Goal: Task Accomplishment & Management: Manage account settings

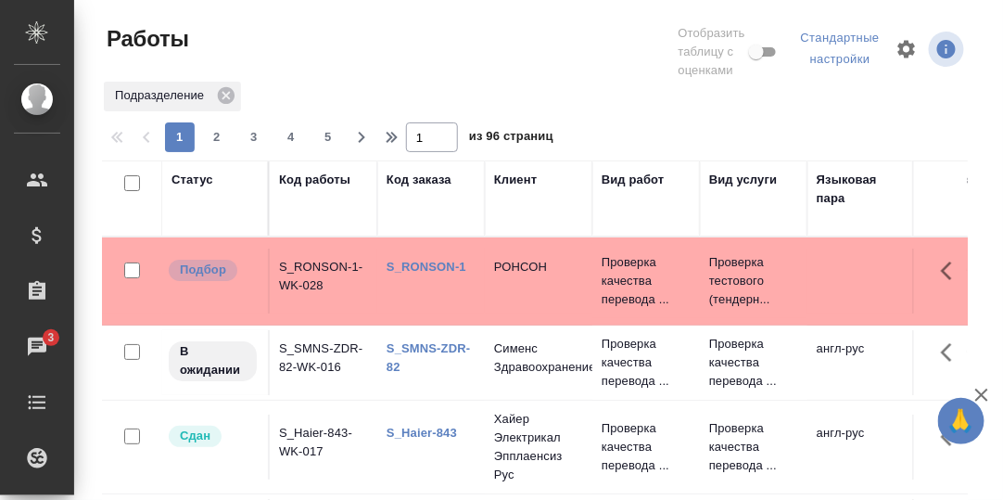
drag, startPoint x: 413, startPoint y: 180, endPoint x: 434, endPoint y: 244, distance: 67.4
click at [414, 181] on div "Код заказа" at bounding box center [419, 180] width 65 height 19
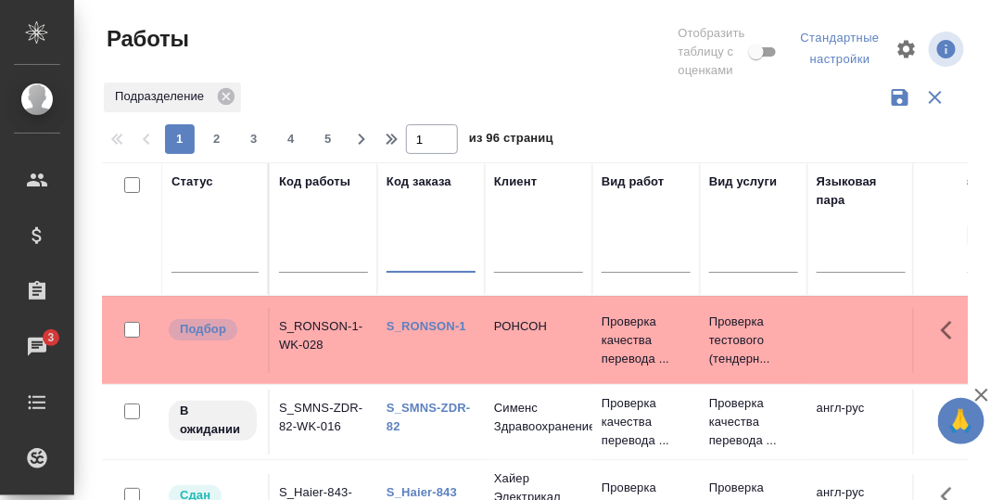
click at [423, 263] on input "text" at bounding box center [431, 259] width 89 height 23
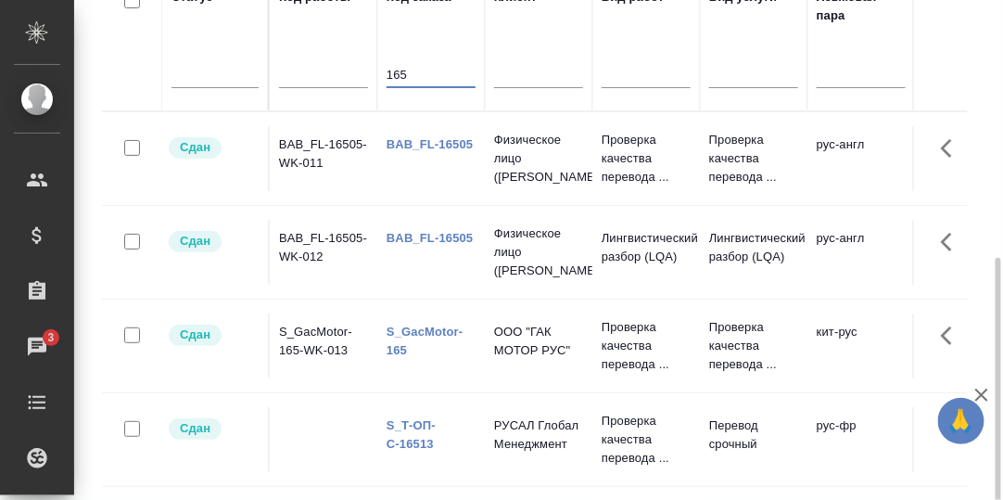
scroll to position [277, 0]
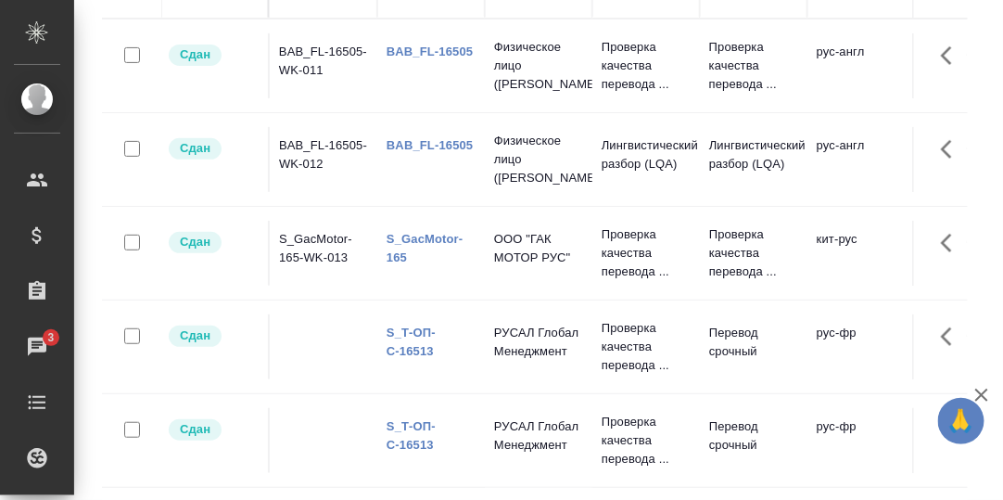
type input "165"
click at [435, 238] on link "S_GacMotor-165" at bounding box center [425, 248] width 76 height 32
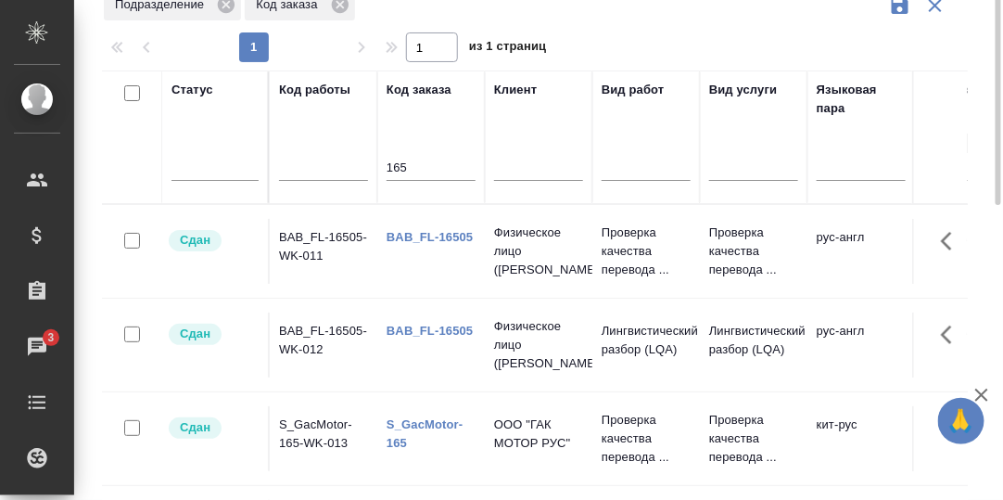
scroll to position [0, 0]
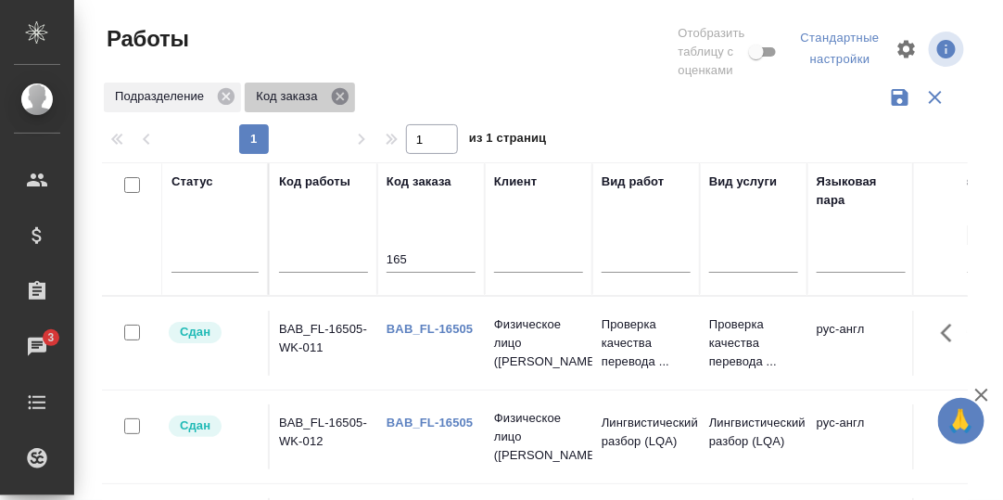
click at [340, 95] on icon at bounding box center [340, 96] width 20 height 20
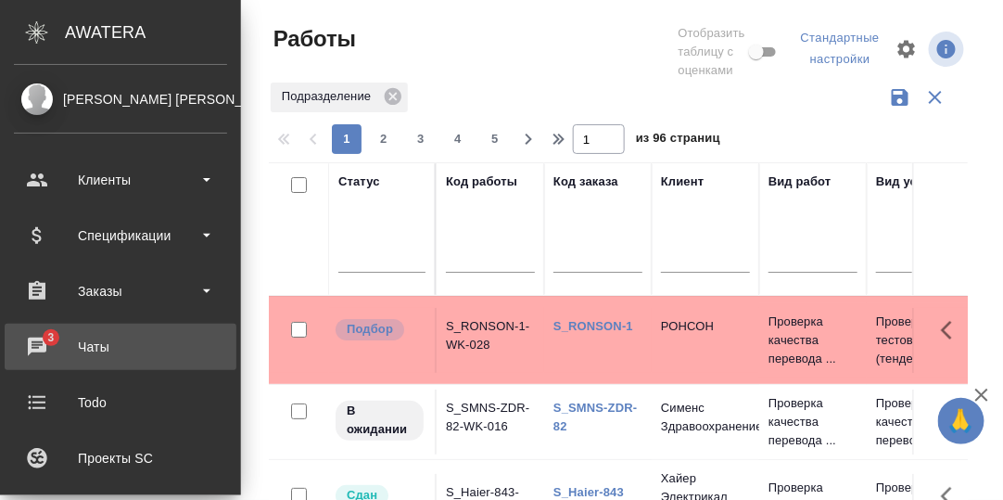
drag, startPoint x: 38, startPoint y: 341, endPoint x: 97, endPoint y: 350, distance: 59.9
click at [38, 341] on div "Чаты" at bounding box center [120, 347] width 213 height 28
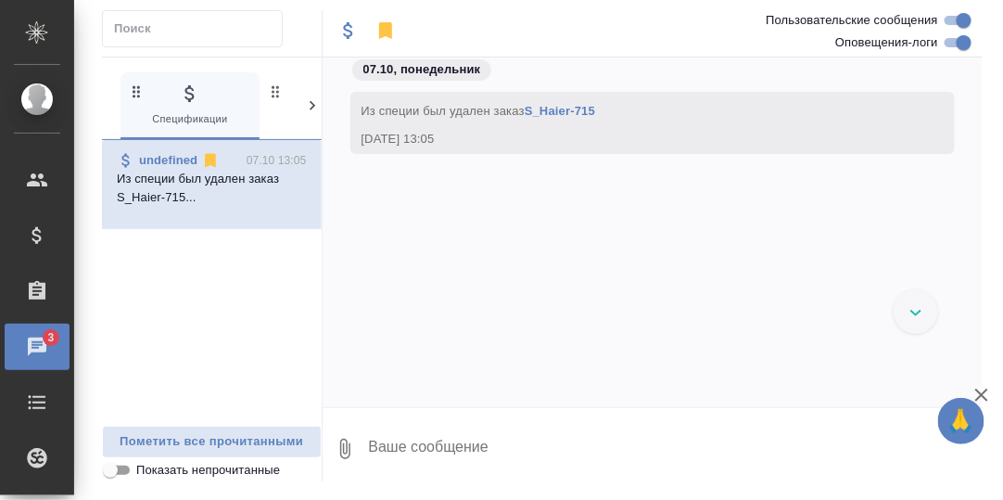
click at [310, 101] on icon at bounding box center [313, 105] width 6 height 9
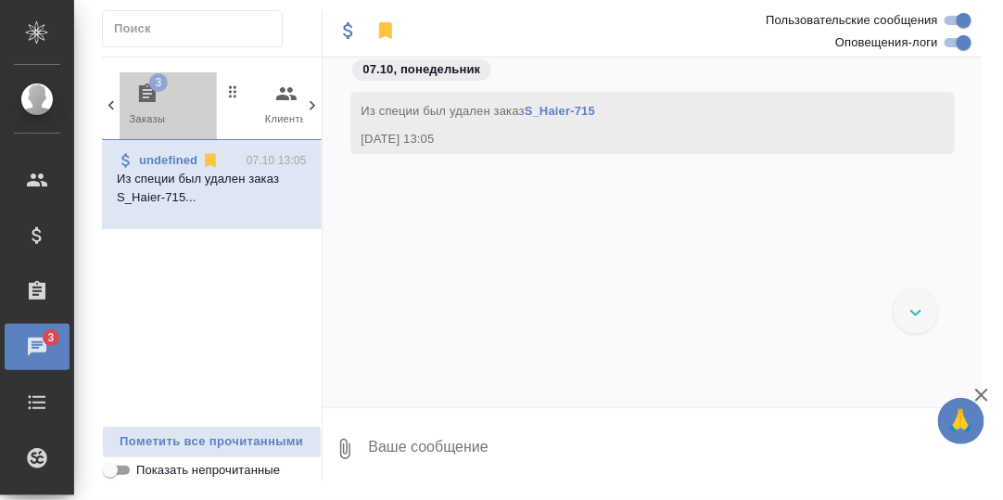
click at [147, 86] on icon "button" at bounding box center [147, 92] width 17 height 19
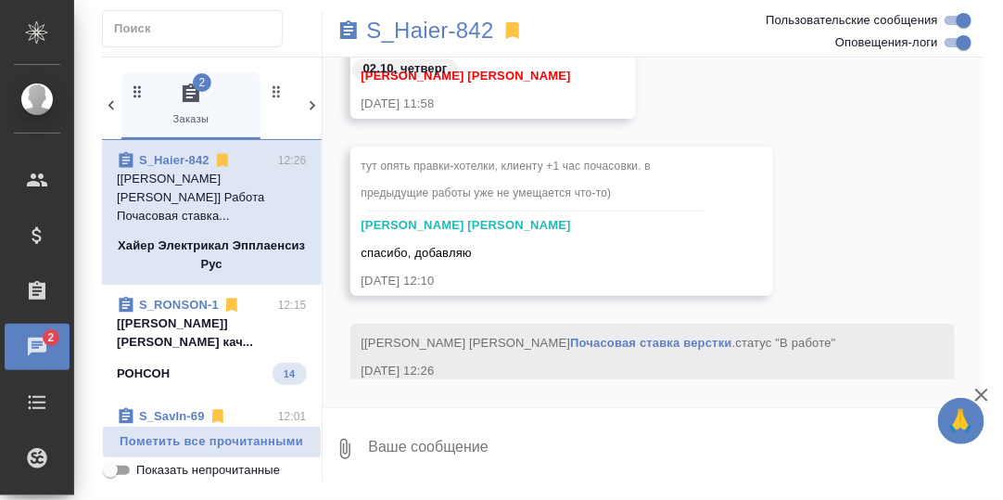
scroll to position [26326, 0]
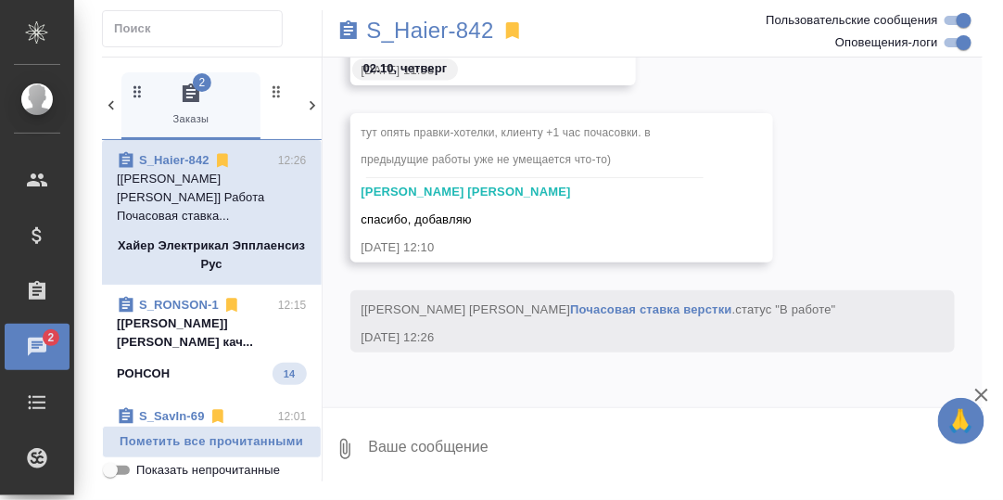
click at [173, 314] on p "[Сергеева Анастасия] Работа Проверка кач..." at bounding box center [212, 332] width 190 height 37
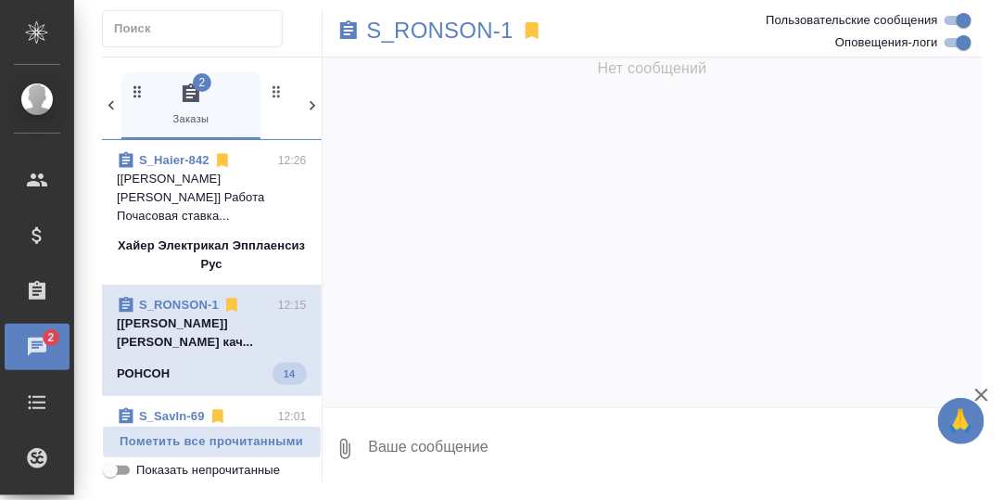
scroll to position [0, 0]
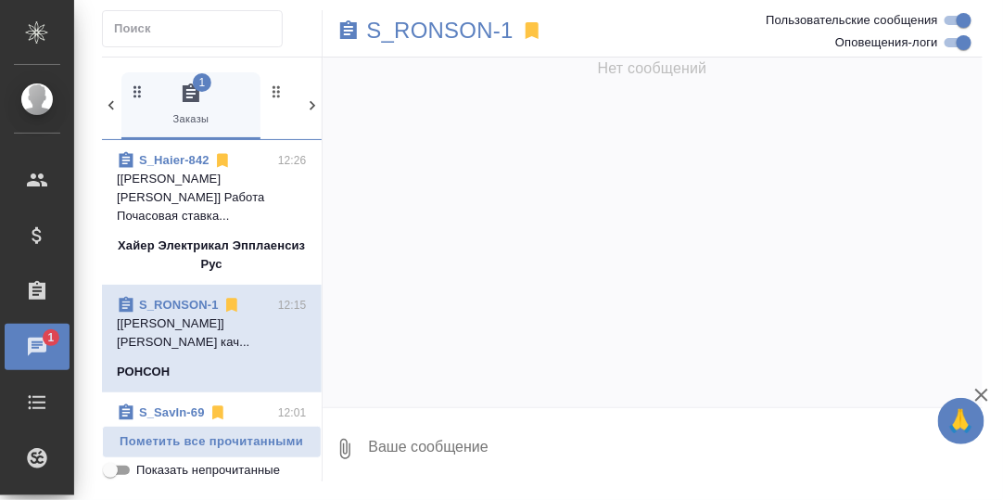
click at [167, 181] on p "[Яковлев Сергей] Работа Почасовая ставка..." at bounding box center [212, 198] width 190 height 56
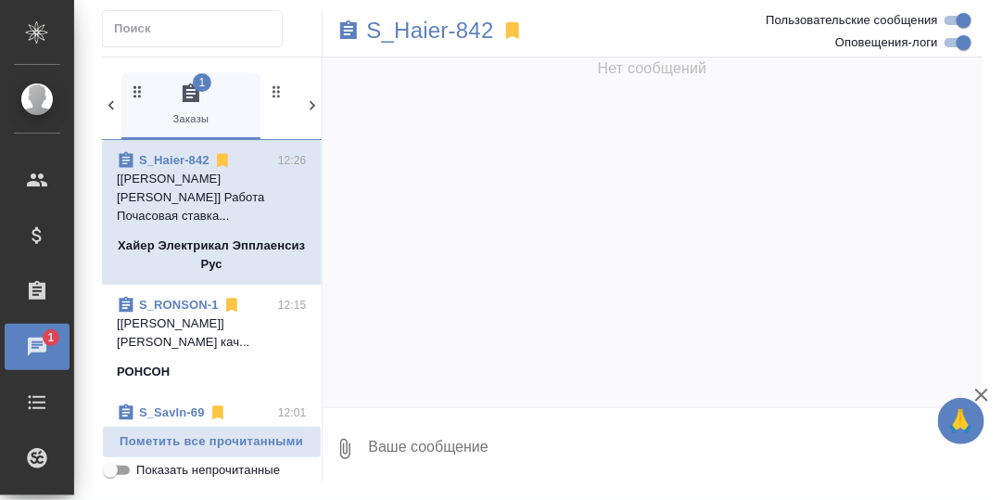
click at [190, 314] on p "[Сергеева Анастасия] Работа Проверка кач..." at bounding box center [212, 332] width 190 height 37
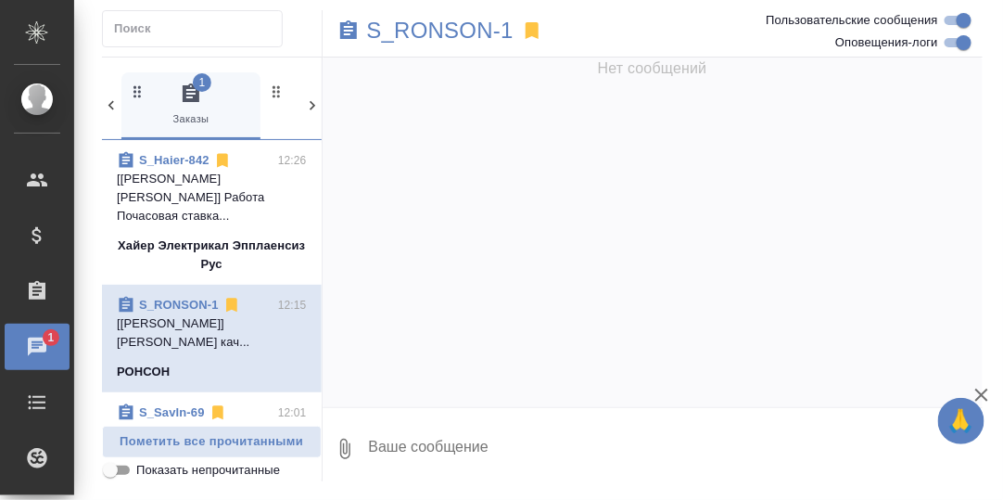
click at [208, 197] on p "[Яковлев Сергей] Работа Почасовая ставка..." at bounding box center [212, 198] width 190 height 56
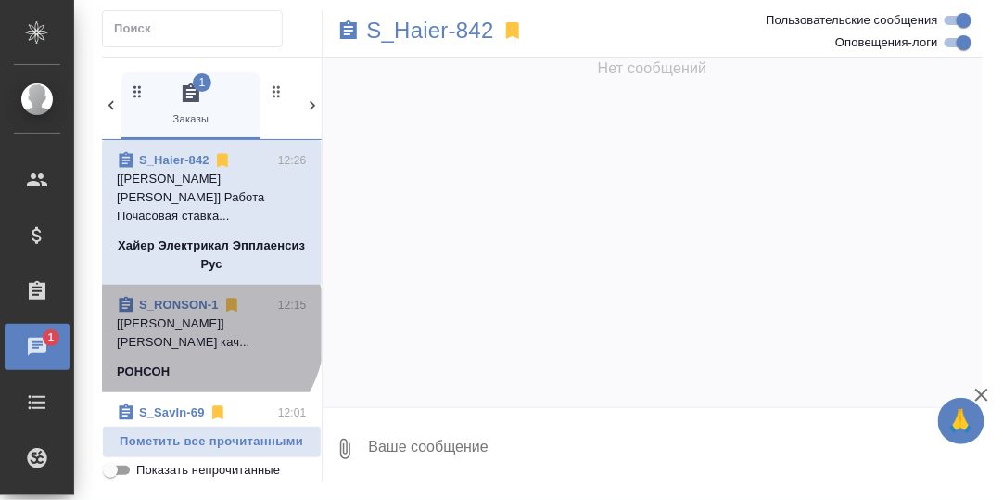
click at [185, 314] on p "[Сергеева Анастасия] Работа Проверка кач..." at bounding box center [212, 332] width 190 height 37
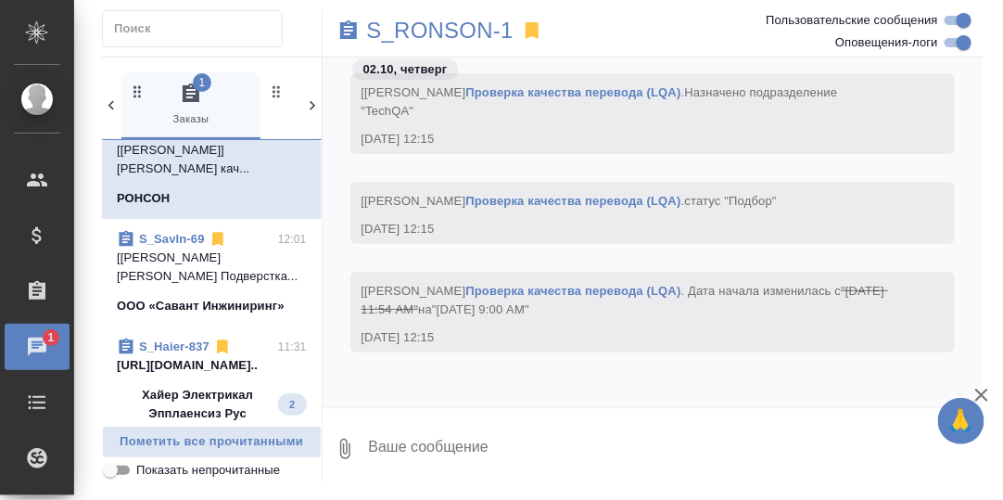
scroll to position [278, 0]
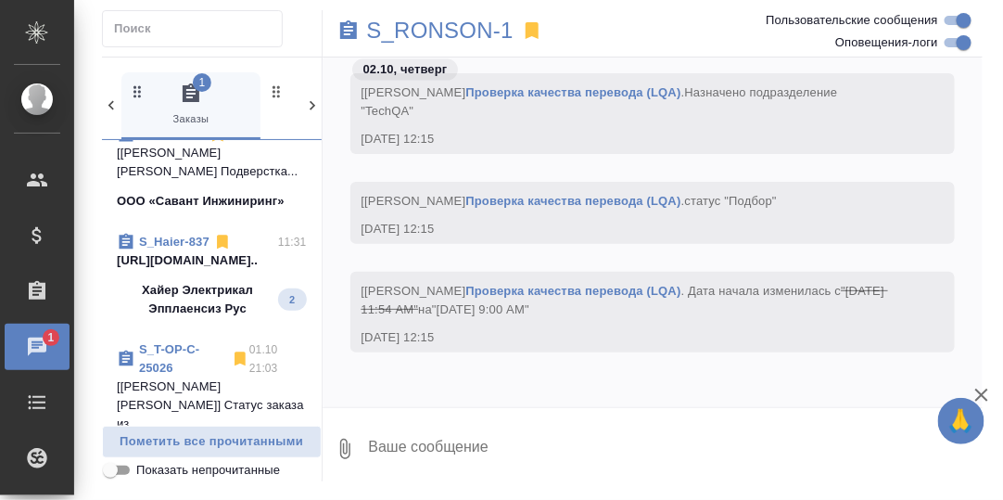
click at [184, 251] on p "https://drive.awatera.com/s/jFELSk9ptRYy..." at bounding box center [212, 260] width 190 height 19
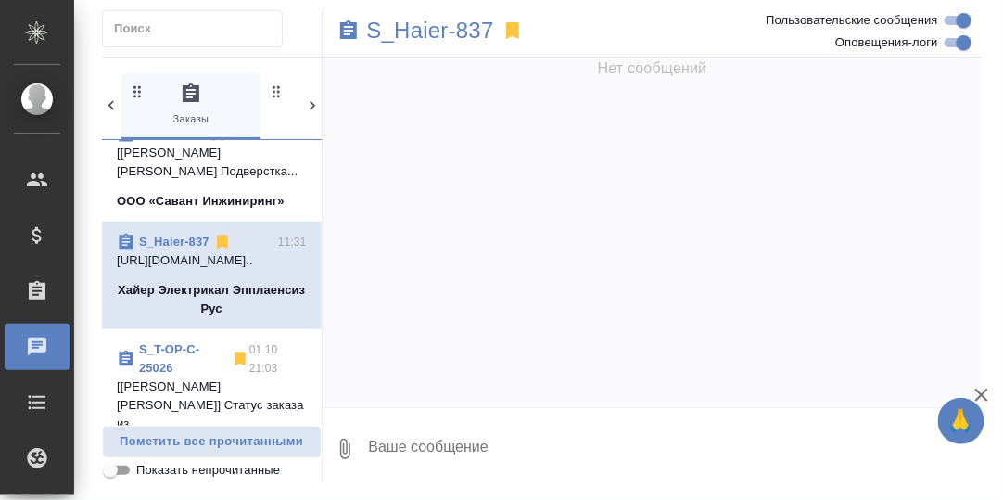
scroll to position [0, 0]
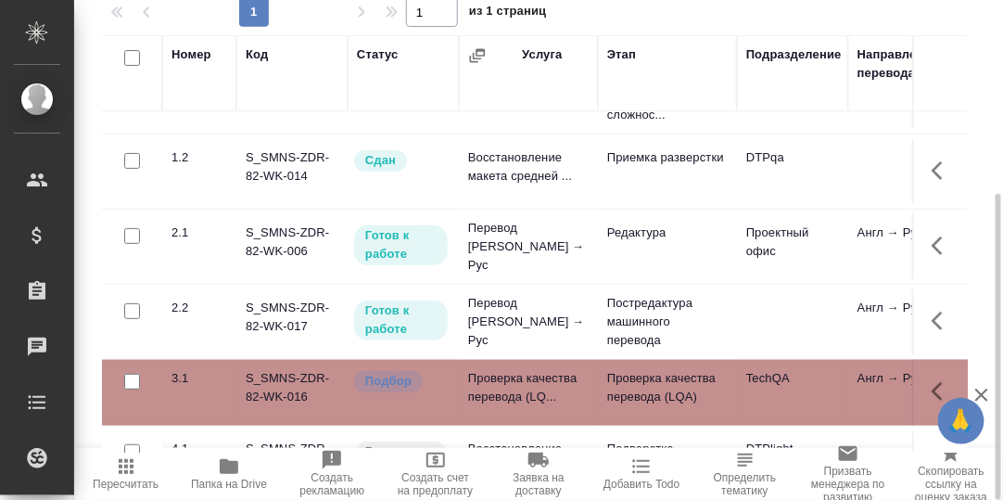
scroll to position [110, 0]
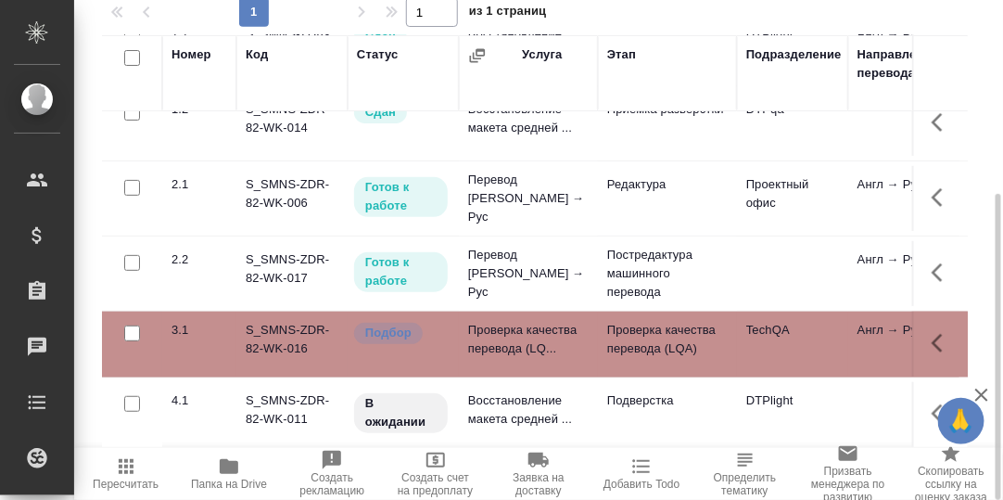
click at [932, 334] on icon "button" at bounding box center [937, 343] width 11 height 19
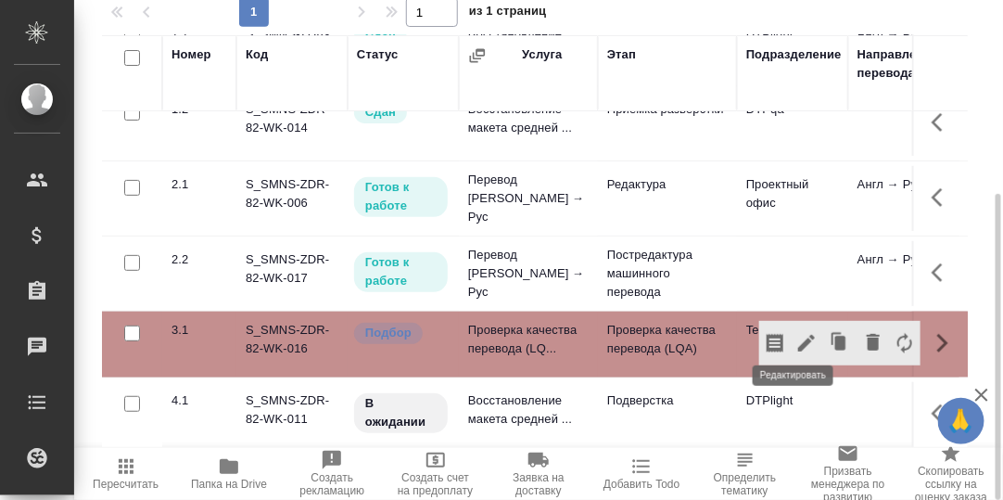
click at [798, 335] on icon "button" at bounding box center [806, 343] width 17 height 17
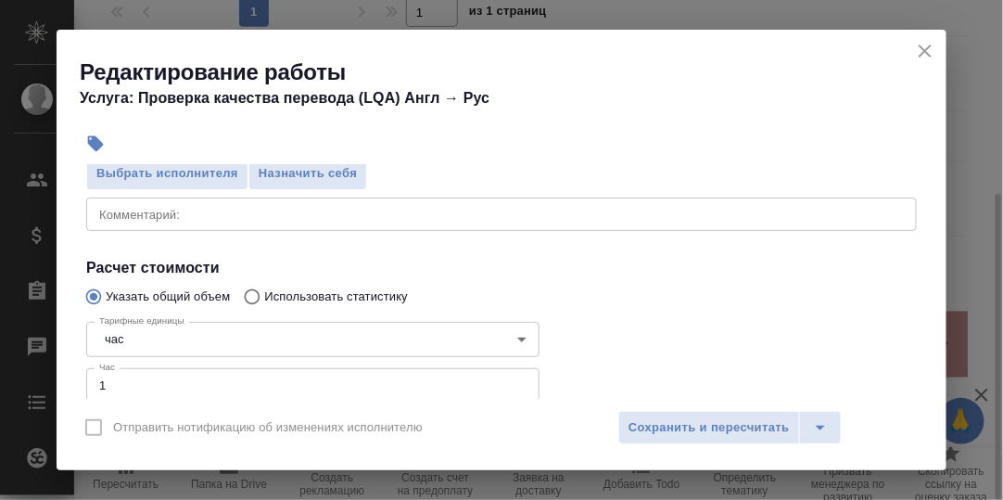
scroll to position [278, 0]
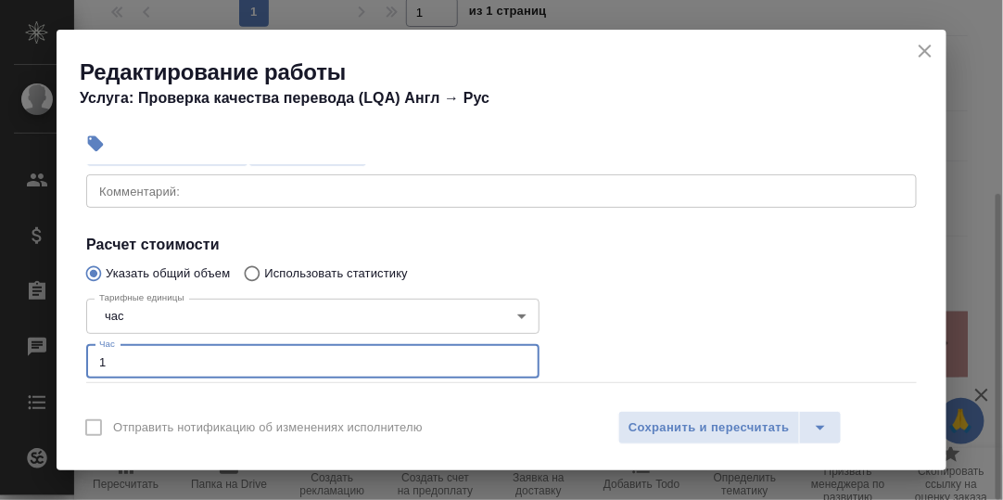
drag, startPoint x: 116, startPoint y: 359, endPoint x: 79, endPoint y: 362, distance: 37.2
click at [83, 365] on div "Тарифные единицы час 5a8b1489cc6b4906c91bfd93 Тарифные единицы Час 1 Час" at bounding box center [313, 337] width 528 height 166
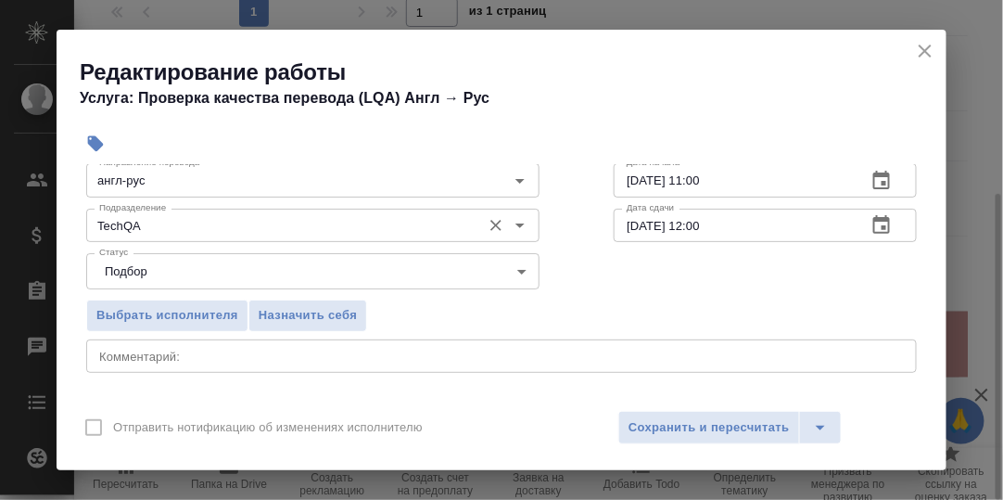
scroll to position [92, 0]
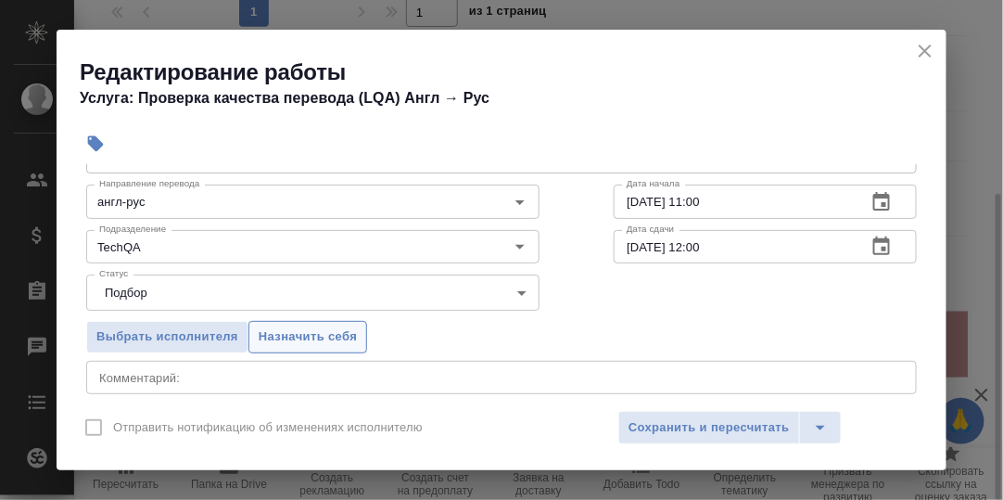
type input "0.7"
click at [326, 334] on span "Назначить себя" at bounding box center [308, 336] width 98 height 21
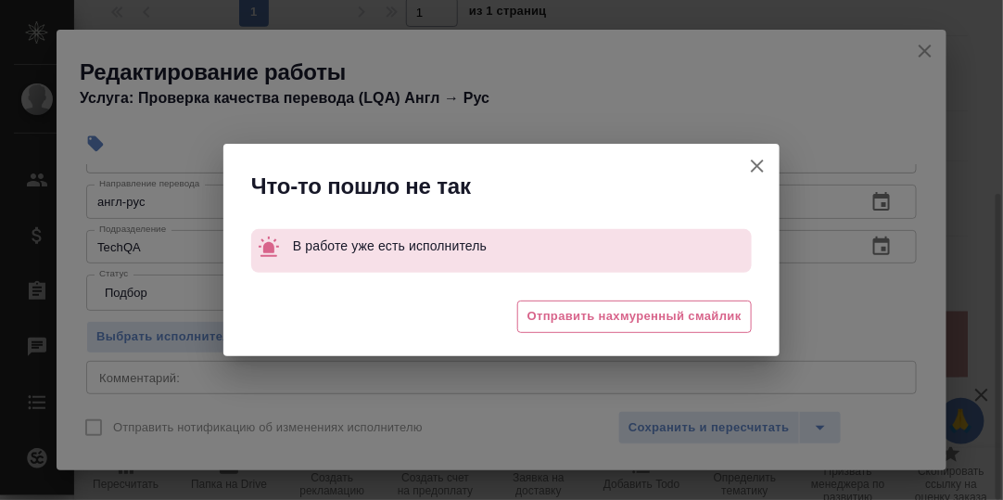
drag, startPoint x: 760, startPoint y: 164, endPoint x: 743, endPoint y: 233, distance: 70.8
click at [760, 165] on icon "button" at bounding box center [757, 166] width 22 height 22
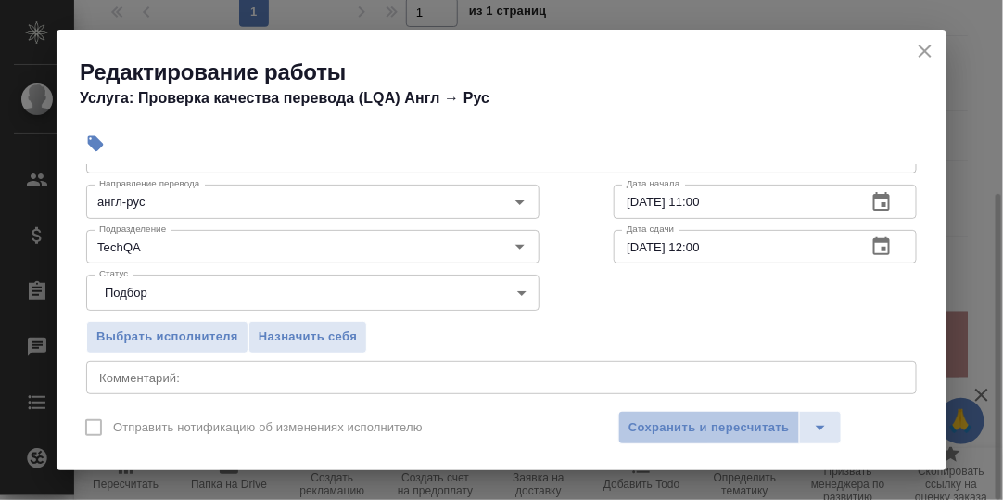
drag, startPoint x: 704, startPoint y: 419, endPoint x: 834, endPoint y: 392, distance: 132.6
click at [706, 420] on span "Сохранить и пересчитать" at bounding box center [709, 427] width 161 height 21
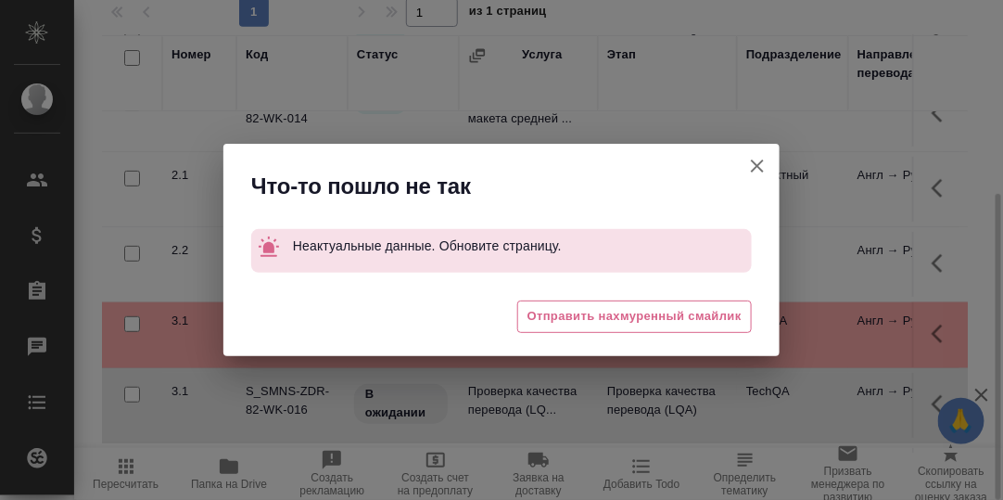
click at [757, 163] on icon "button" at bounding box center [757, 166] width 22 height 22
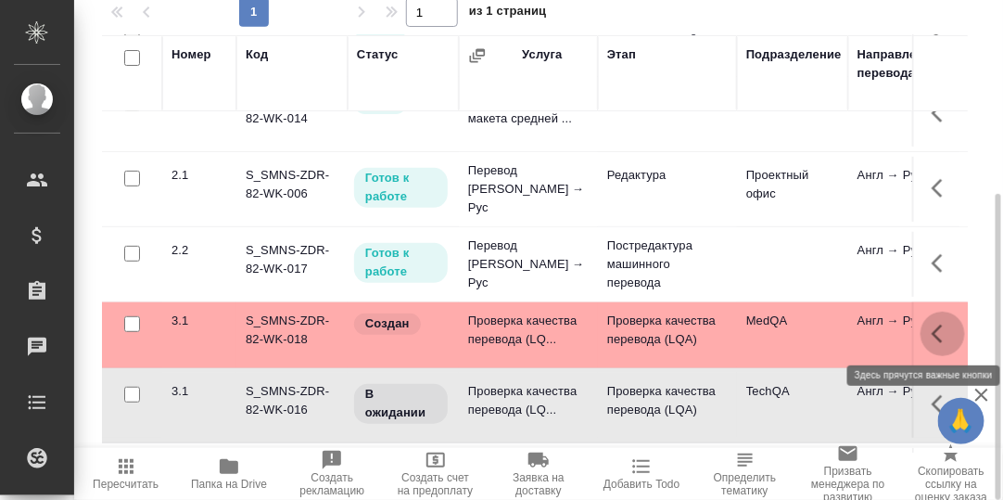
click at [932, 331] on icon "button" at bounding box center [943, 334] width 22 height 22
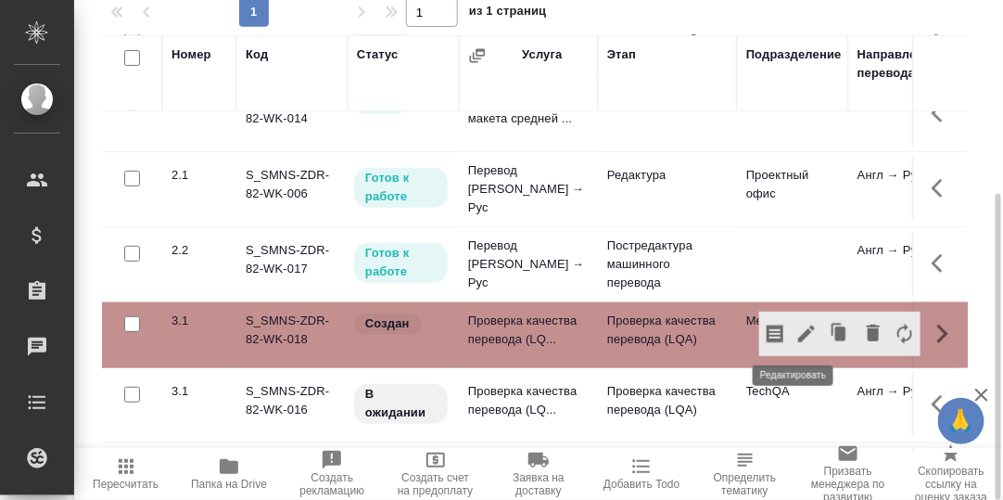
click at [798, 331] on icon "button" at bounding box center [806, 333] width 17 height 17
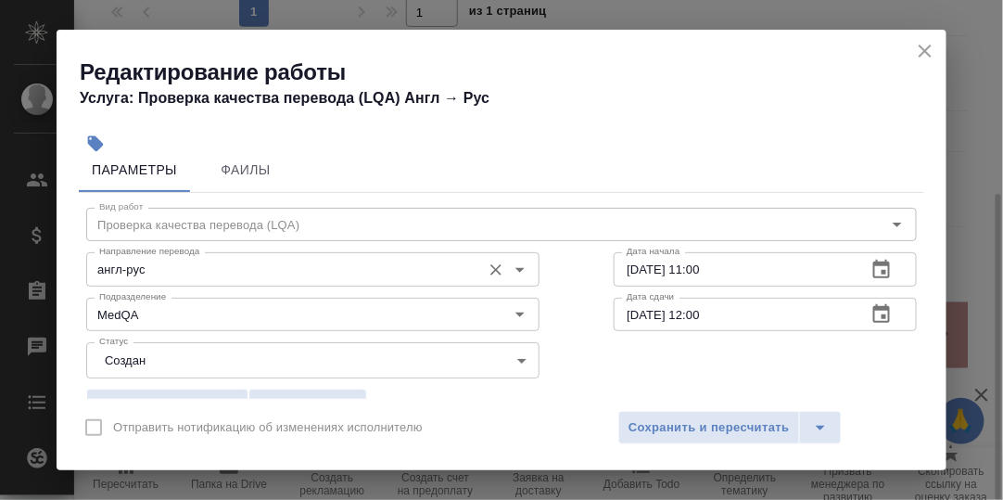
scroll to position [0, 0]
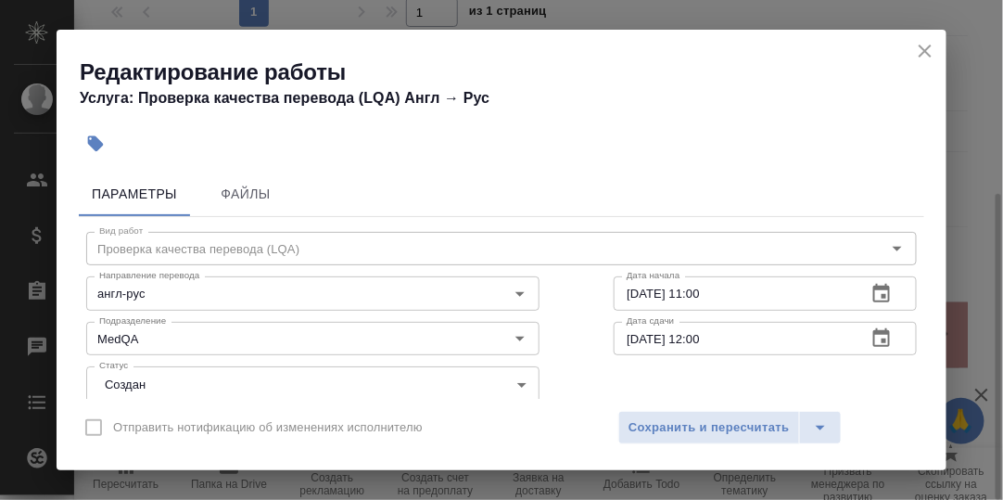
click at [930, 50] on icon "close" at bounding box center [925, 51] width 22 height 22
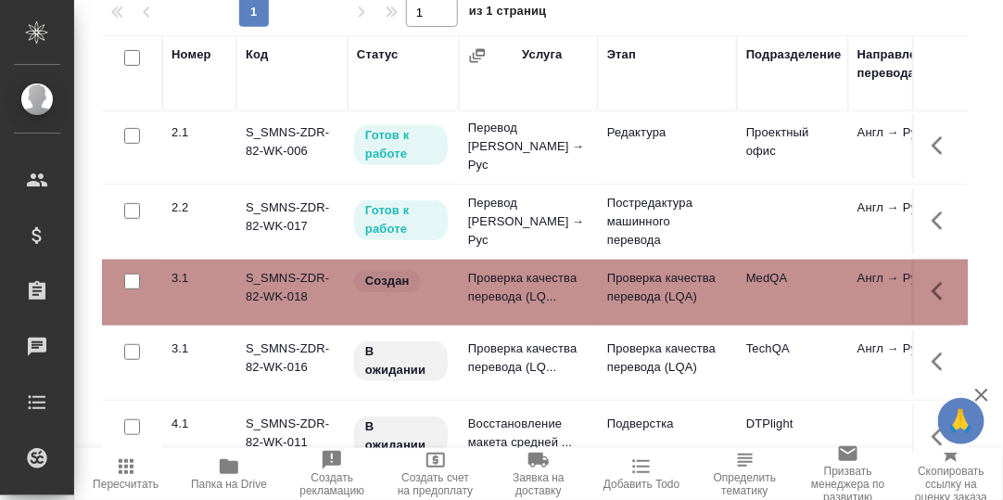
scroll to position [185, 0]
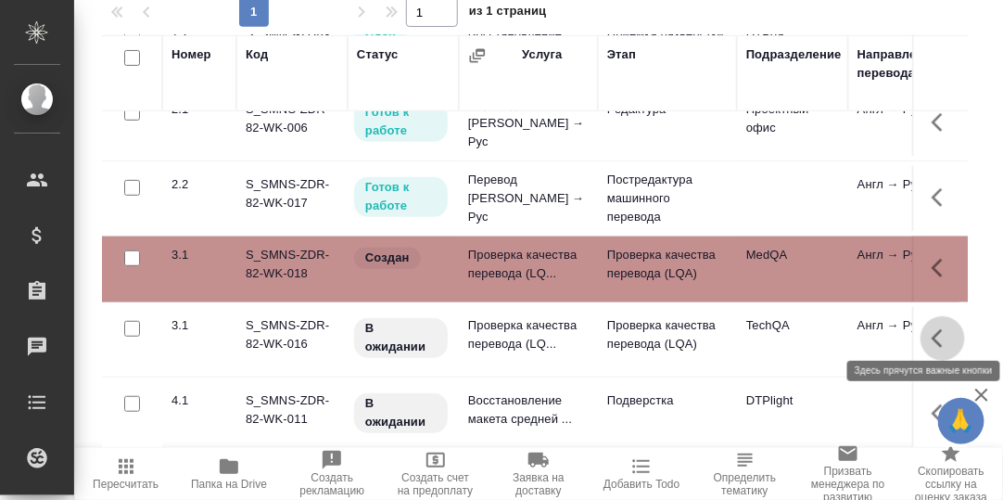
click at [932, 331] on icon "button" at bounding box center [943, 338] width 22 height 22
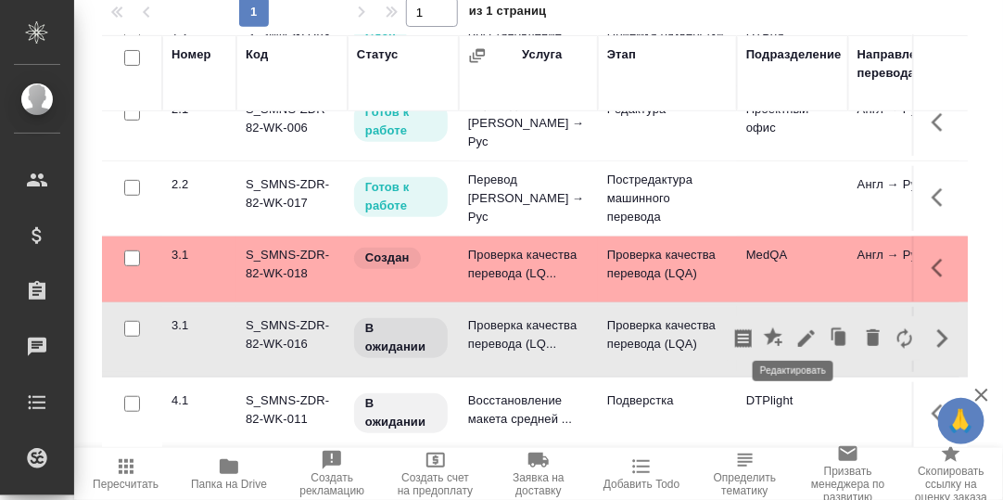
click at [798, 330] on icon "button" at bounding box center [806, 338] width 17 height 17
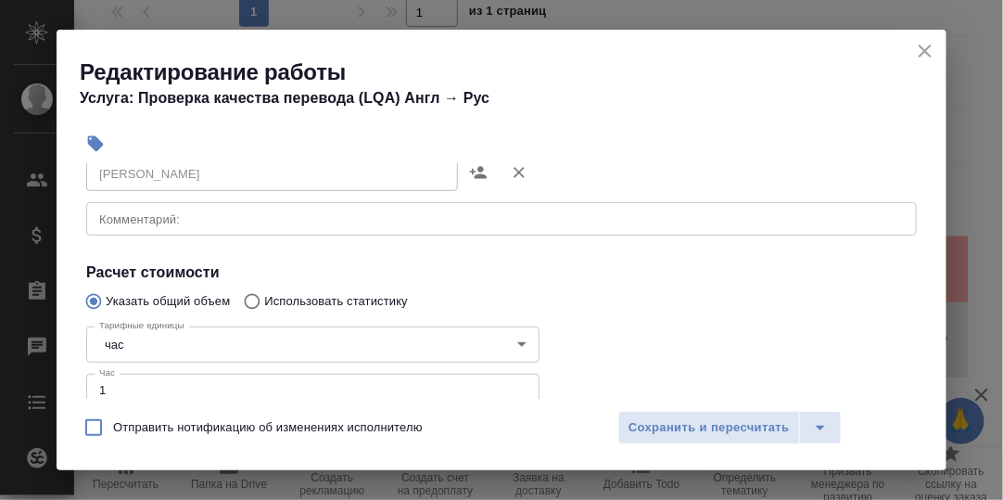
scroll to position [278, 0]
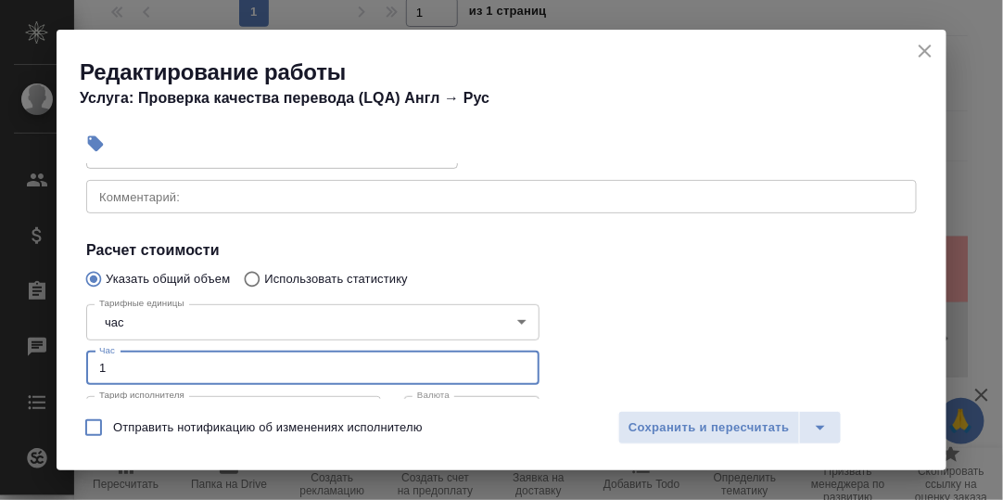
drag, startPoint x: 108, startPoint y: 366, endPoint x: 96, endPoint y: 362, distance: 12.9
click at [92, 363] on input "1" at bounding box center [312, 367] width 453 height 33
type input "0.7"
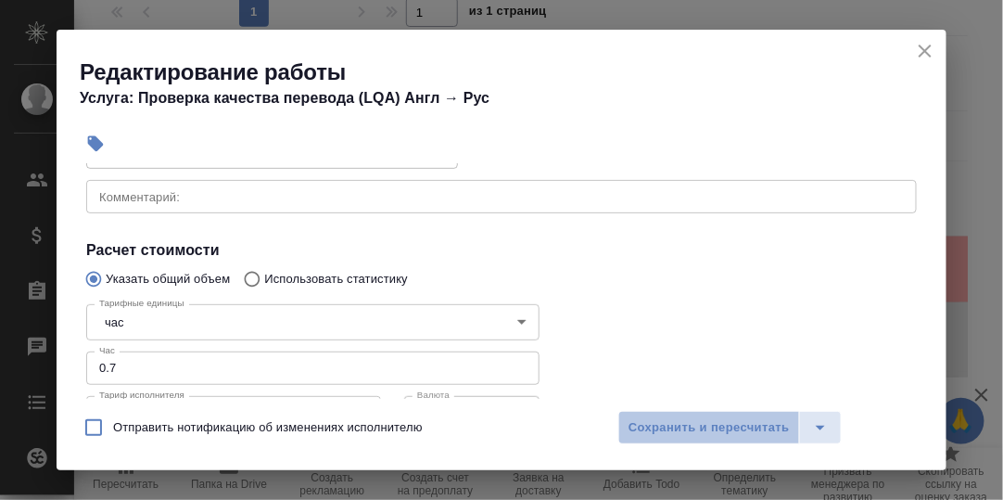
drag, startPoint x: 718, startPoint y: 427, endPoint x: 897, endPoint y: 357, distance: 193.2
click at [719, 427] on span "Сохранить и пересчитать" at bounding box center [709, 427] width 161 height 21
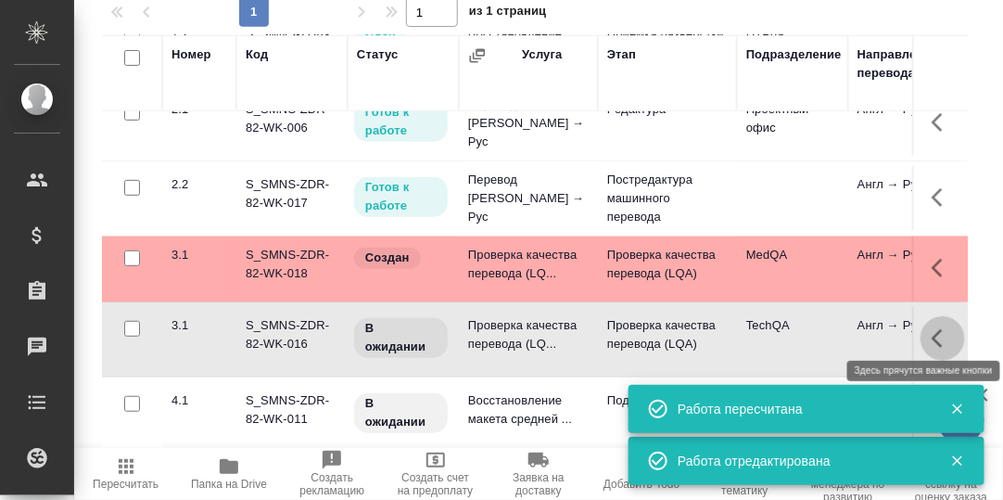
click at [932, 327] on icon "button" at bounding box center [943, 338] width 22 height 22
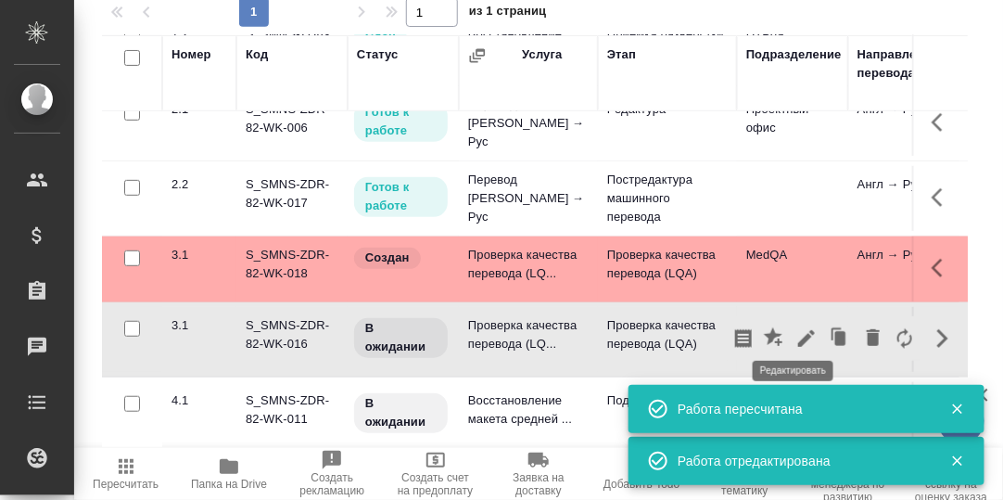
click at [799, 327] on icon "button" at bounding box center [806, 338] width 22 height 22
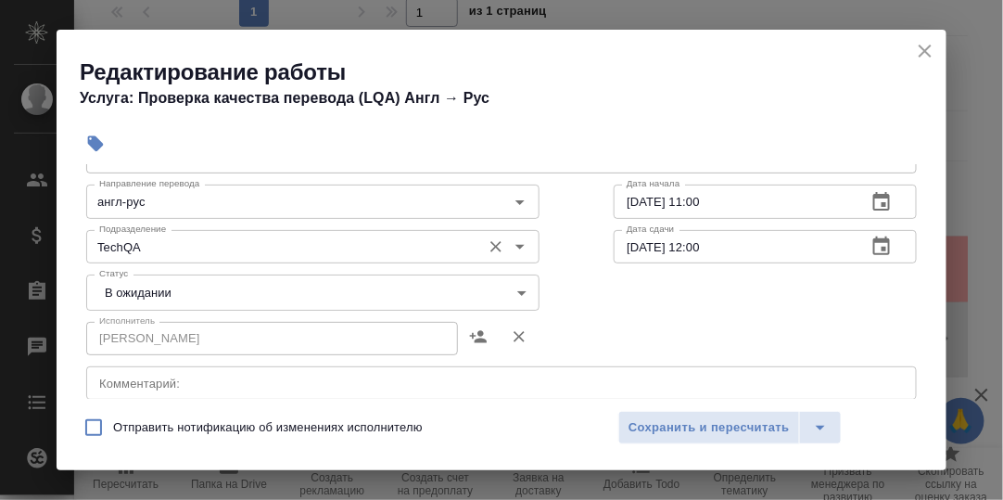
scroll to position [185, 0]
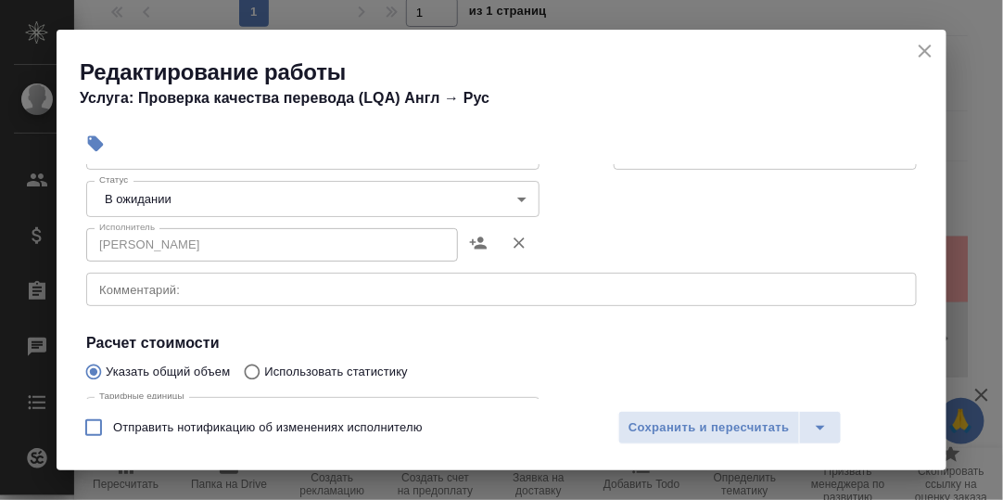
click at [515, 196] on body "🙏 .cls-1 fill:#fff; AWATERA Румянцева Дарья d.rumyantseva Клиенты Спецификации …" at bounding box center [501, 250] width 1003 height 500
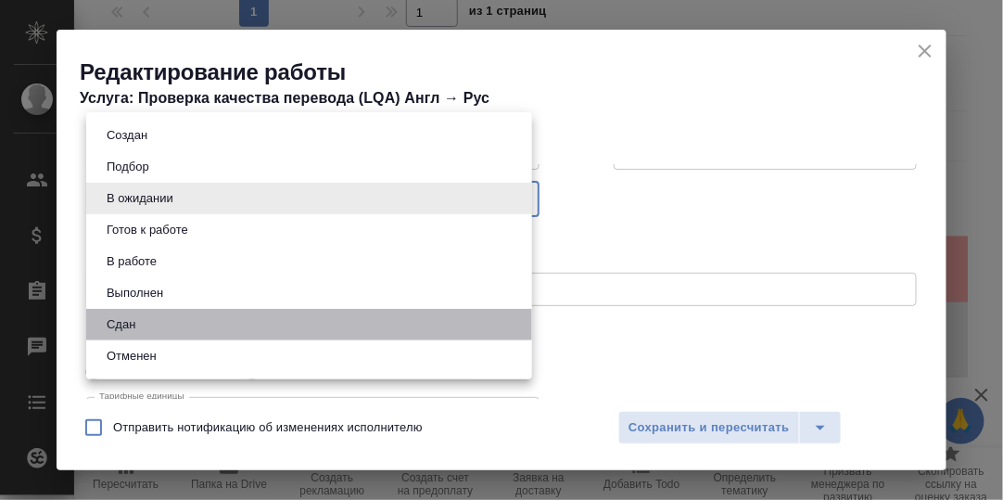
drag, startPoint x: 149, startPoint y: 319, endPoint x: 159, endPoint y: 316, distance: 9.7
click at [149, 318] on li "Сдан" at bounding box center [309, 325] width 446 height 32
type input "closed"
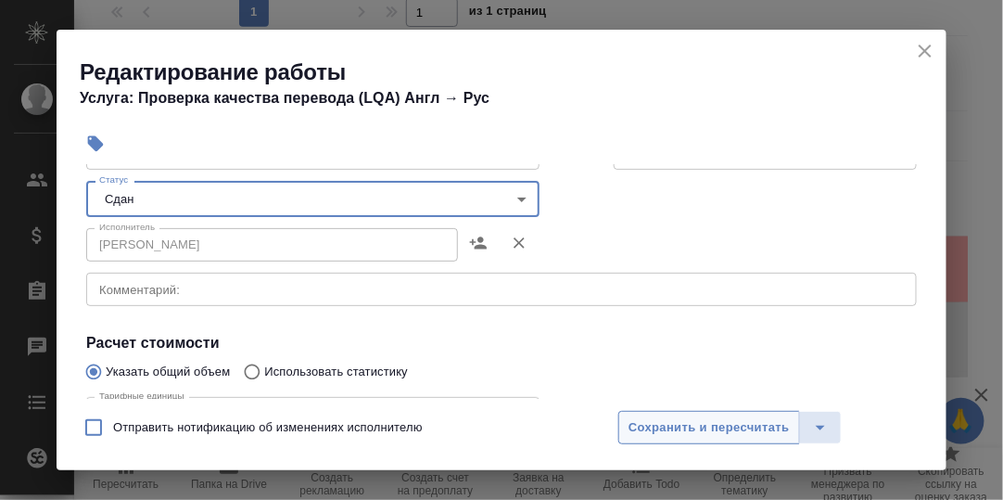
drag, startPoint x: 723, startPoint y: 421, endPoint x: 842, endPoint y: 399, distance: 120.7
click at [724, 422] on span "Сохранить и пересчитать" at bounding box center [709, 427] width 161 height 21
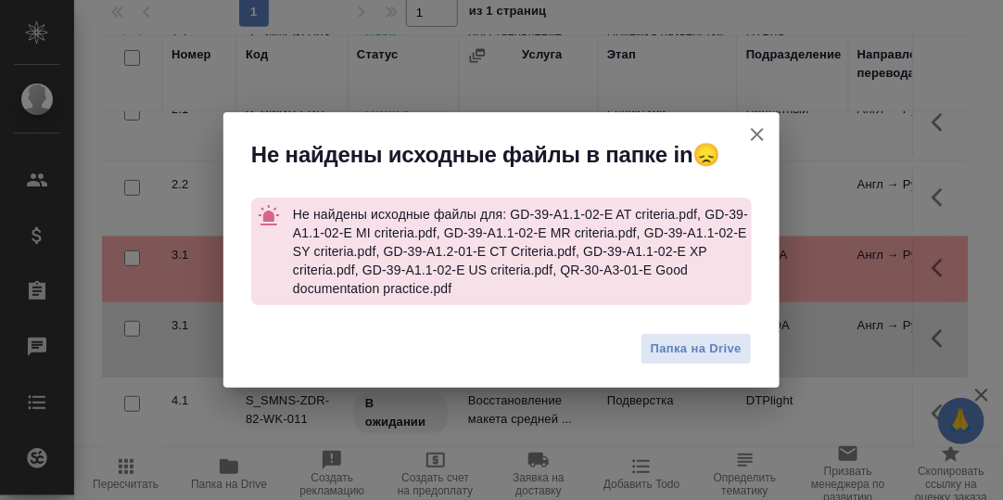
drag, startPoint x: 757, startPoint y: 135, endPoint x: 730, endPoint y: 132, distance: 28.1
click at [756, 134] on icon "button" at bounding box center [757, 134] width 22 height 22
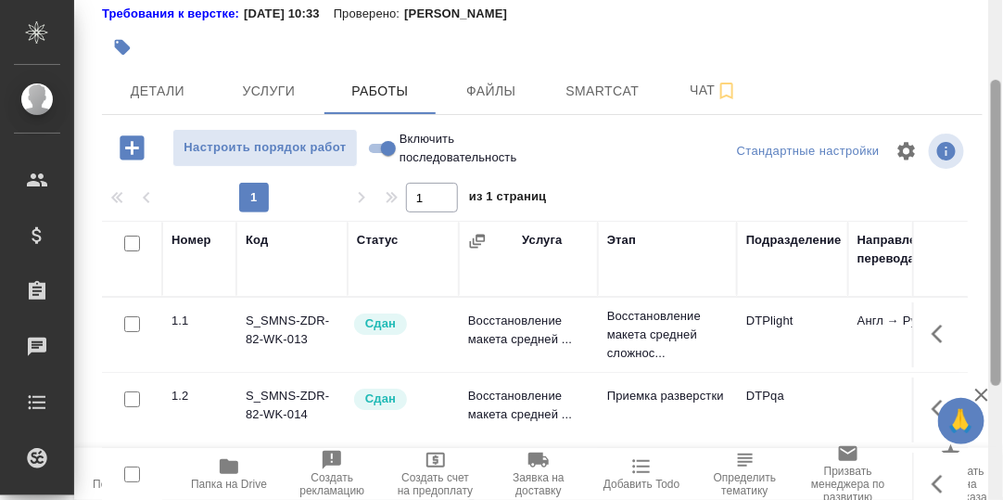
scroll to position [37, 0]
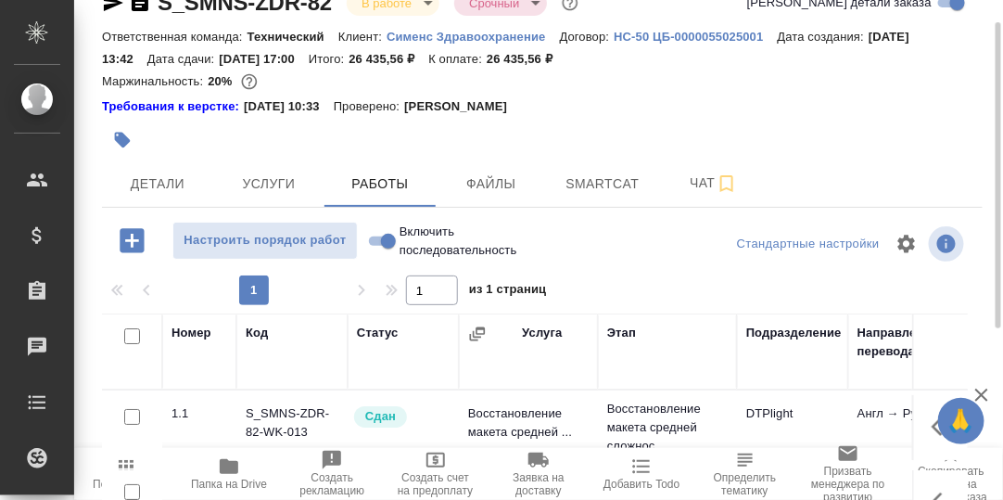
drag, startPoint x: 374, startPoint y: 236, endPoint x: 439, endPoint y: 245, distance: 65.4
click at [374, 236] on input "Включить последовательность" at bounding box center [388, 241] width 67 height 22
checkbox input "true"
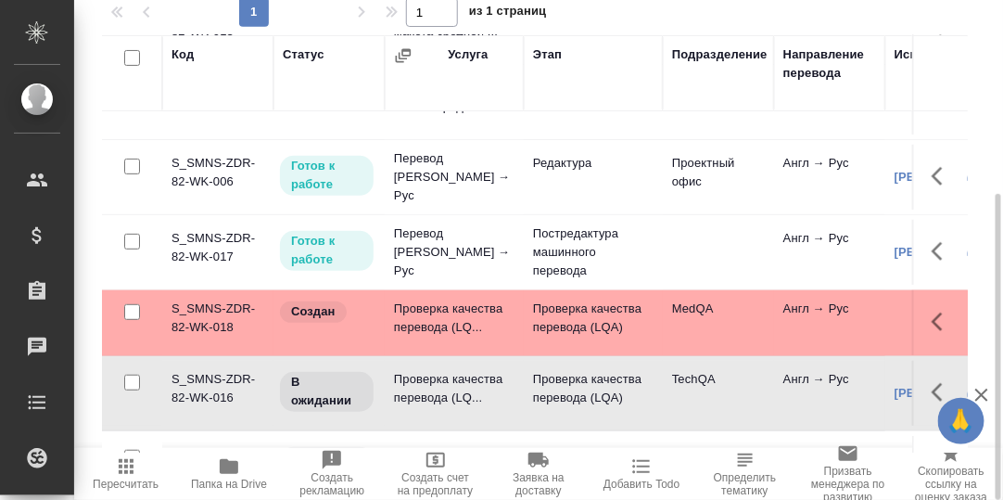
scroll to position [185, 0]
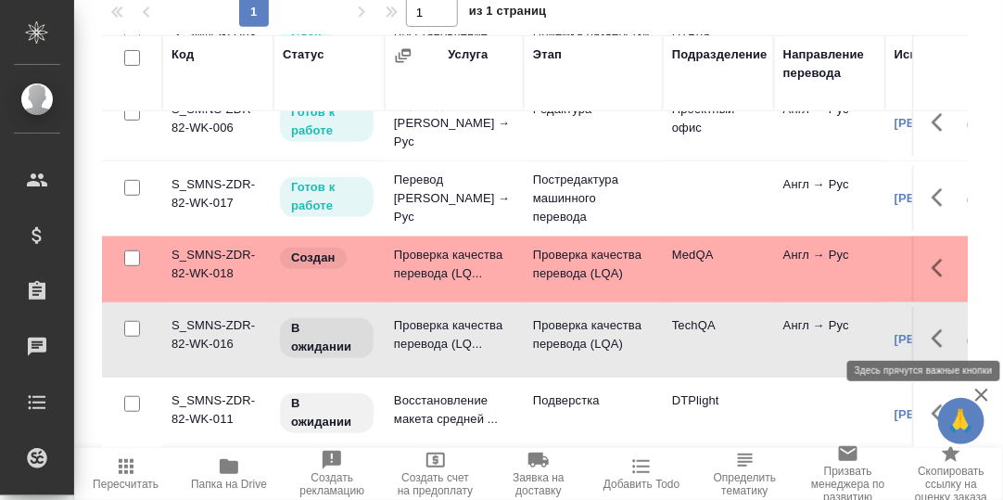
click at [932, 327] on icon "button" at bounding box center [943, 338] width 22 height 22
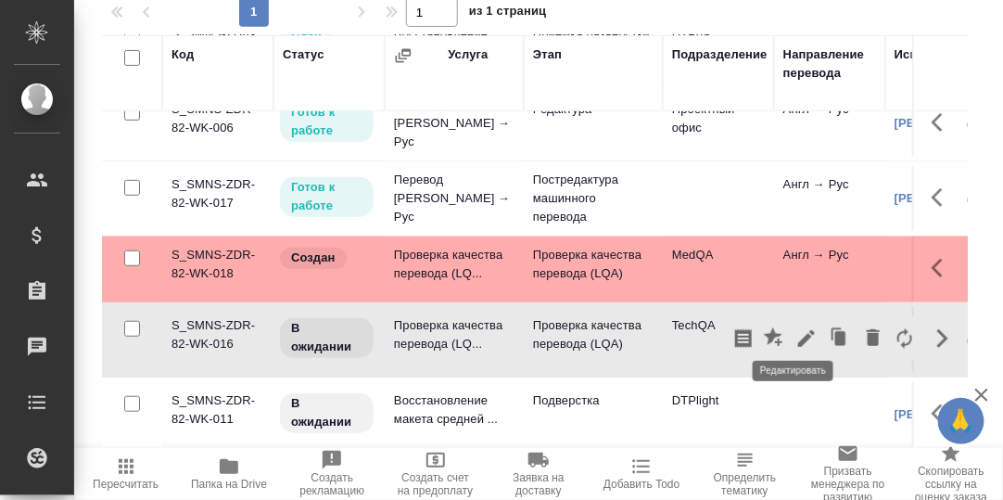
click at [795, 327] on icon "button" at bounding box center [806, 338] width 22 height 22
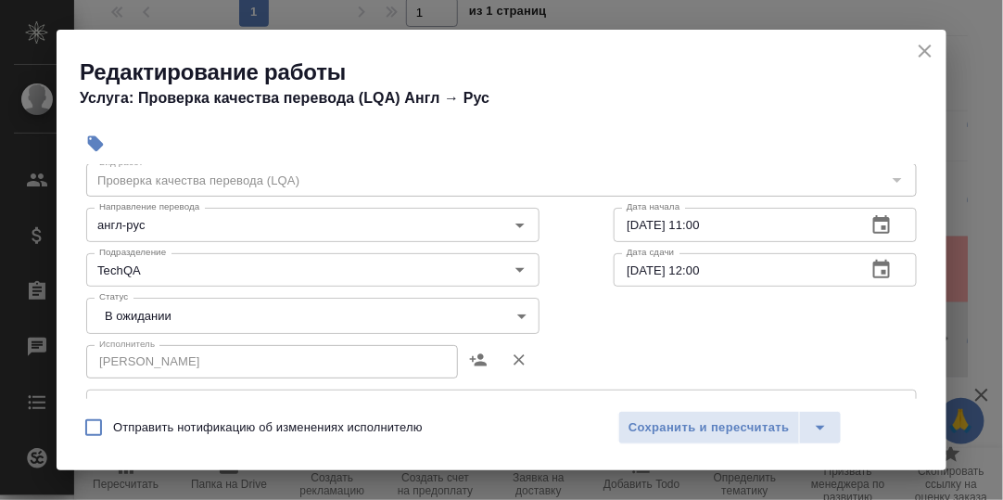
scroll to position [92, 0]
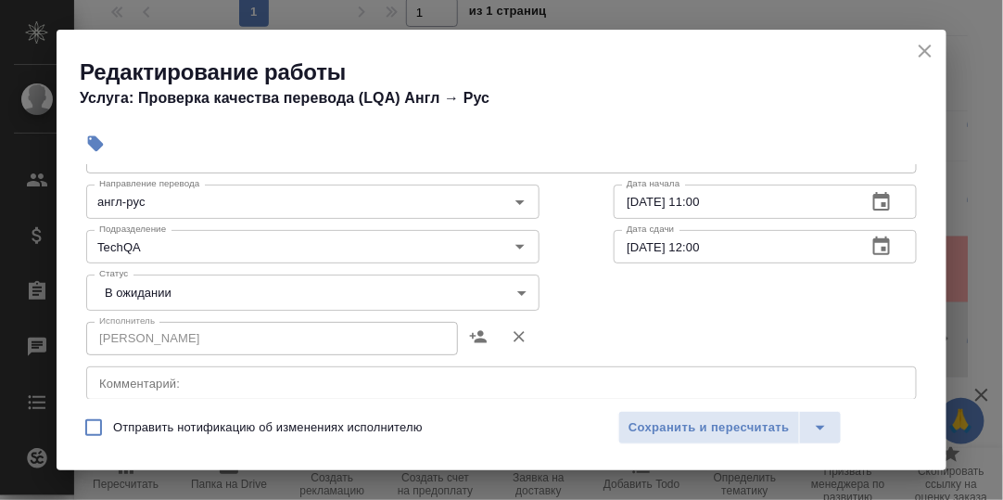
click at [514, 288] on body "🙏 .cls-1 fill:#fff; AWATERA Румянцева Дарья d.rumyantseva Клиенты Спецификации …" at bounding box center [501, 250] width 1003 height 500
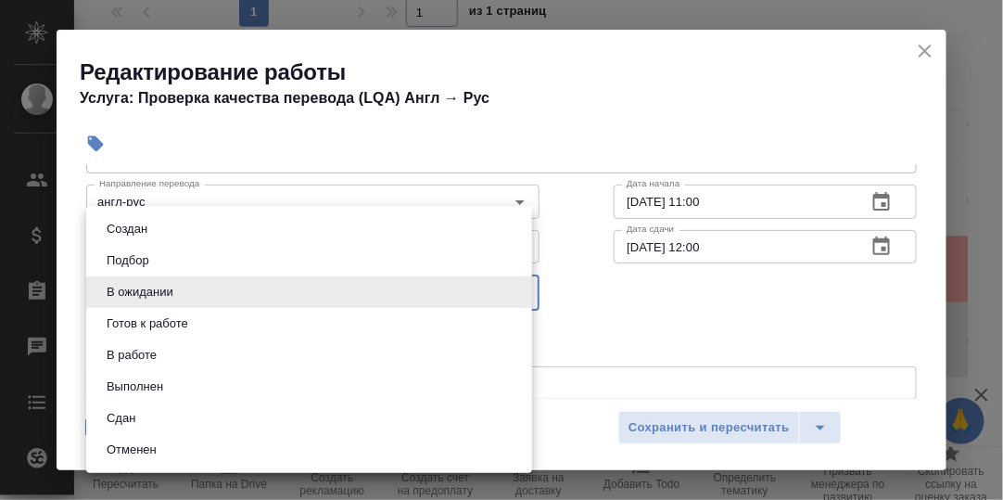
click at [156, 419] on li "Сдан" at bounding box center [309, 418] width 446 height 32
type input "closed"
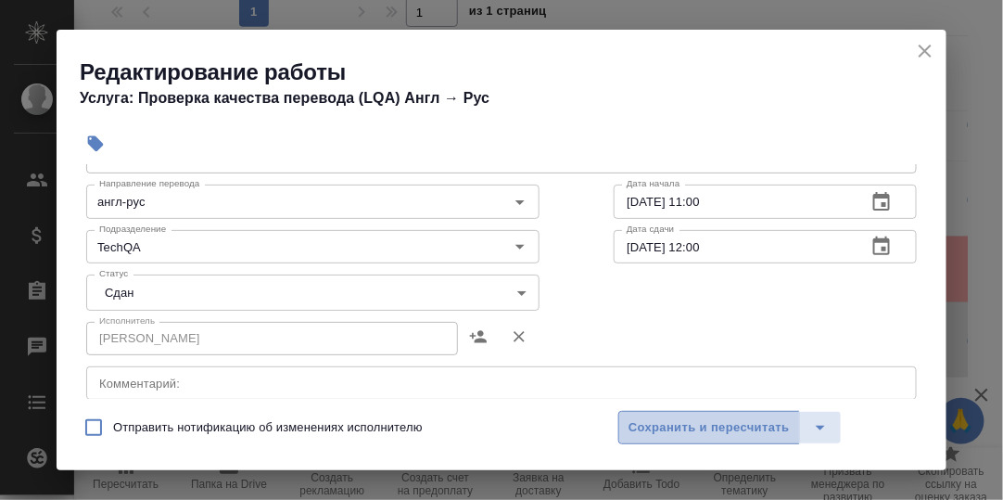
click at [754, 428] on span "Сохранить и пересчитать" at bounding box center [709, 427] width 161 height 21
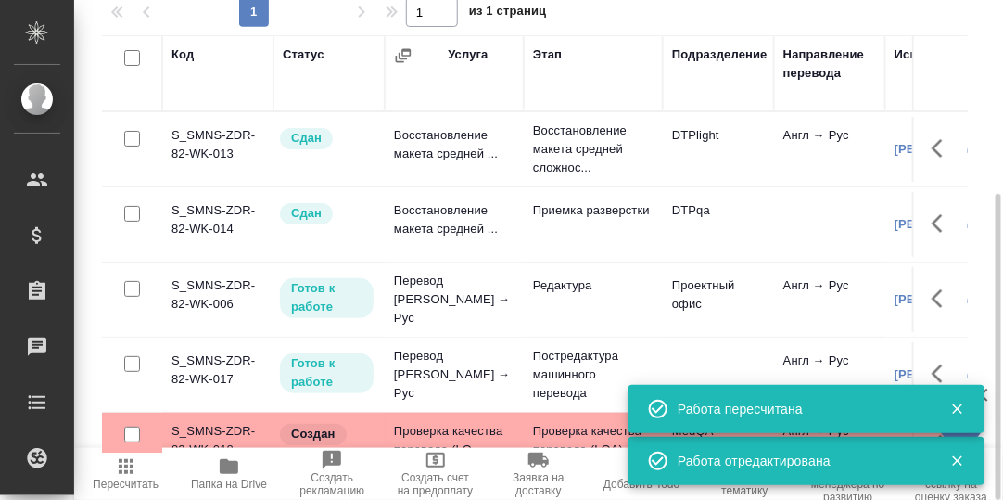
scroll to position [0, 0]
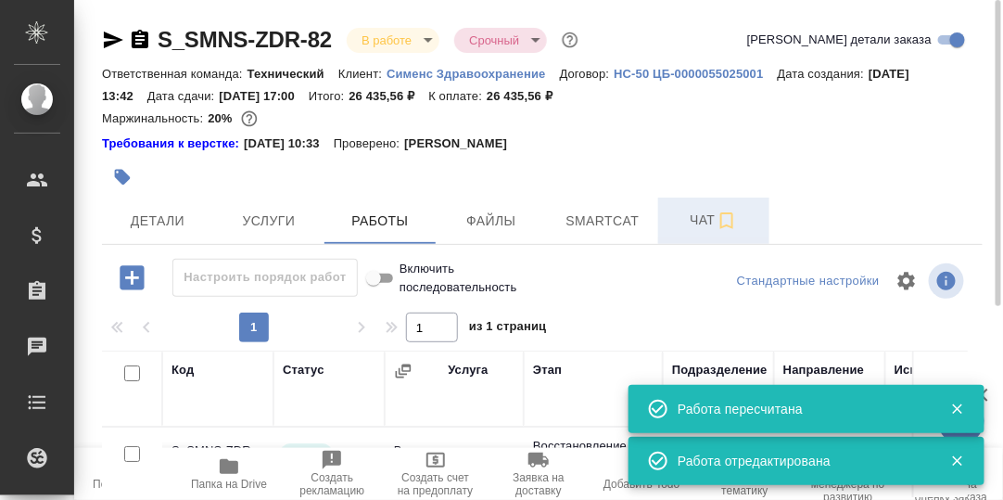
click at [696, 222] on span "Чат" at bounding box center [713, 220] width 89 height 23
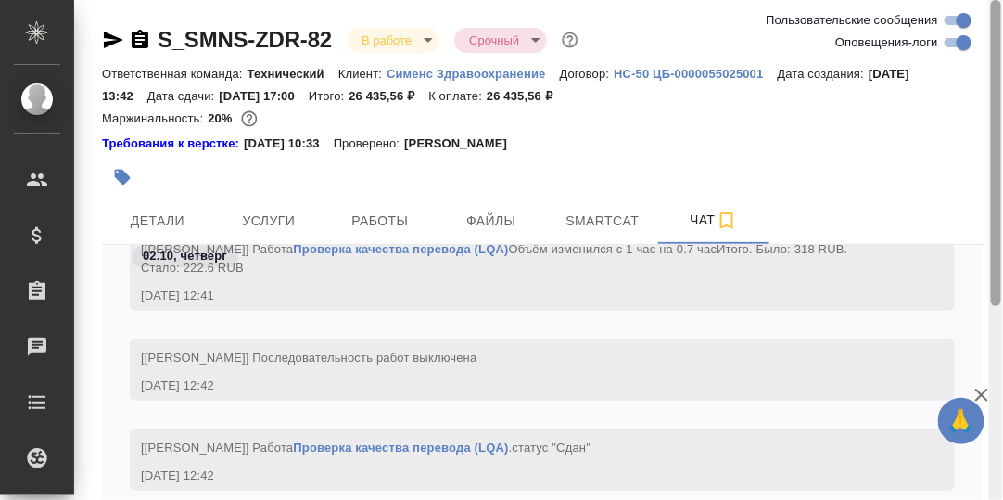
scroll to position [130, 0]
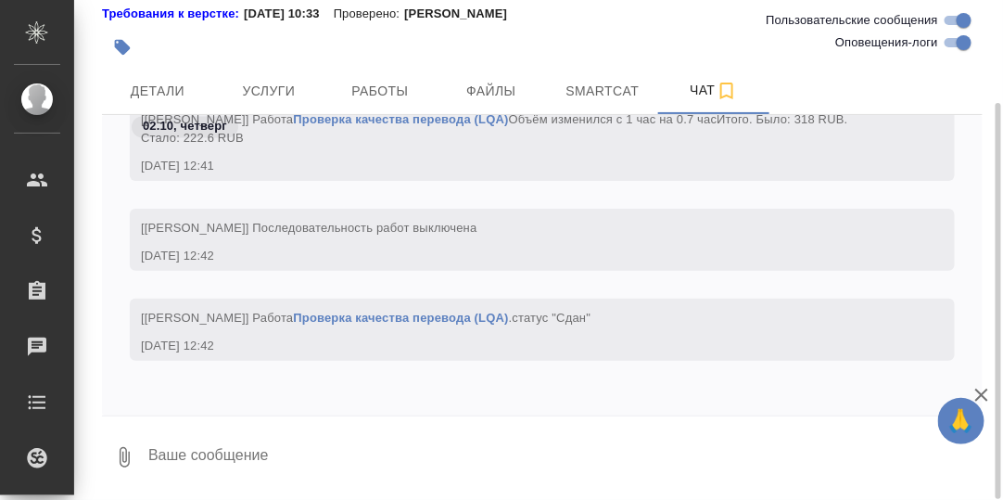
click at [222, 452] on textarea at bounding box center [564, 457] width 836 height 63
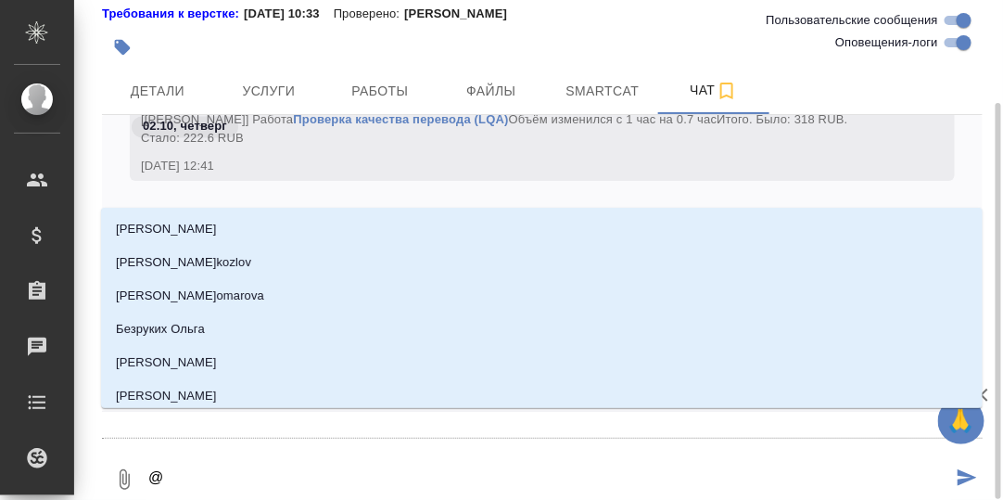
type textarea "@С"
type input "С"
type textarea "@Се"
type input "Се"
type textarea "@Сер"
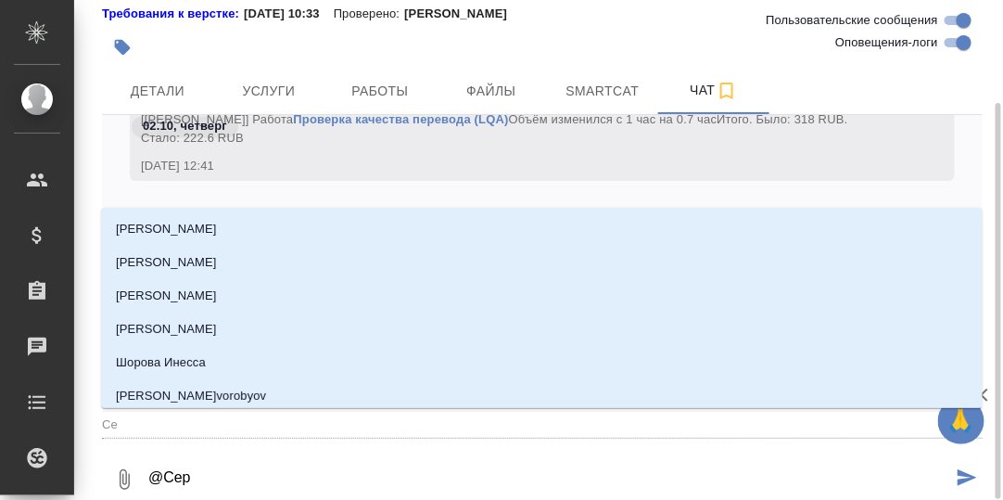
type input "Сер"
type textarea "@Серг"
type input "Серг"
type textarea "@Серге"
type input "Серге"
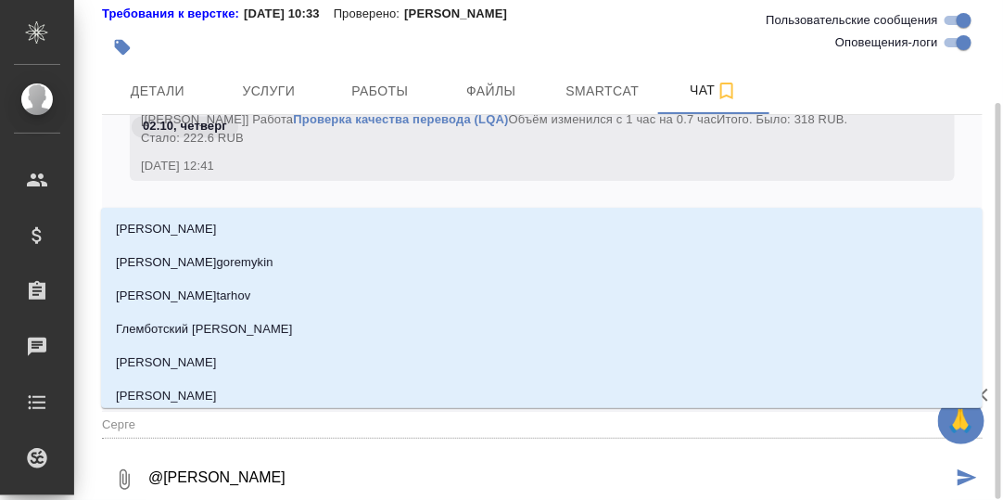
type textarea "@Сергее"
type input "Сергее"
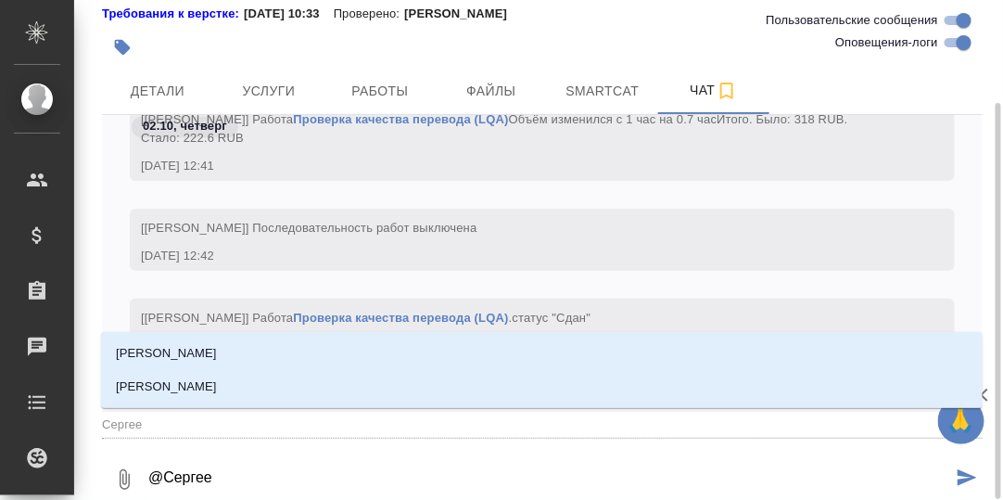
type textarea "@Сергеев"
type input "Сергеев"
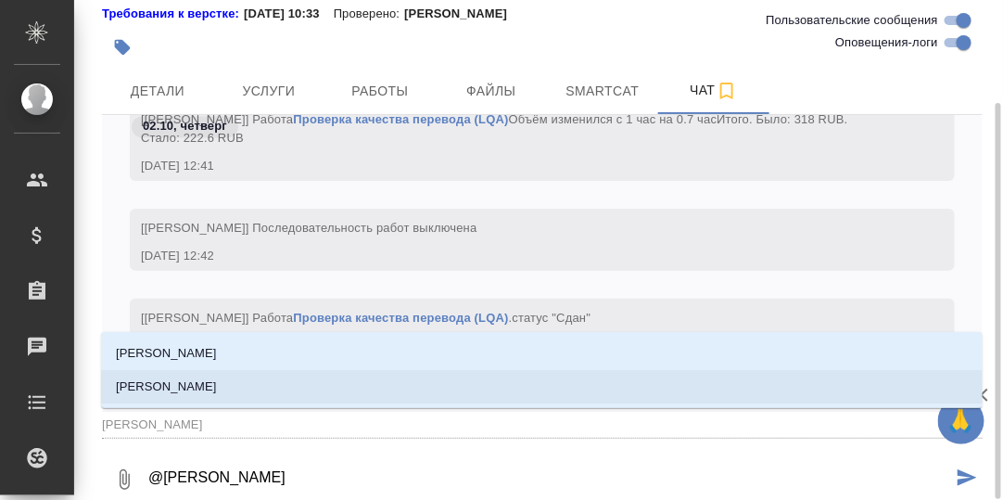
drag, startPoint x: 202, startPoint y: 387, endPoint x: 237, endPoint y: 420, distance: 48.5
click at [205, 389] on p "[PERSON_NAME]" at bounding box center [166, 386] width 101 height 19
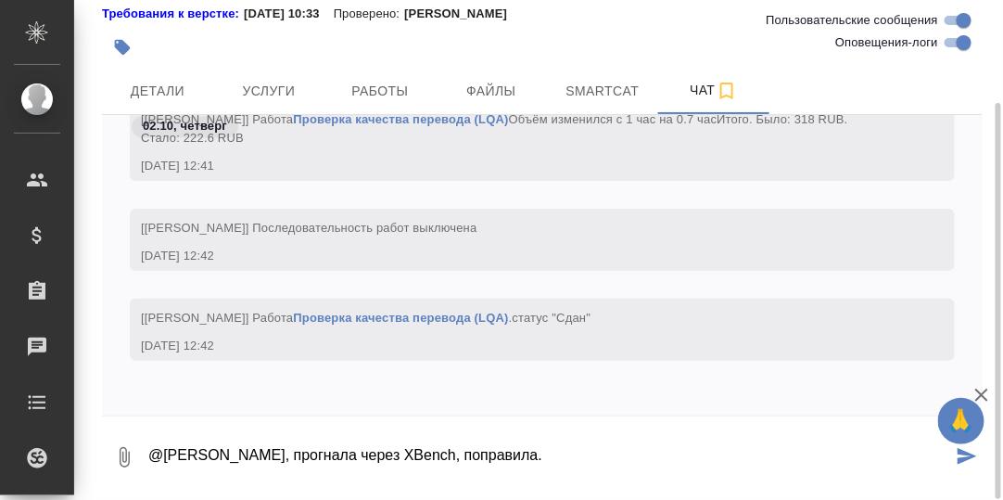
type textarea "@Сергеева Анастасия, прогнала через XBench, поправила."
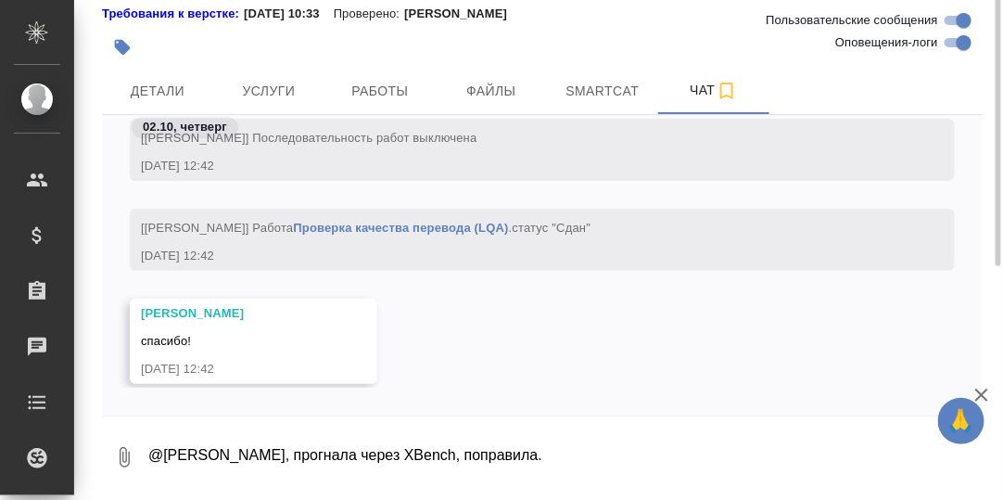
scroll to position [0, 0]
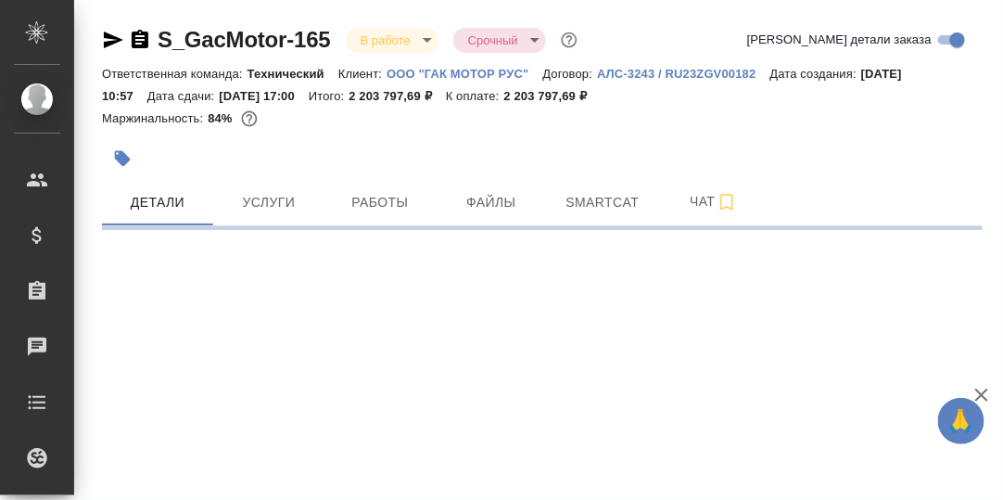
select select "RU"
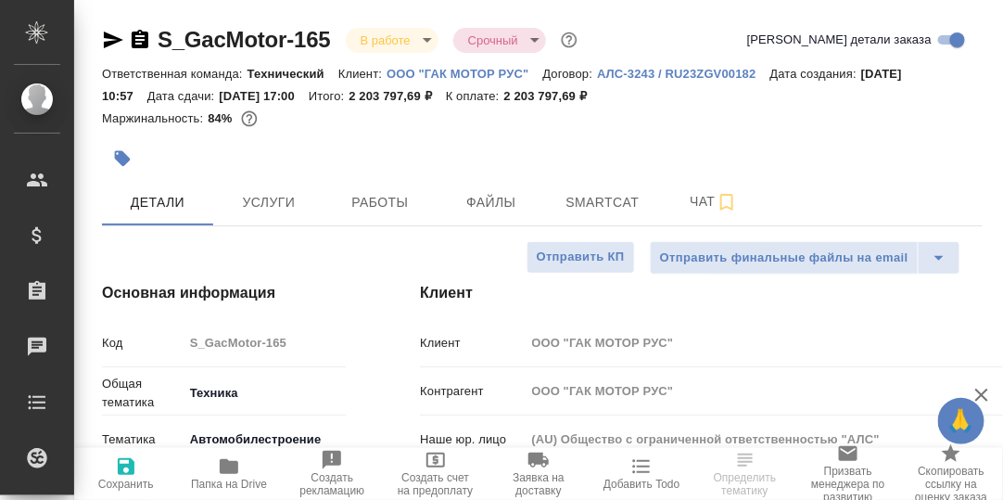
type textarea "x"
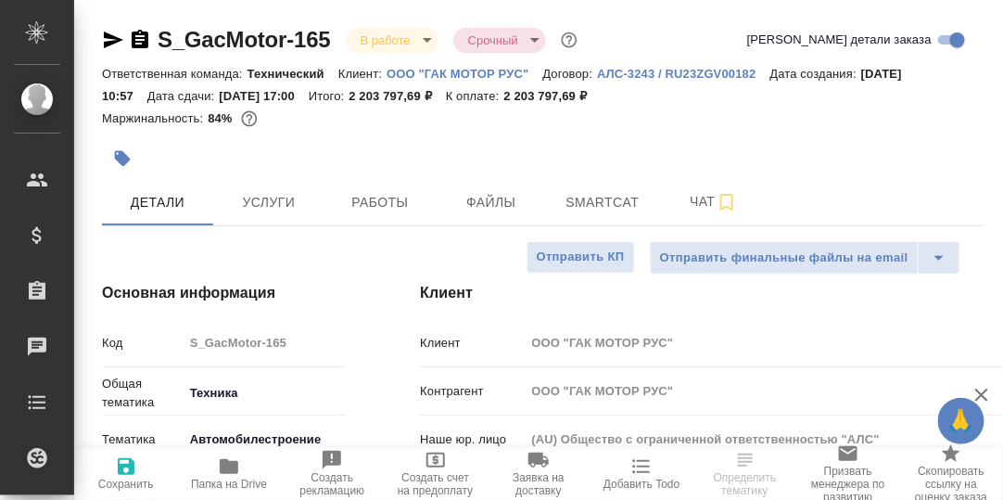
type textarea "x"
type input "Белякова [PERSON_NAME]"
type input "Сеитов Павел"
click at [229, 466] on icon "button" at bounding box center [229, 466] width 19 height 15
type textarea "x"
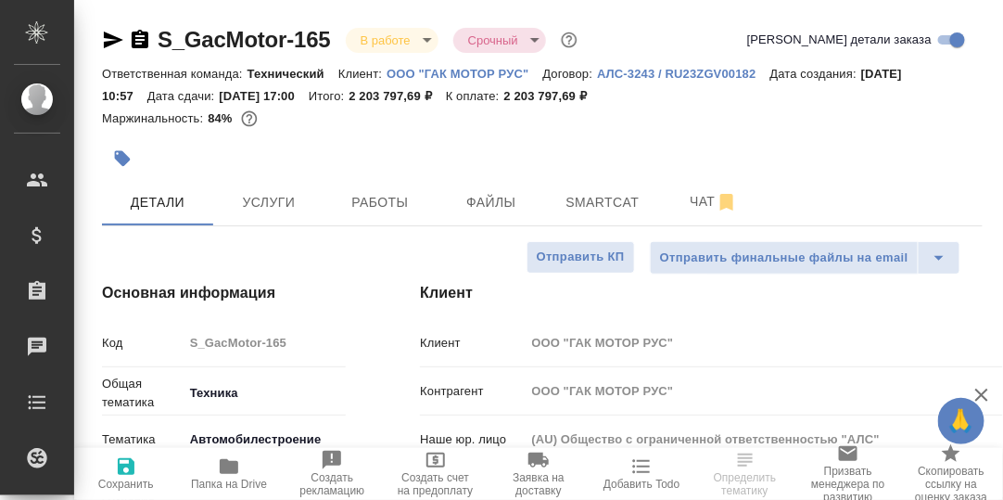
type textarea "x"
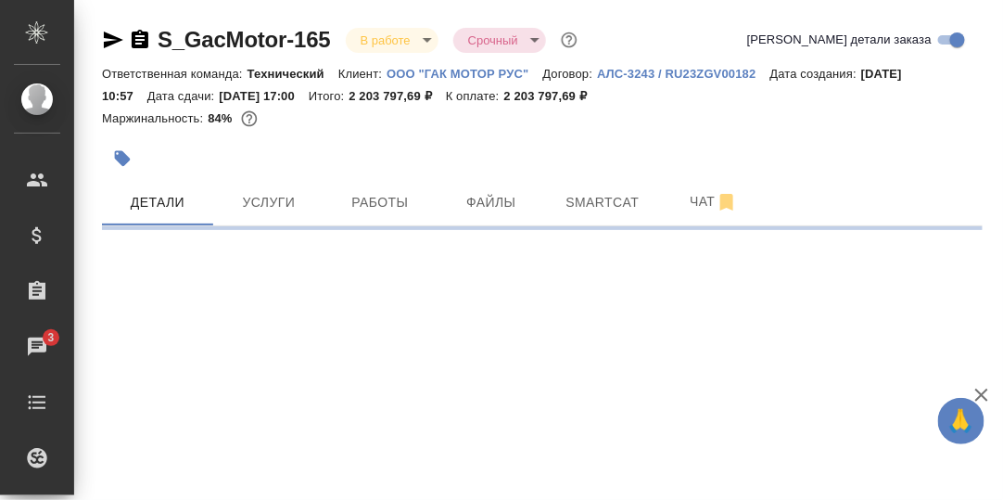
select select "RU"
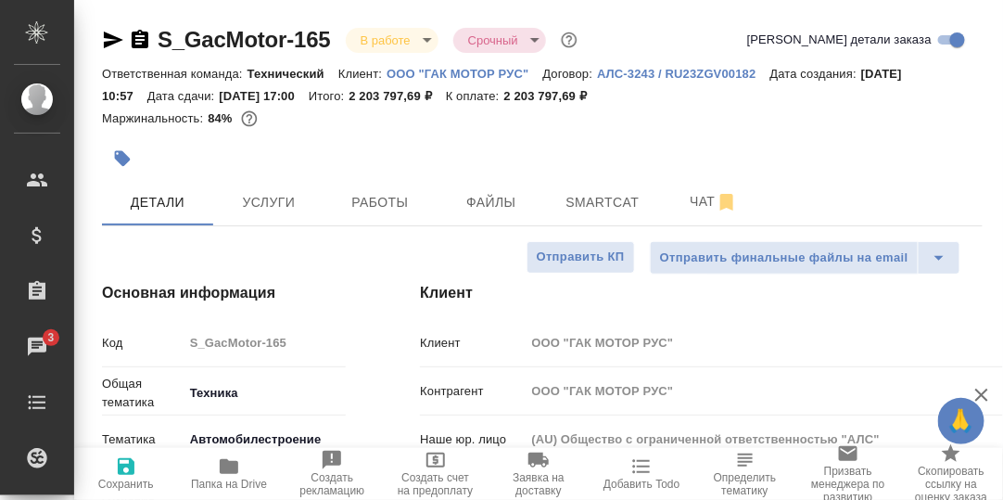
type textarea "x"
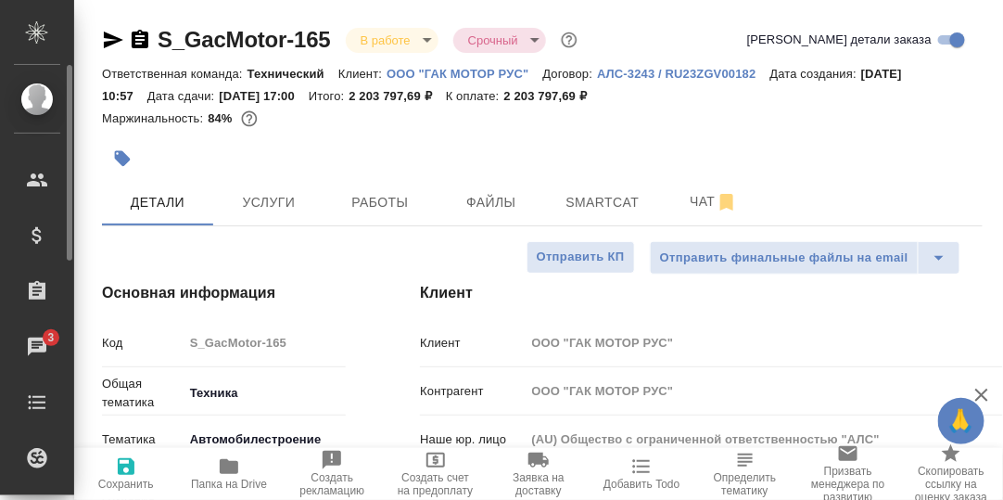
type textarea "x"
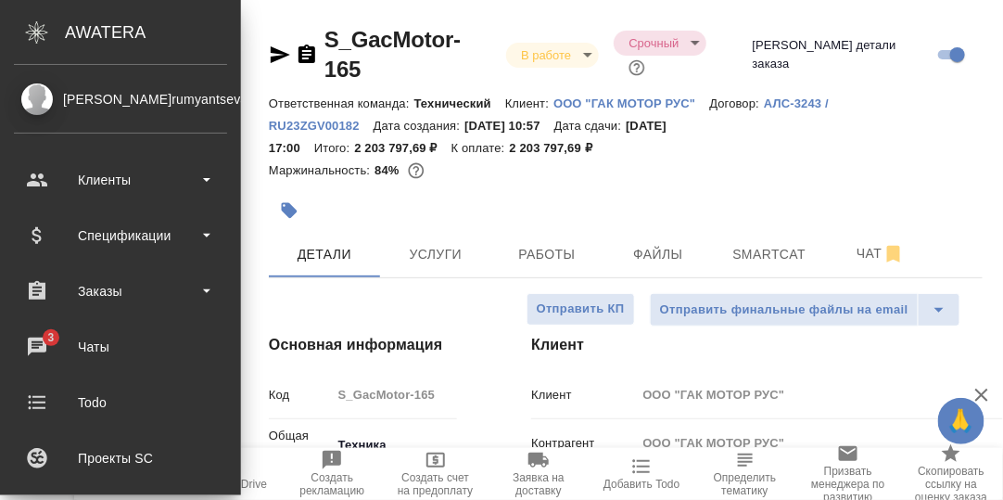
type textarea "x"
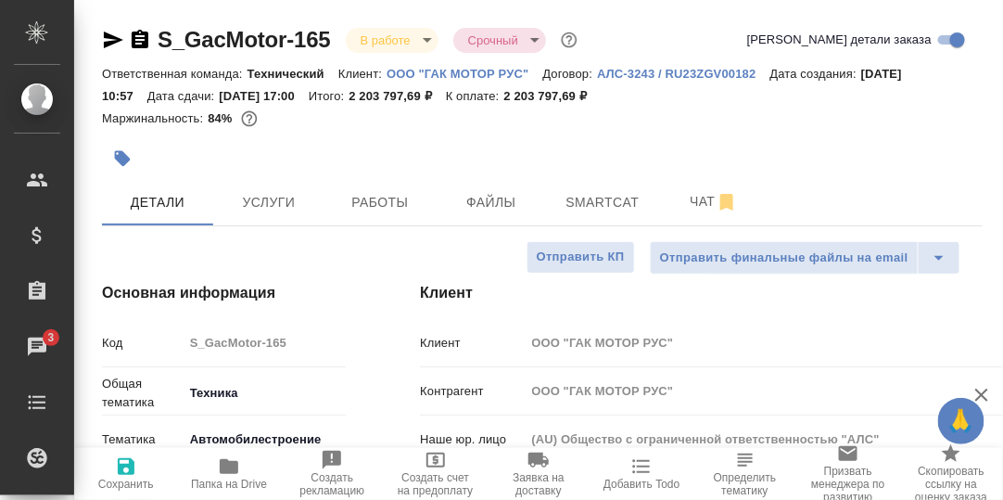
type textarea "x"
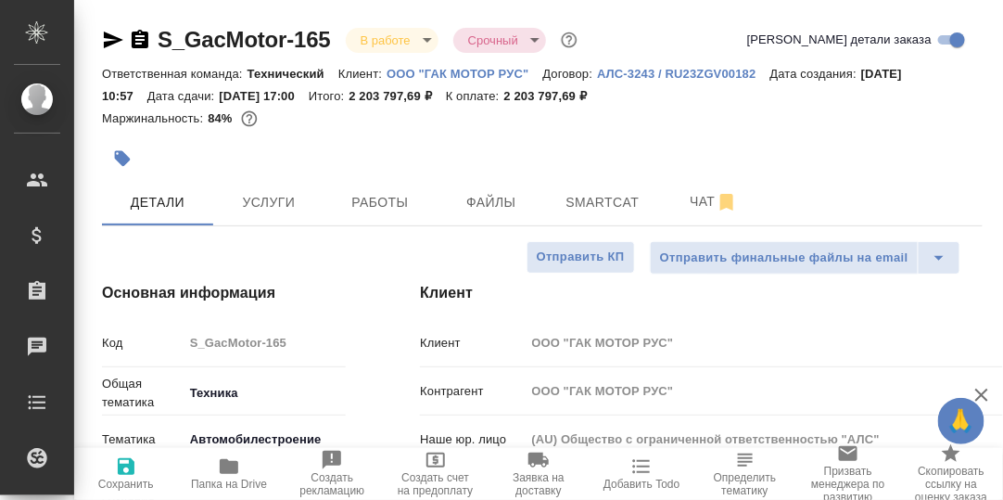
type textarea "x"
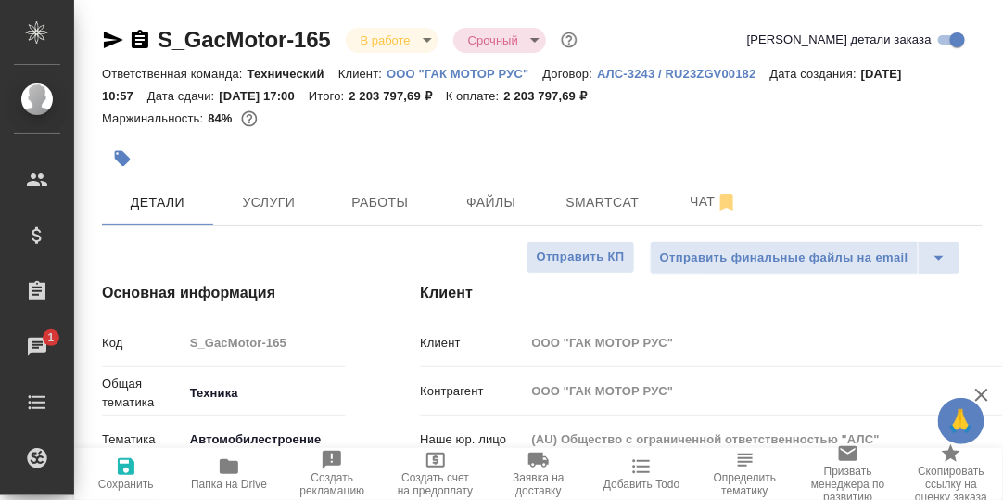
type textarea "x"
click at [701, 201] on span "Чат" at bounding box center [713, 201] width 89 height 23
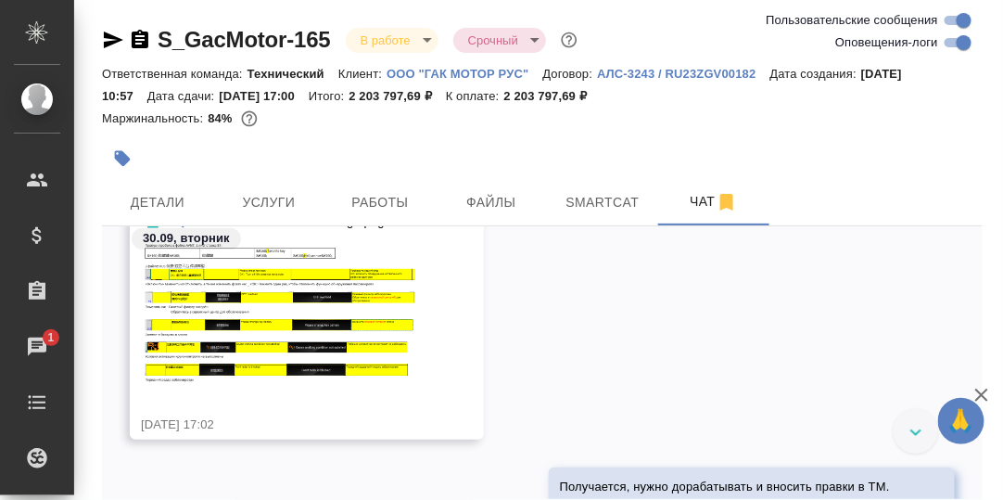
scroll to position [63858, 0]
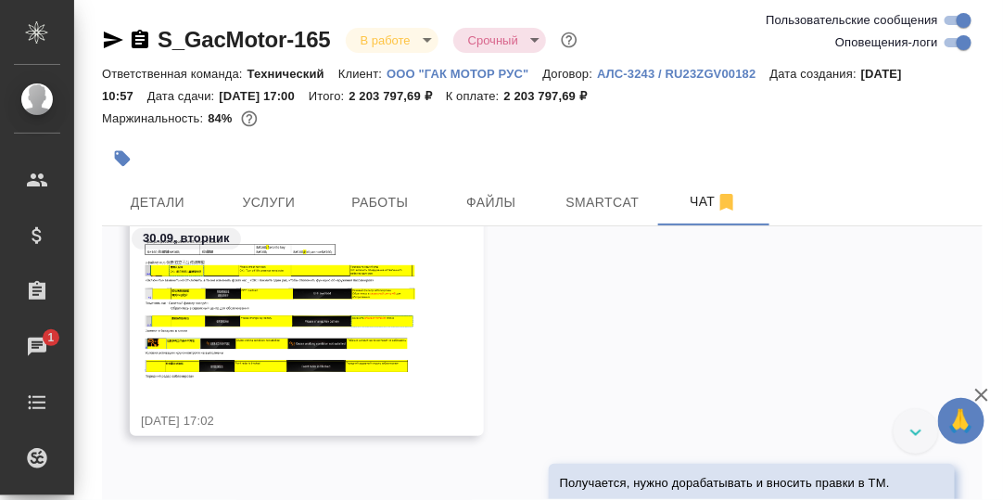
click at [340, 285] on img at bounding box center [280, 308] width 278 height 141
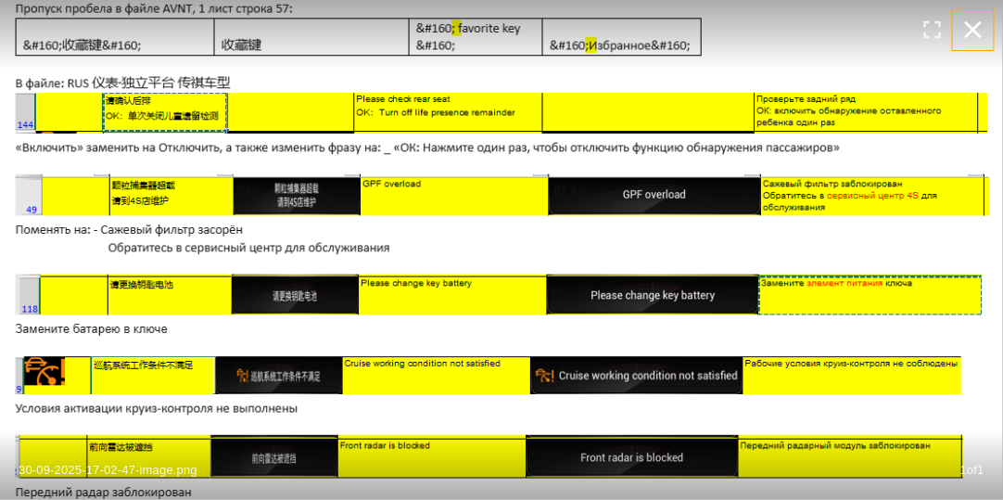
click at [976, 25] on icon "button" at bounding box center [974, 30] width 30 height 30
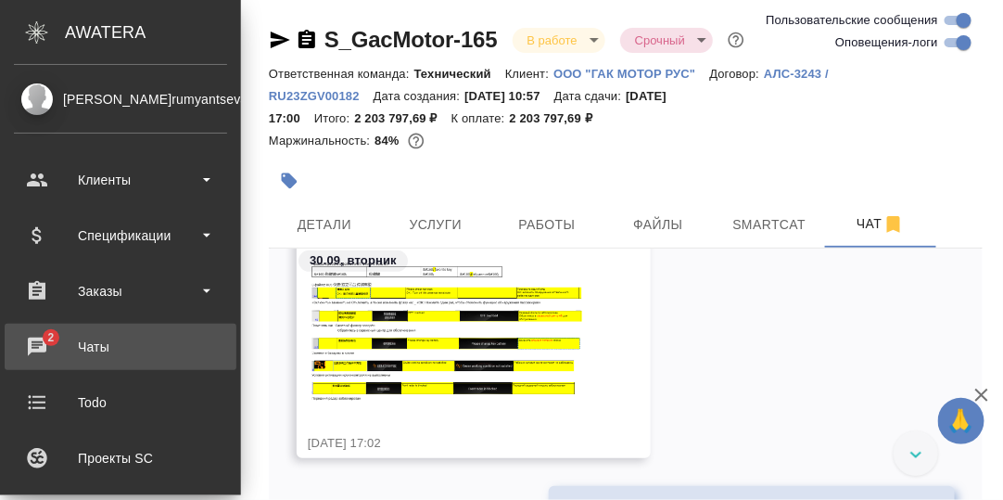
click at [40, 338] on div "Чаты" at bounding box center [120, 347] width 213 height 28
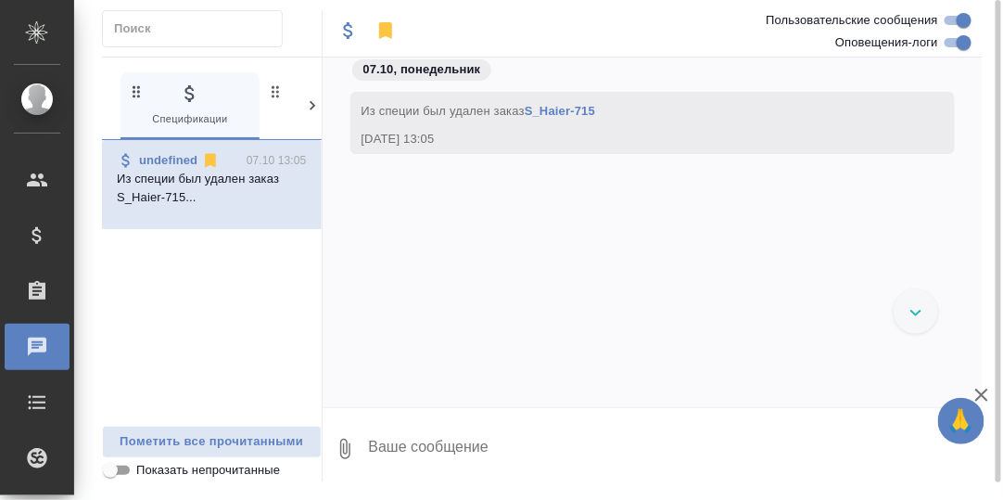
click at [311, 99] on icon at bounding box center [312, 105] width 19 height 19
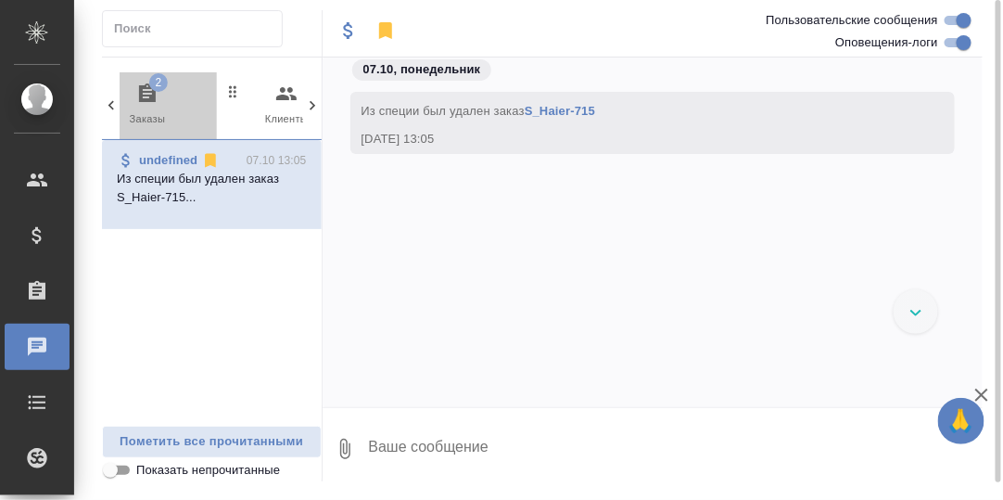
click at [146, 93] on icon "button" at bounding box center [147, 94] width 22 height 22
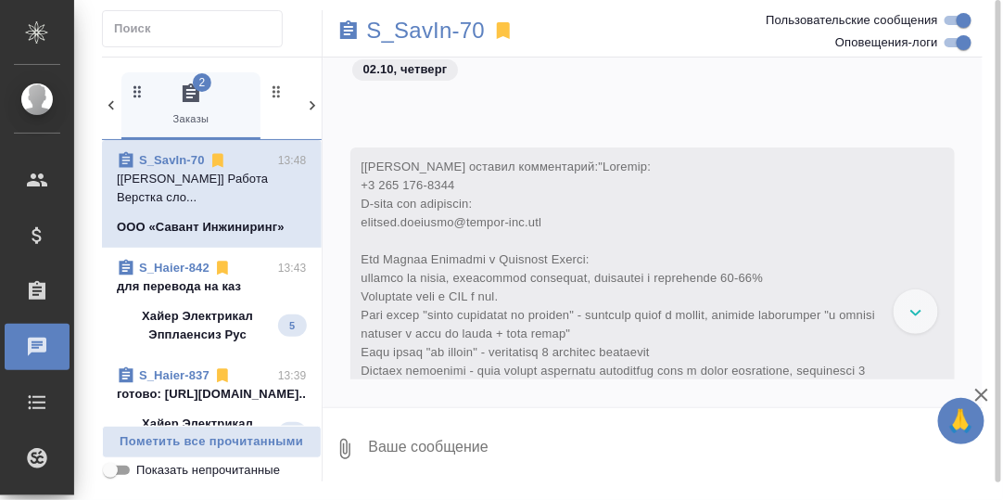
scroll to position [1979, 0]
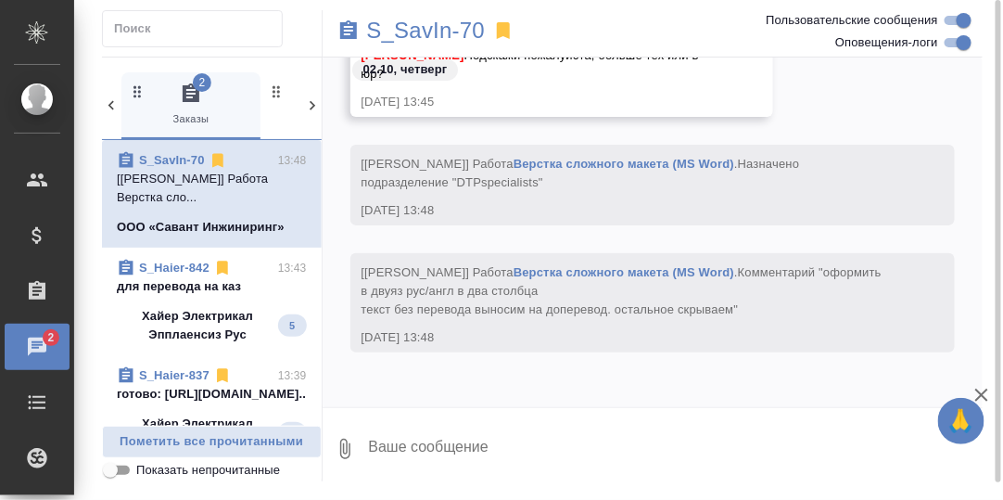
click at [190, 281] on p "для перевода на каз" at bounding box center [212, 286] width 190 height 19
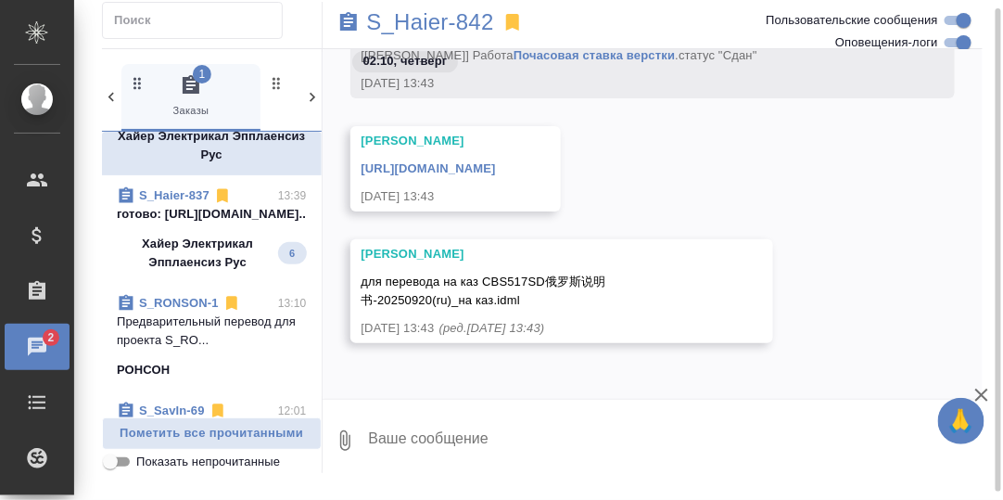
scroll to position [92, 0]
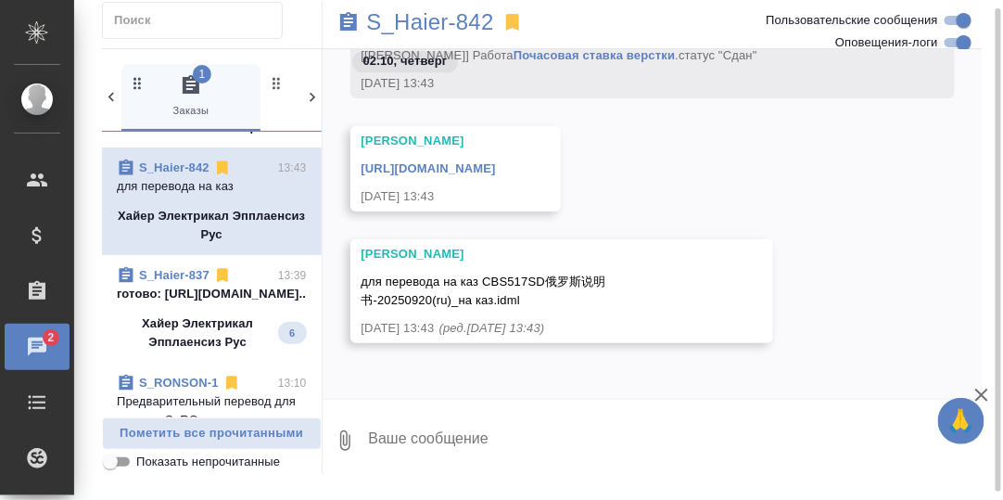
click at [183, 303] on p "готово: https://drive.awatera.com/apps/..." at bounding box center [212, 294] width 190 height 19
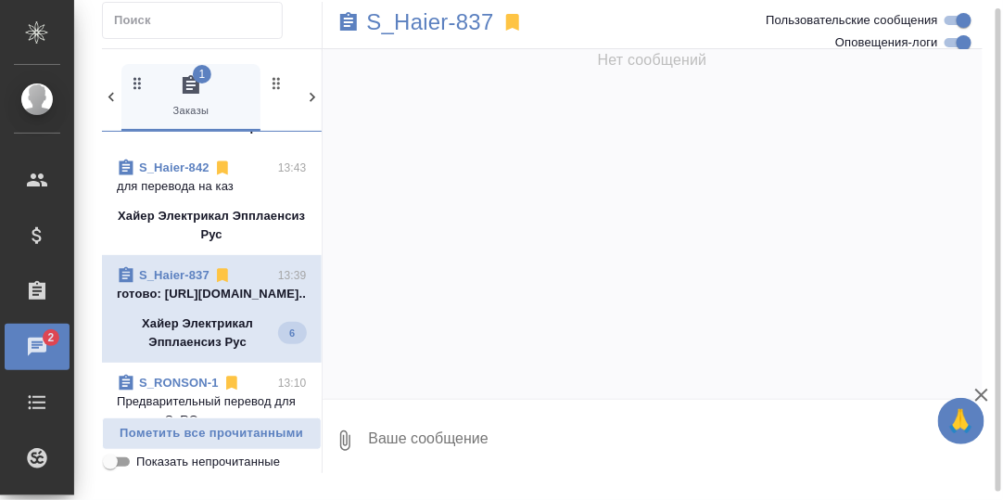
scroll to position [0, 0]
click at [169, 274] on link "S_Haier-837" at bounding box center [174, 275] width 70 height 14
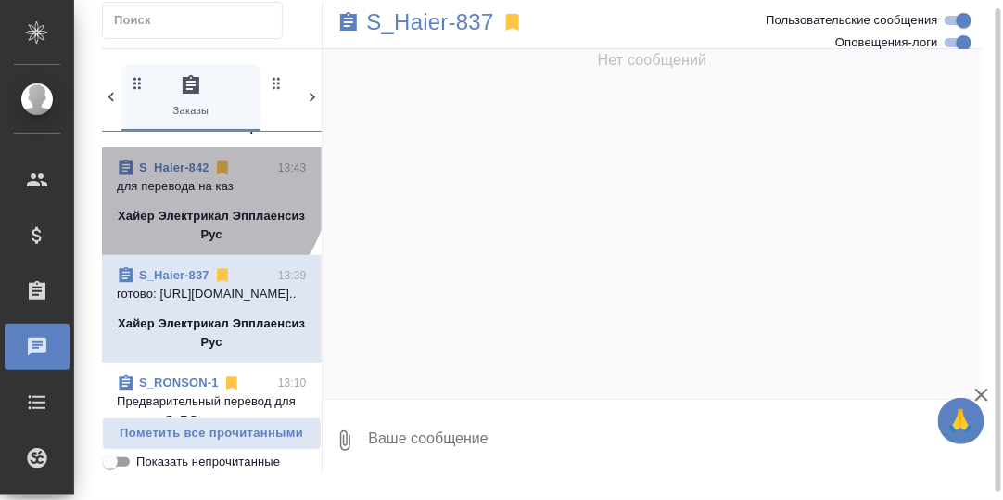
click at [197, 184] on p "для перевода на каз" at bounding box center [212, 186] width 190 height 19
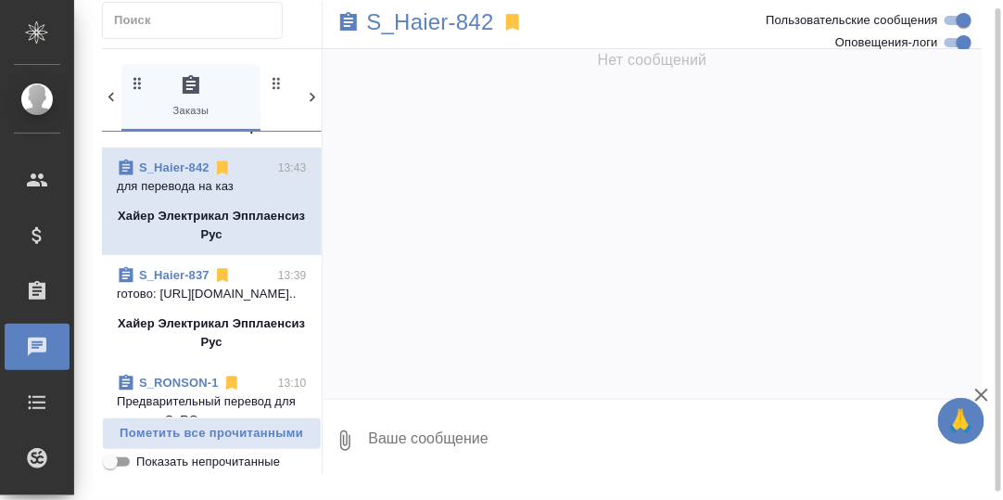
click at [178, 291] on p "готово: https://drive.awatera.com/apps/..." at bounding box center [212, 294] width 190 height 19
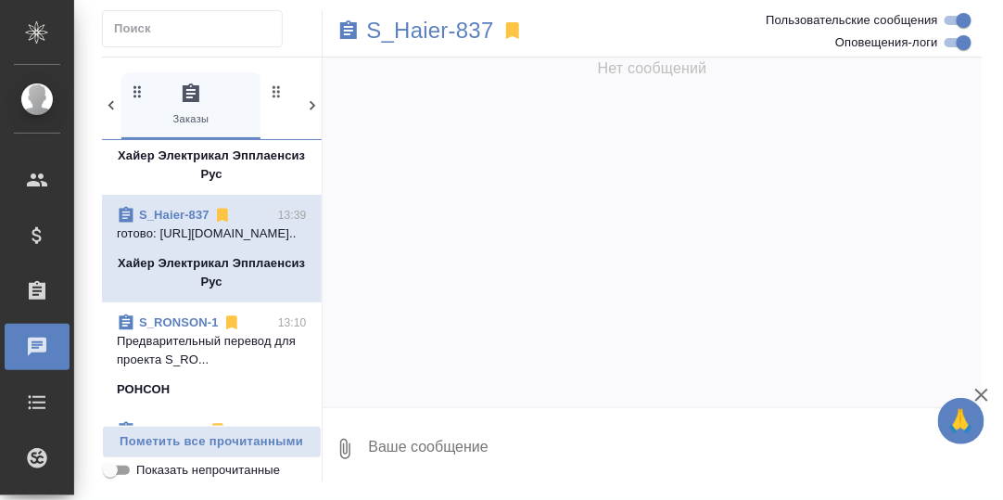
scroll to position [185, 0]
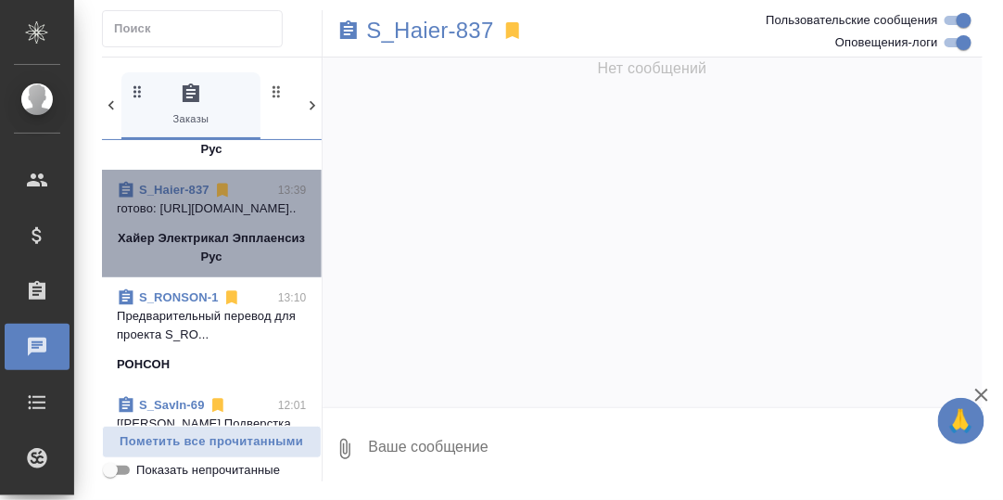
click at [212, 216] on p "готово: https://drive.awatera.com/apps/..." at bounding box center [212, 208] width 190 height 19
click at [177, 218] on p "готово: https://drive.awatera.com/apps/..." at bounding box center [212, 208] width 190 height 19
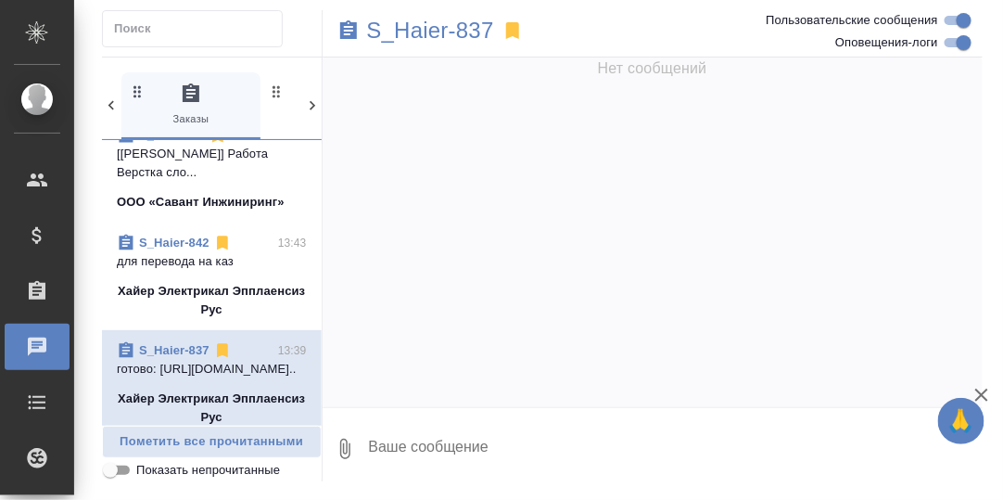
scroll to position [0, 0]
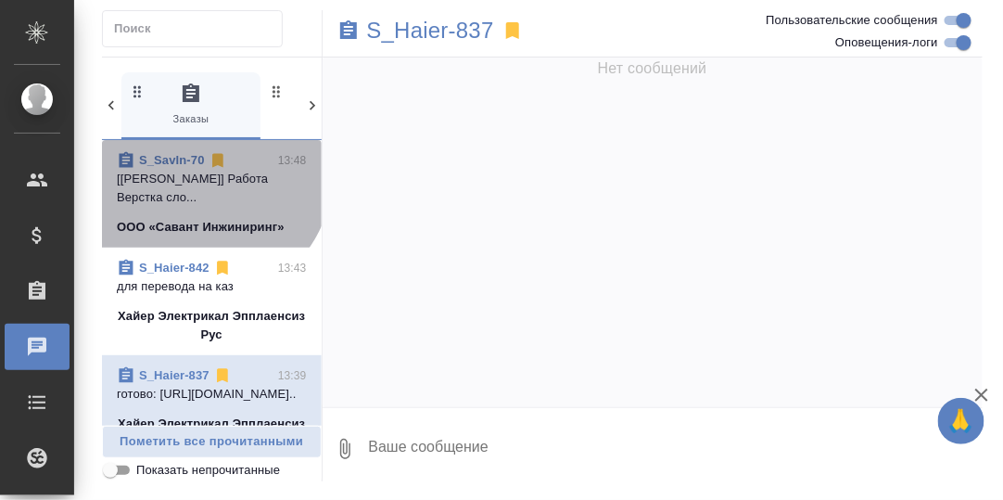
click at [202, 172] on p "[Заборова Александра] Работа Верстка сло..." at bounding box center [212, 188] width 190 height 37
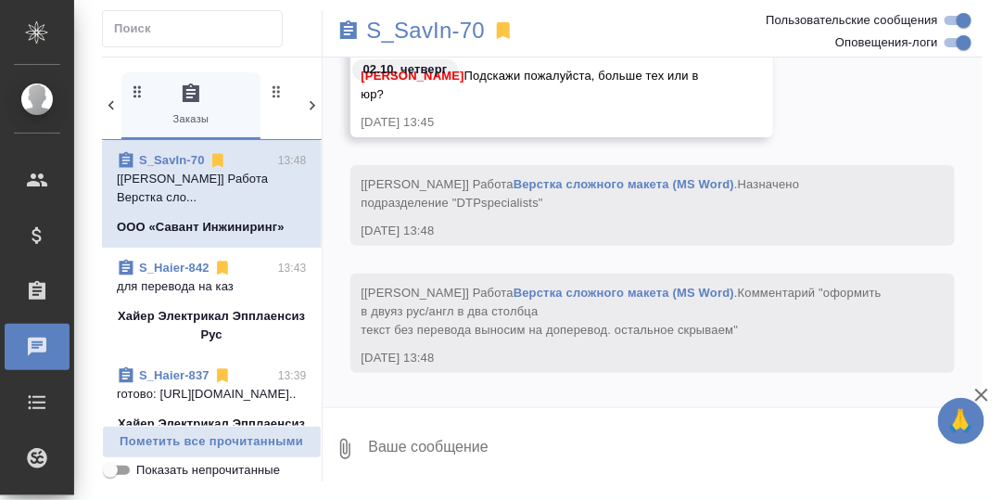
scroll to position [1979, 0]
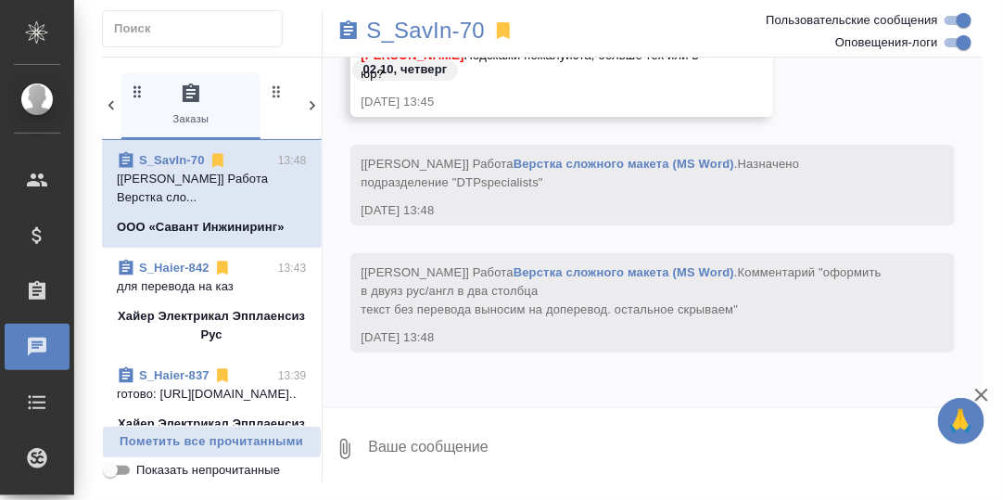
click at [418, 447] on textarea at bounding box center [675, 448] width 617 height 63
type textarea "Привет! В тех."
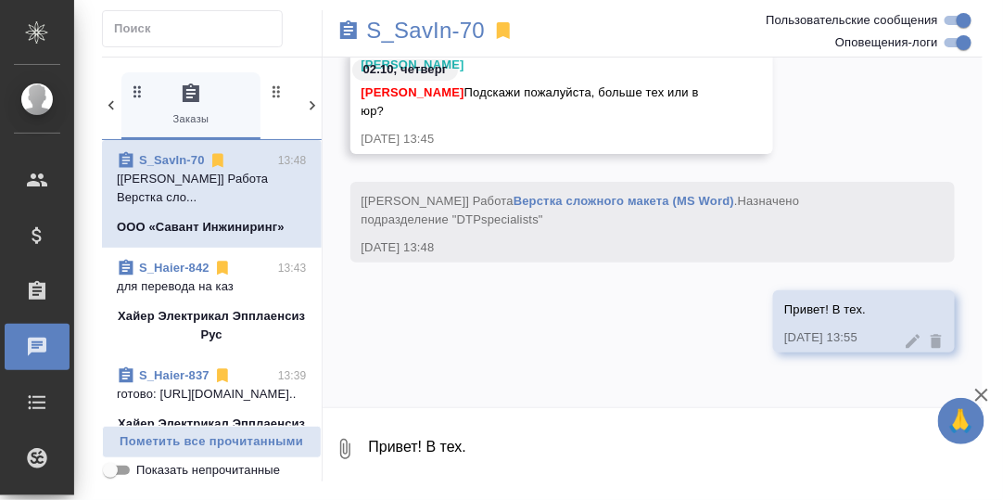
scroll to position [2068, 0]
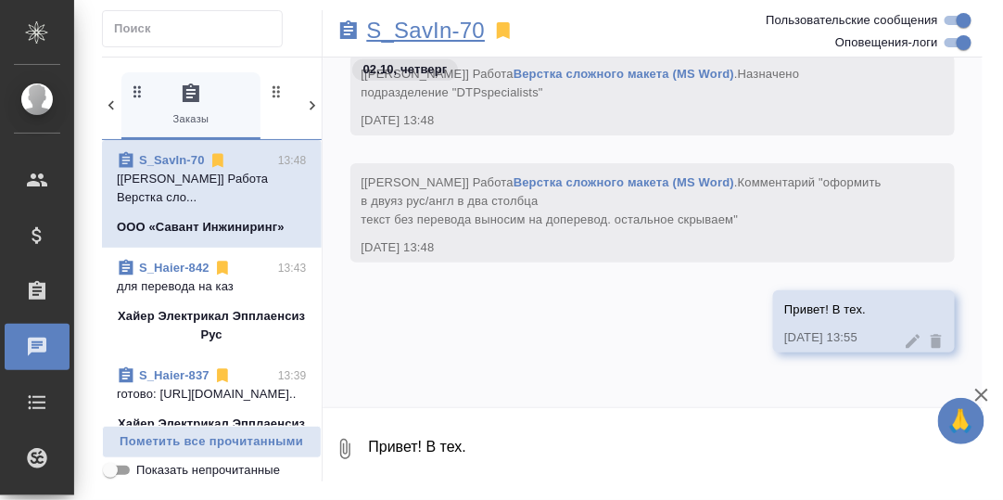
click at [431, 37] on p "S_SavIn-70" at bounding box center [426, 30] width 119 height 19
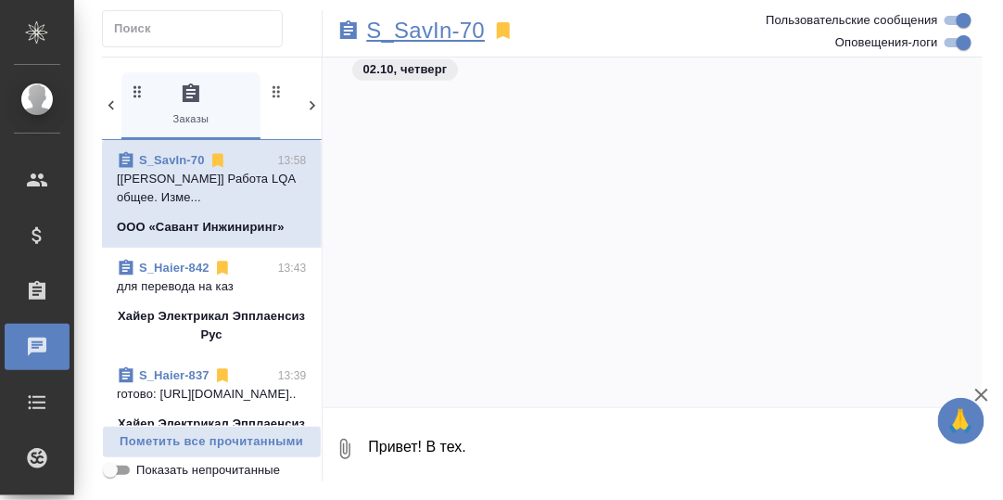
scroll to position [3111, 0]
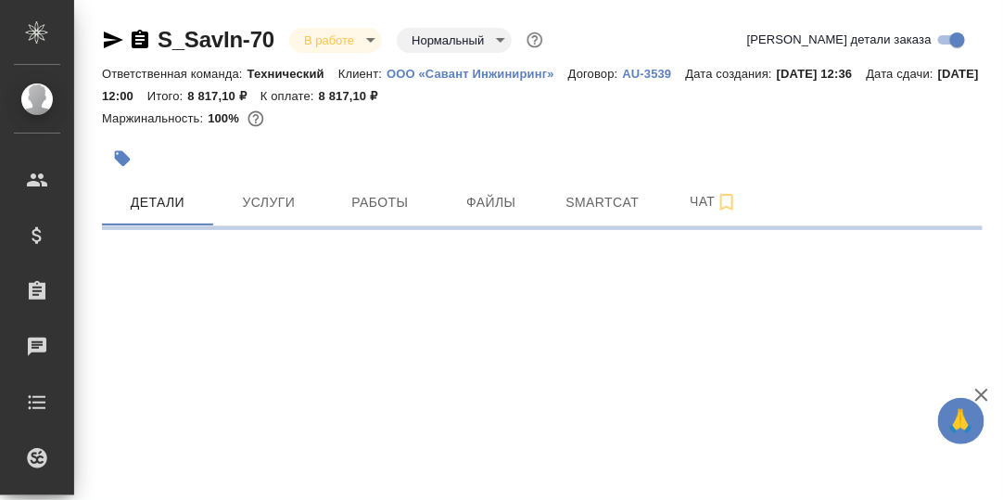
select select "RU"
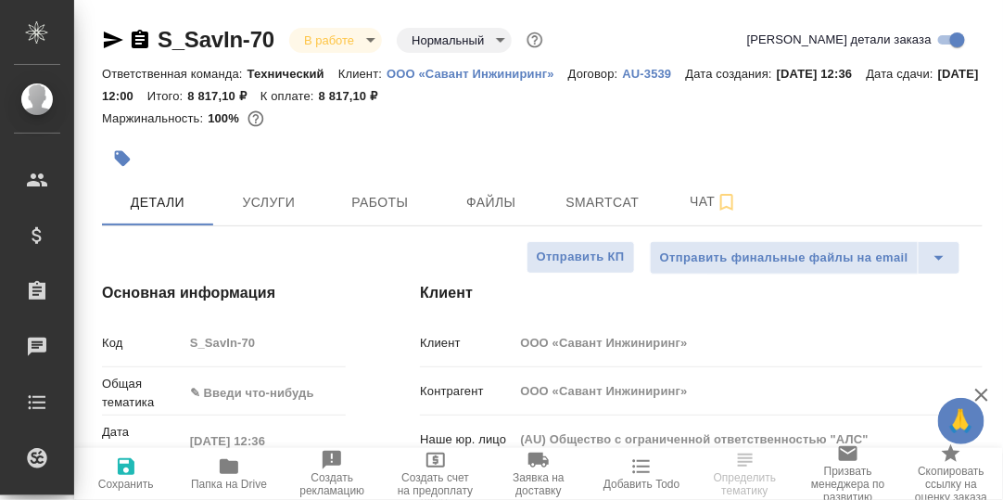
type textarea "x"
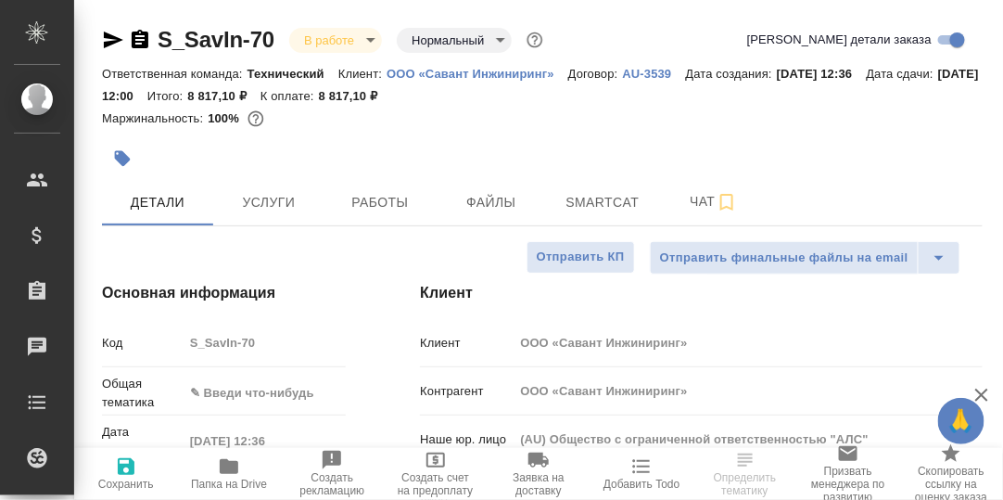
type textarea "x"
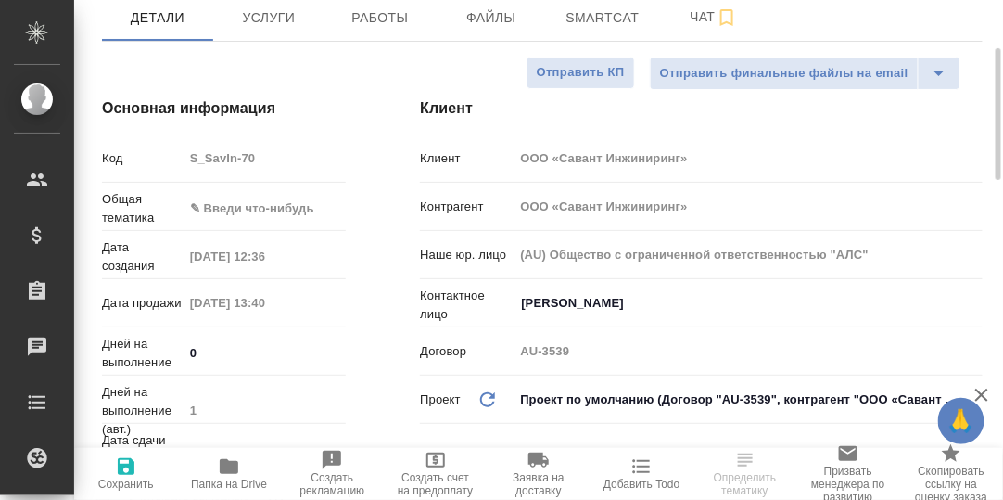
type textarea "x"
type input "[PERSON_NAME]"
click at [240, 205] on body "🙏 .cls-1 fill:#fff; AWATERA [PERSON_NAME] d.rumyantseva Клиенты Спецификации За…" at bounding box center [501, 250] width 1003 height 500
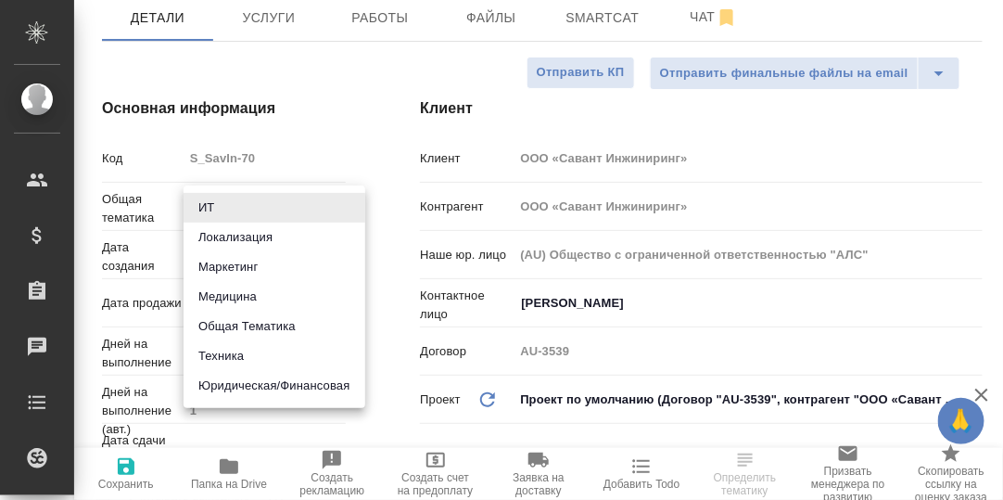
click at [255, 351] on li "Техника" at bounding box center [275, 356] width 182 height 30
type input "tech"
type textarea "x"
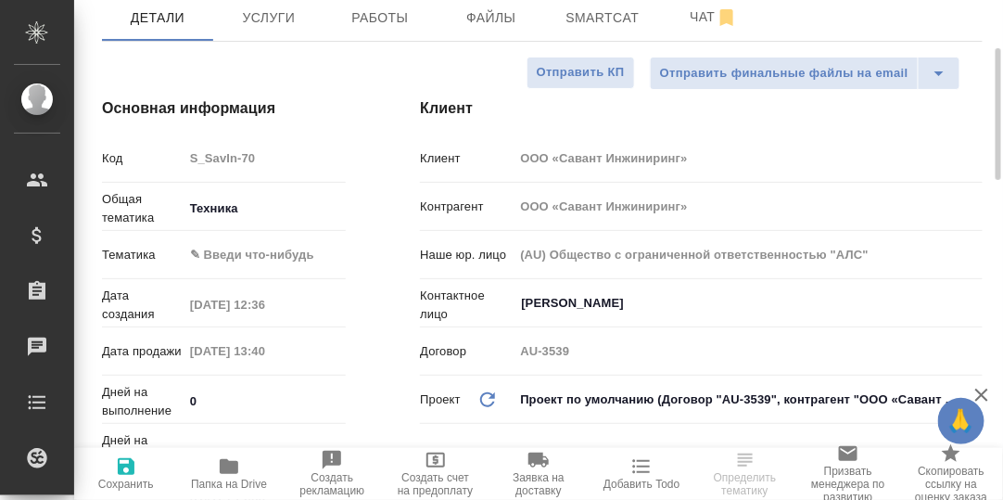
click at [239, 261] on body "🙏 .cls-1 fill:#fff; AWATERA [PERSON_NAME] d.rumyantseva Клиенты Спецификации За…" at bounding box center [501, 250] width 1003 height 500
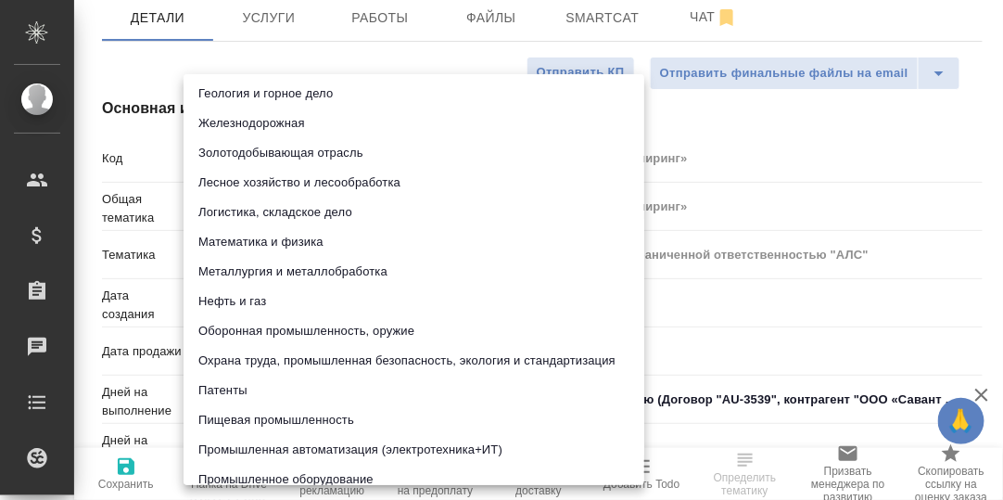
scroll to position [185, 0]
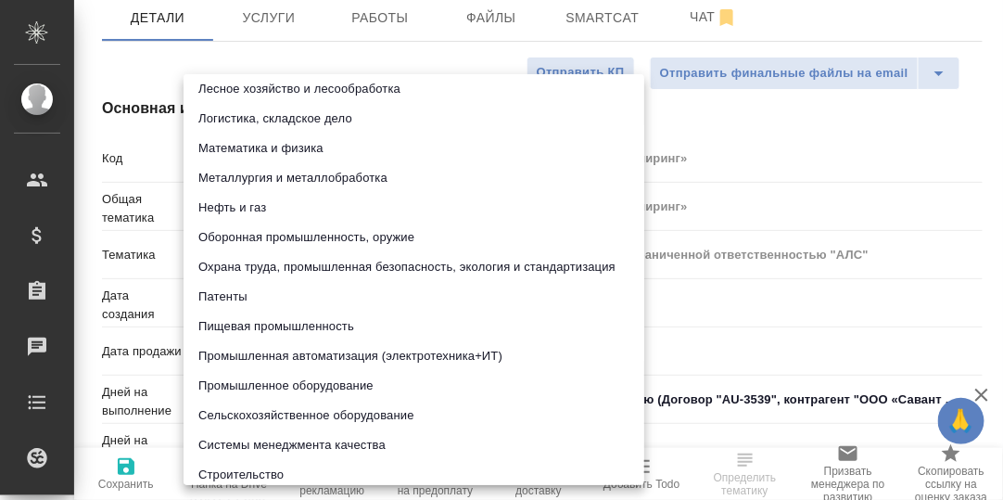
click at [280, 384] on li "Промышленное оборудование" at bounding box center [414, 386] width 461 height 30
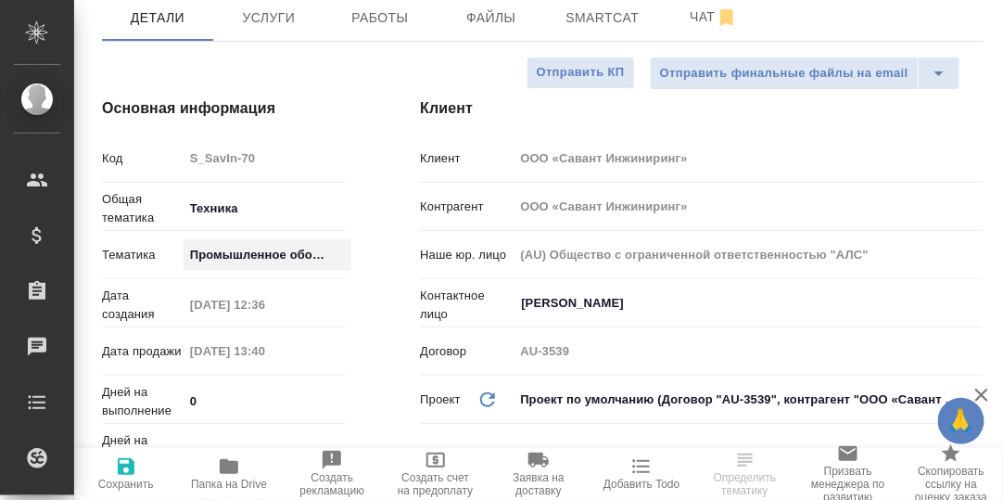
type textarea "x"
type input "5f647205b73bc97568ca66bc"
click at [130, 463] on icon "button" at bounding box center [126, 466] width 17 height 17
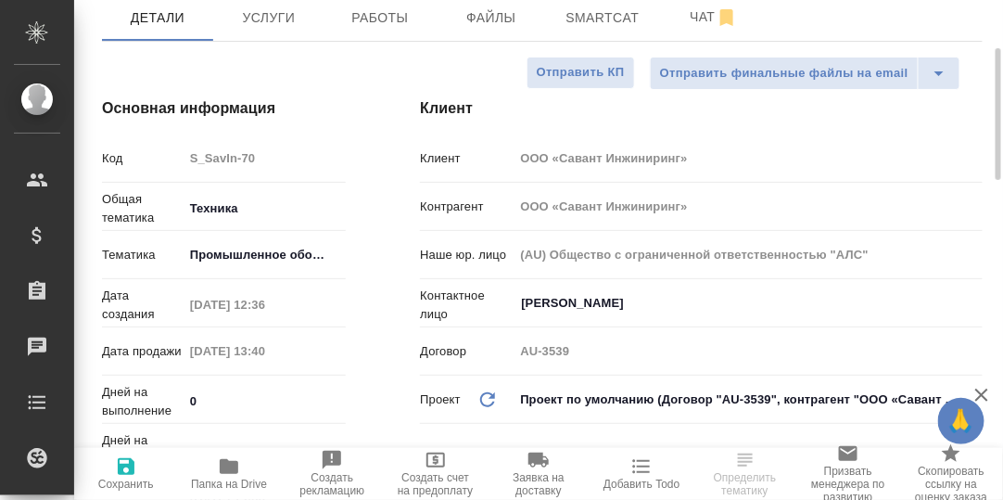
type textarea "x"
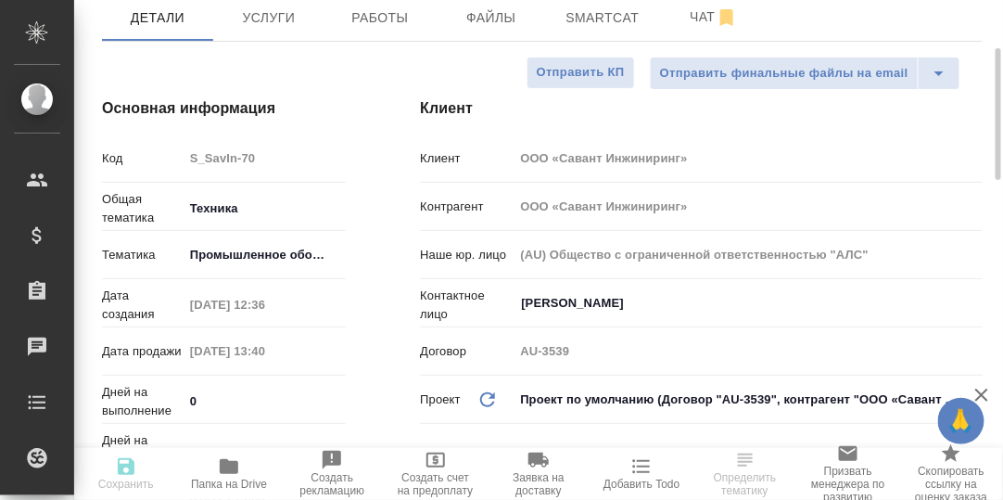
type textarea "x"
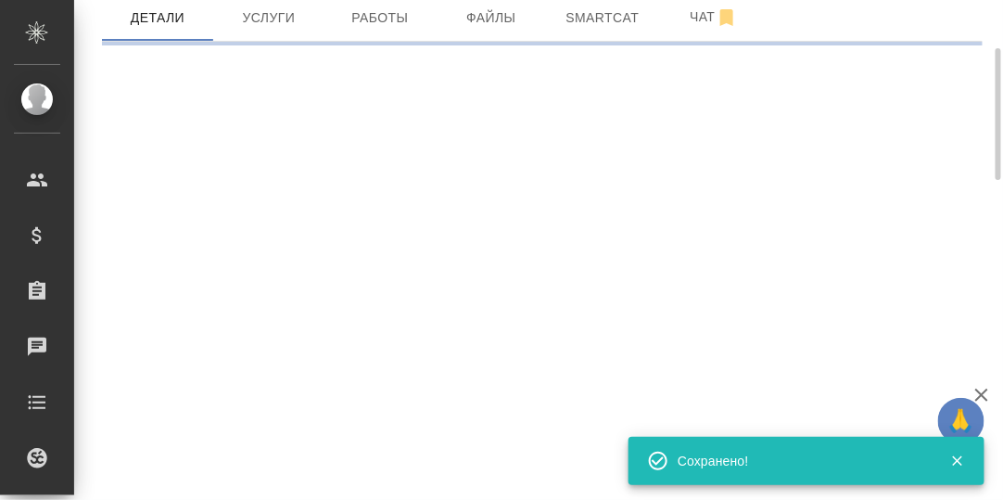
select select "RU"
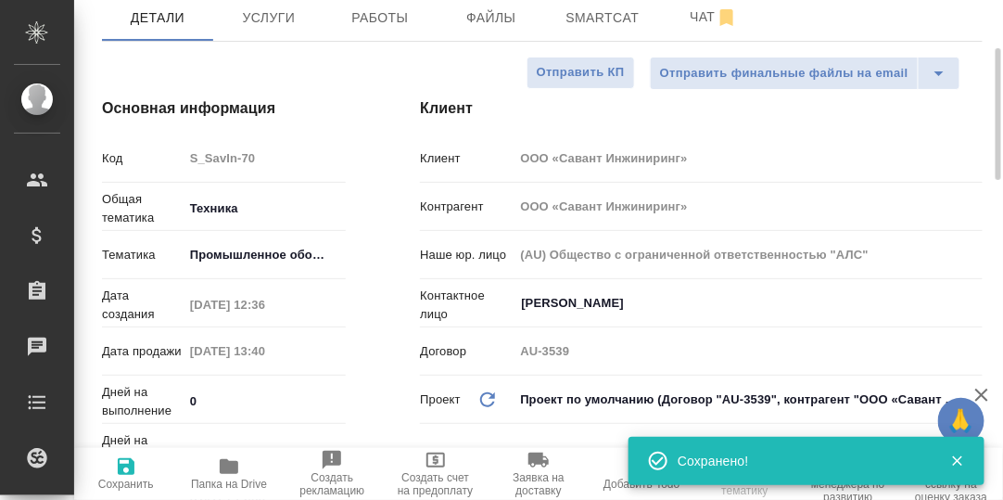
type textarea "x"
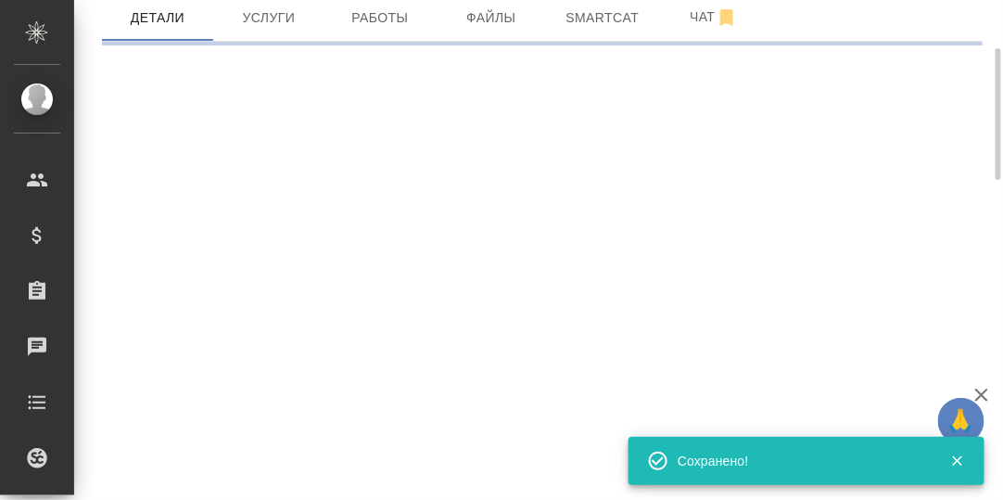
select select "RU"
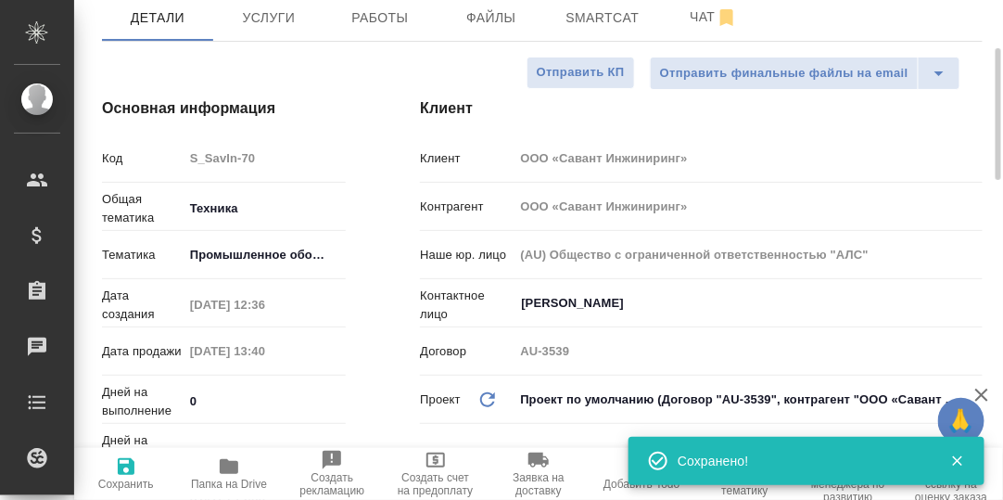
type textarea "x"
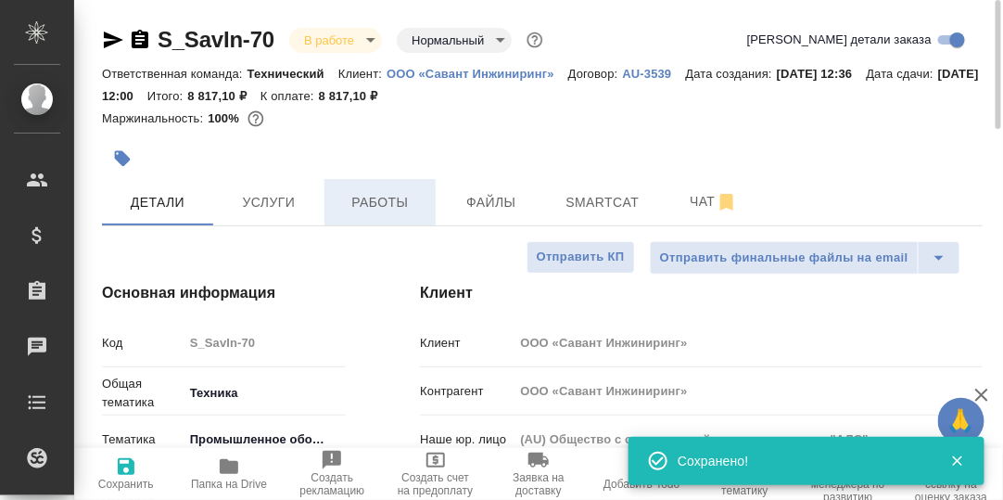
drag, startPoint x: 385, startPoint y: 198, endPoint x: 515, endPoint y: 222, distance: 132.8
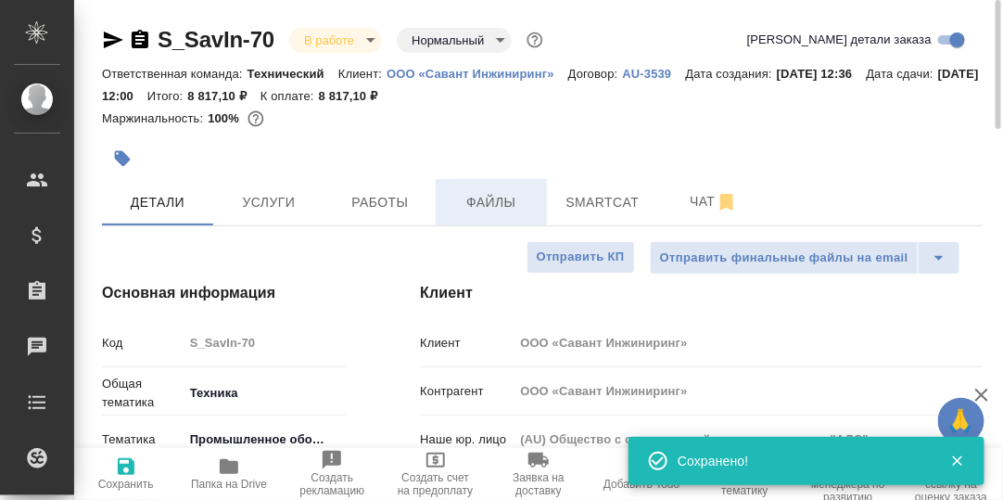
click at [385, 199] on span "Работы" at bounding box center [380, 202] width 89 height 23
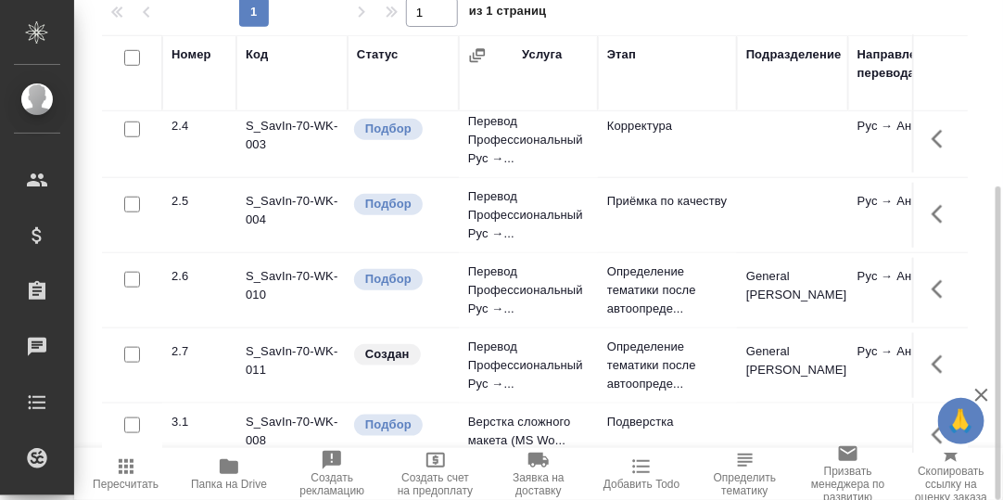
scroll to position [371, 0]
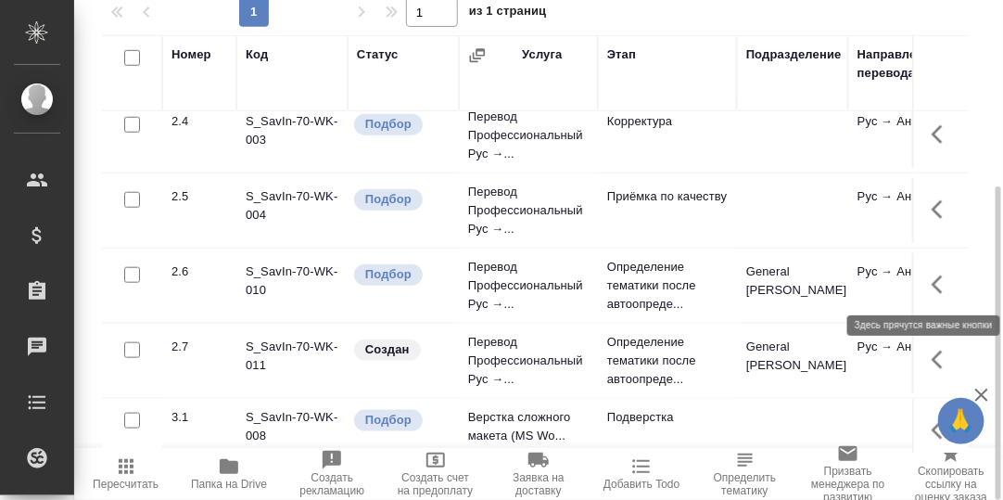
click at [932, 286] on icon "button" at bounding box center [943, 285] width 22 height 22
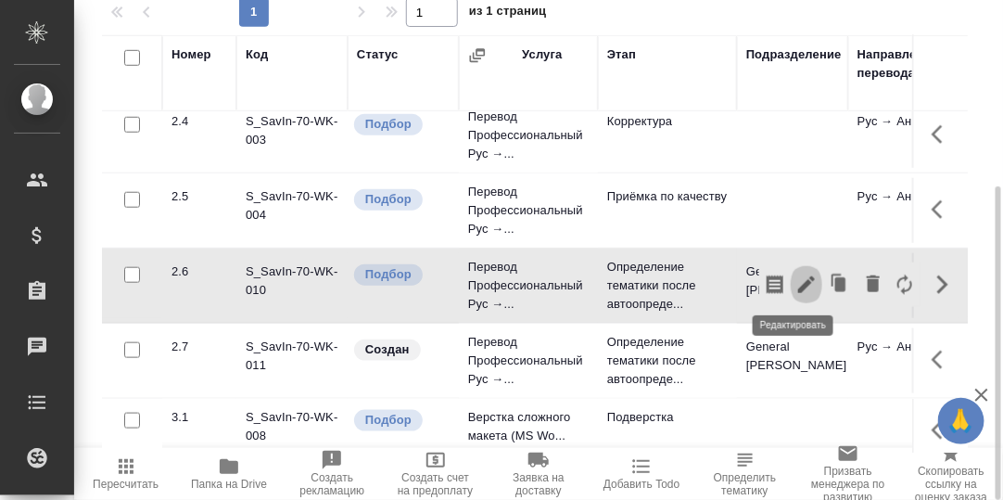
click at [798, 285] on icon "button" at bounding box center [806, 284] width 17 height 17
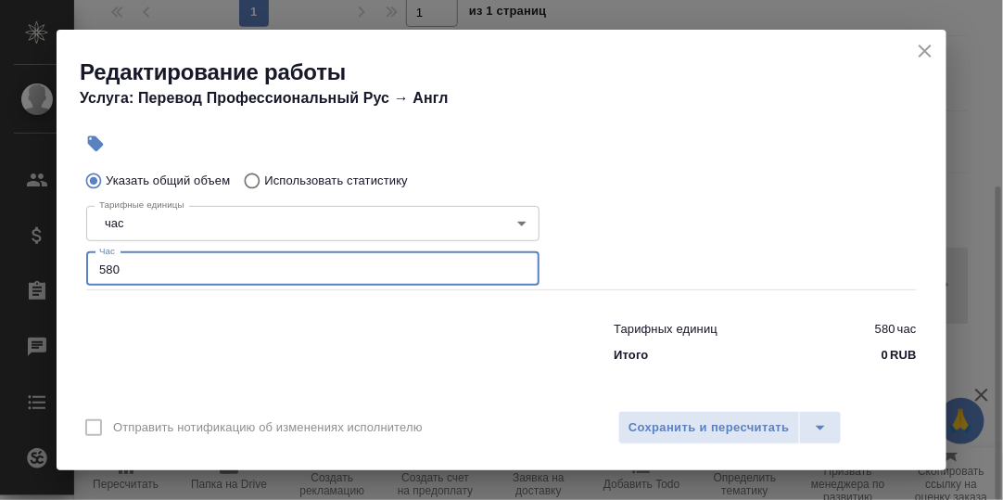
drag, startPoint x: 123, startPoint y: 275, endPoint x: 81, endPoint y: 266, distance: 43.6
click at [83, 272] on div "Тарифные единицы час 5a8b1489cc6b4906c91bfd93 Тарифные единицы Час 580 Час" at bounding box center [313, 244] width 528 height 166
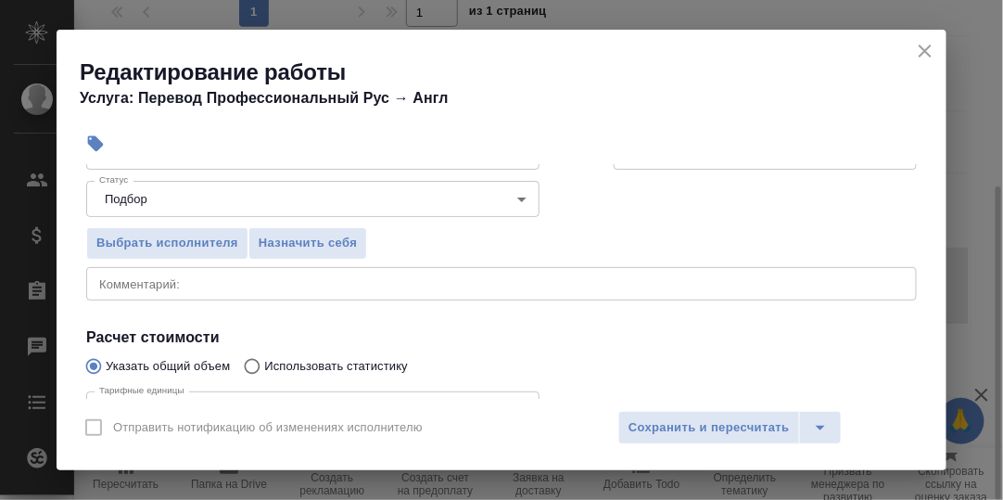
scroll to position [92, 0]
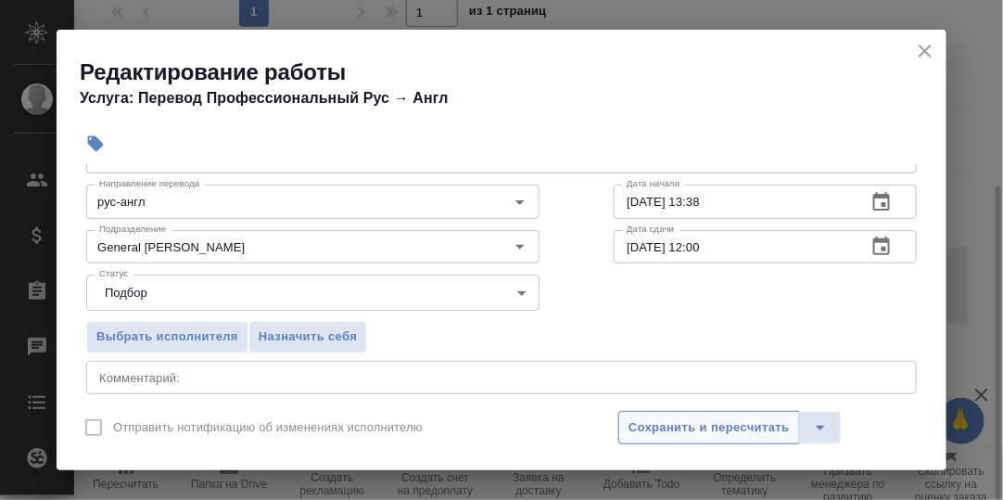
type input "0.1"
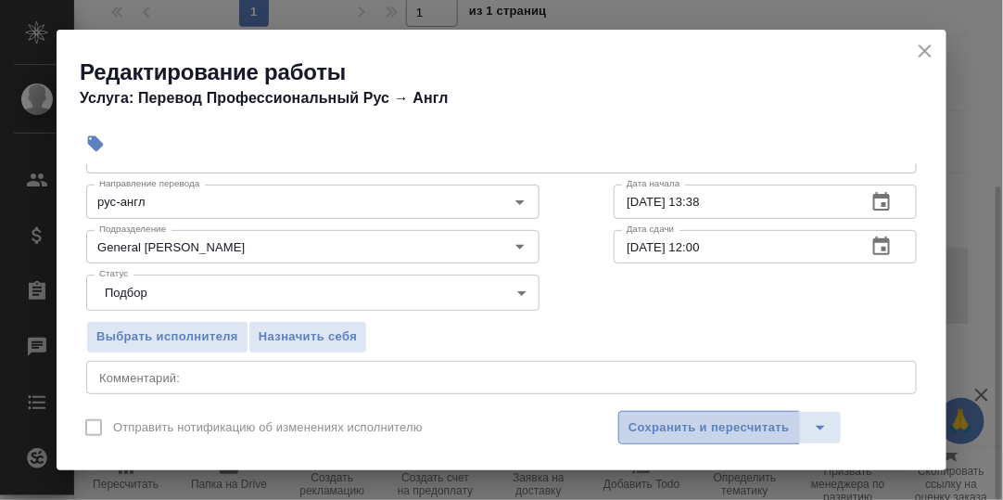
click at [695, 426] on span "Сохранить и пересчитать" at bounding box center [709, 427] width 161 height 21
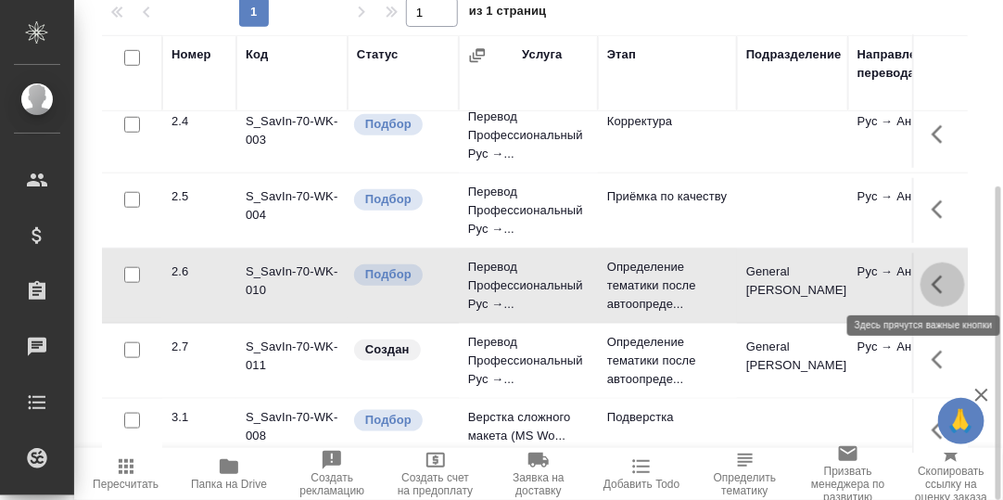
click at [932, 280] on icon "button" at bounding box center [943, 285] width 22 height 22
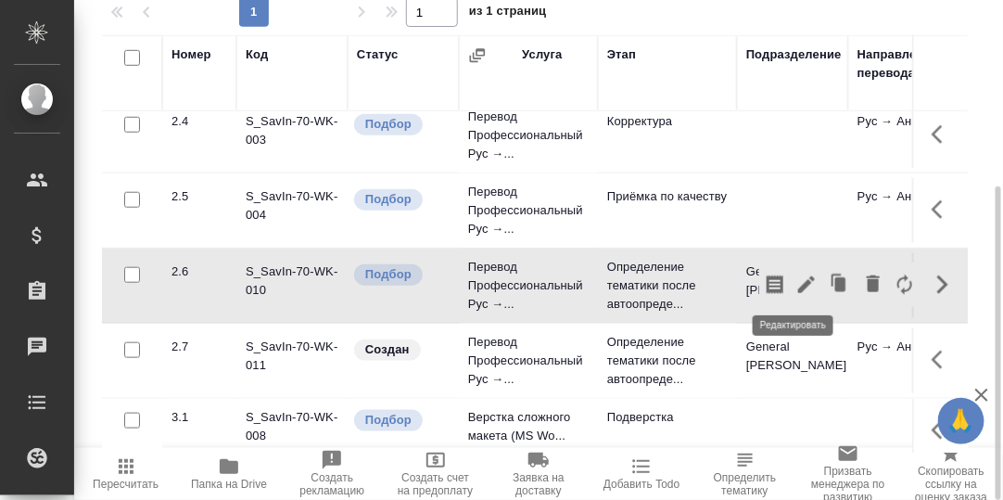
click at [798, 284] on icon "button" at bounding box center [806, 284] width 17 height 17
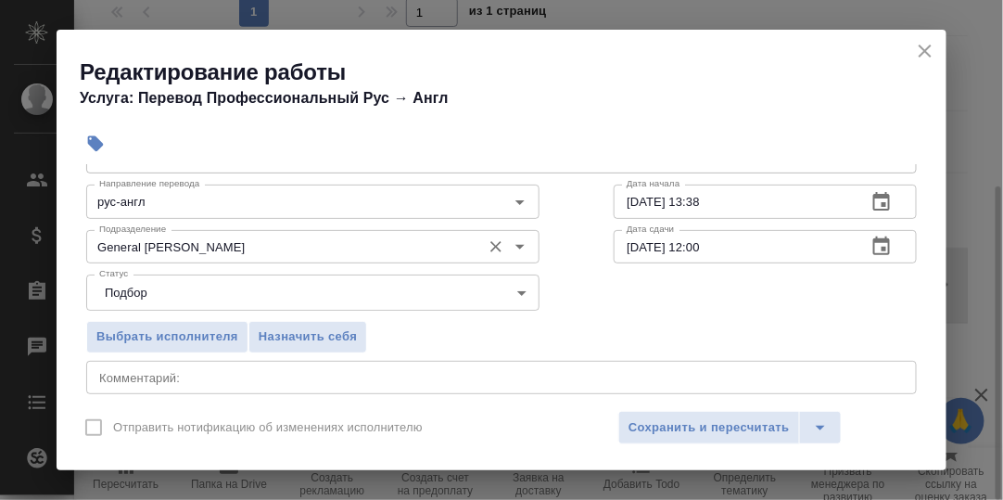
click at [254, 245] on input "General [PERSON_NAME]" at bounding box center [282, 246] width 380 height 22
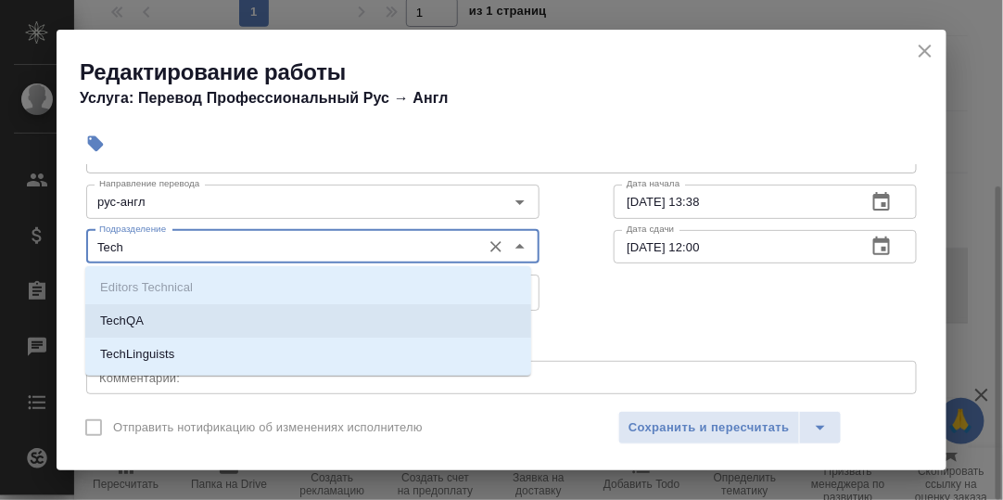
click at [161, 321] on li "TechQA" at bounding box center [308, 320] width 446 height 33
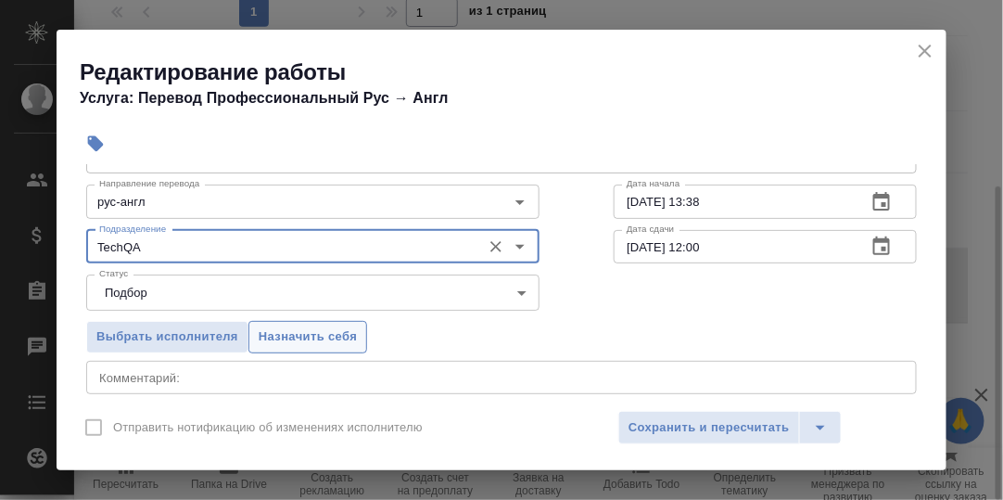
type input "TechQA"
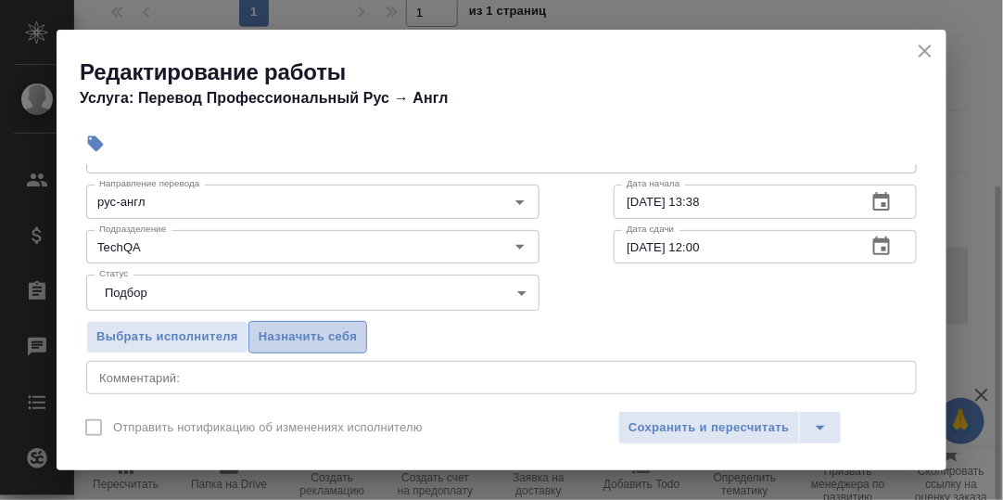
click at [283, 338] on span "Назначить себя" at bounding box center [308, 336] width 98 height 21
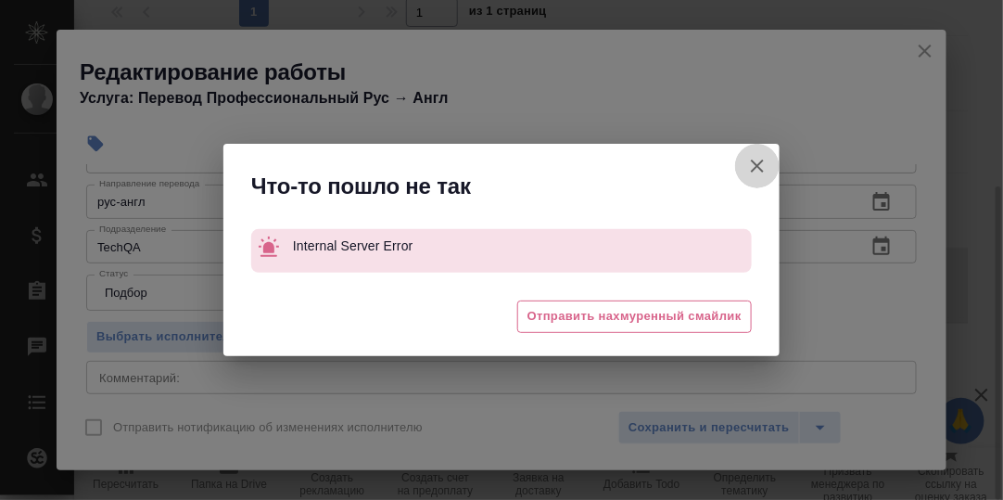
click at [757, 160] on icon "button" at bounding box center [757, 166] width 22 height 22
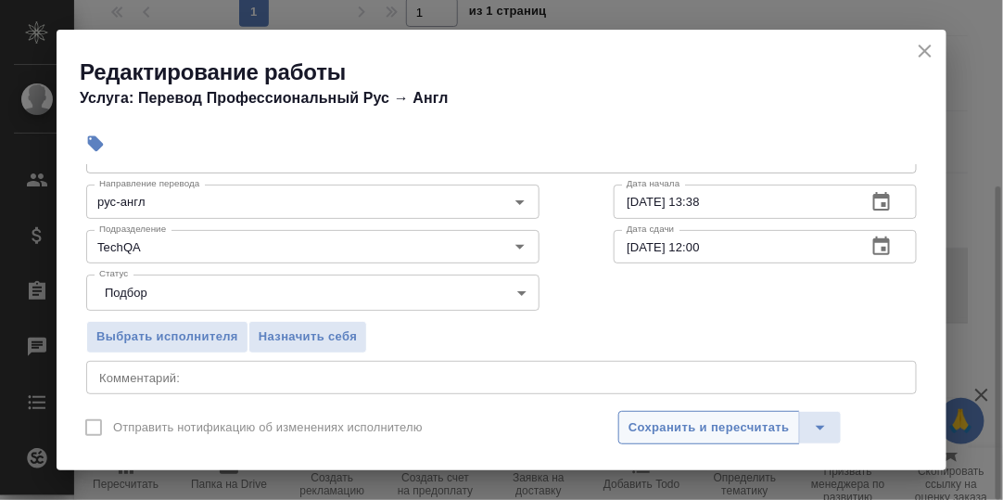
click at [721, 424] on span "Сохранить и пересчитать" at bounding box center [709, 427] width 161 height 21
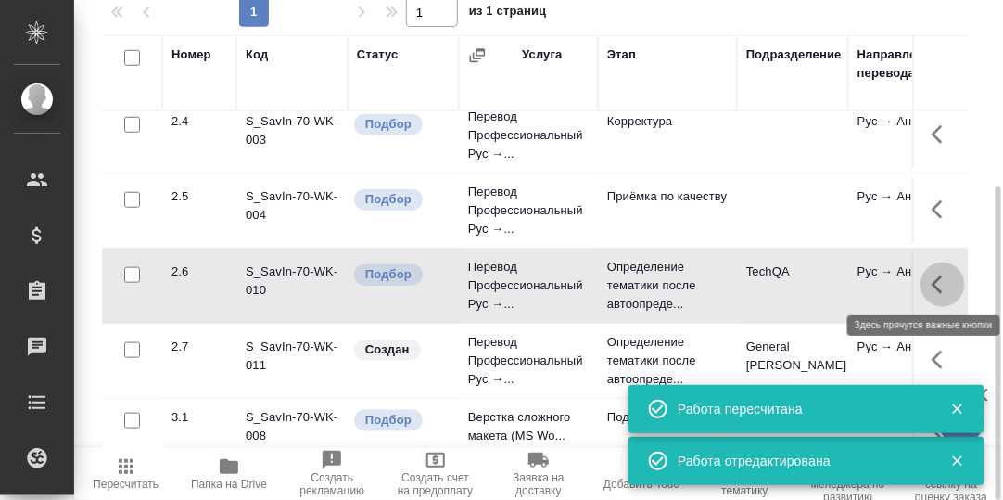
click at [932, 279] on icon "button" at bounding box center [943, 285] width 22 height 22
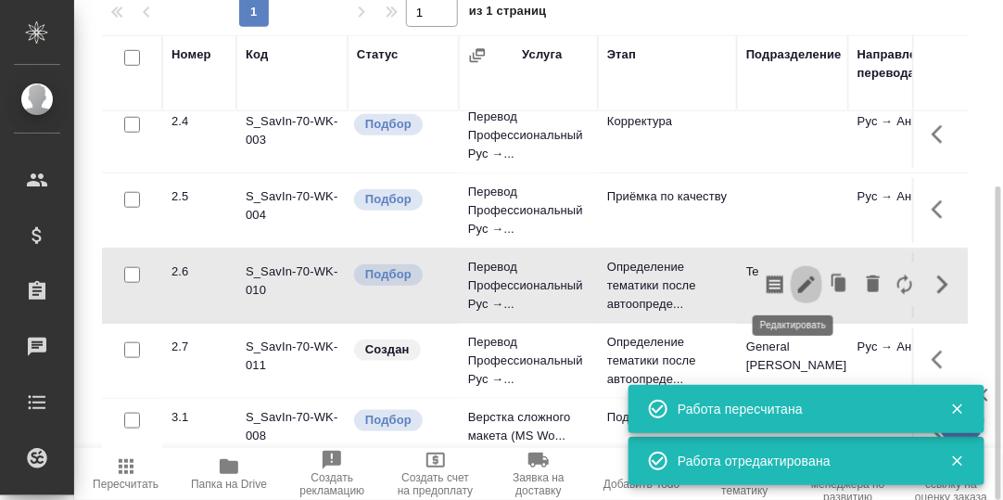
click at [798, 280] on icon "button" at bounding box center [806, 284] width 17 height 17
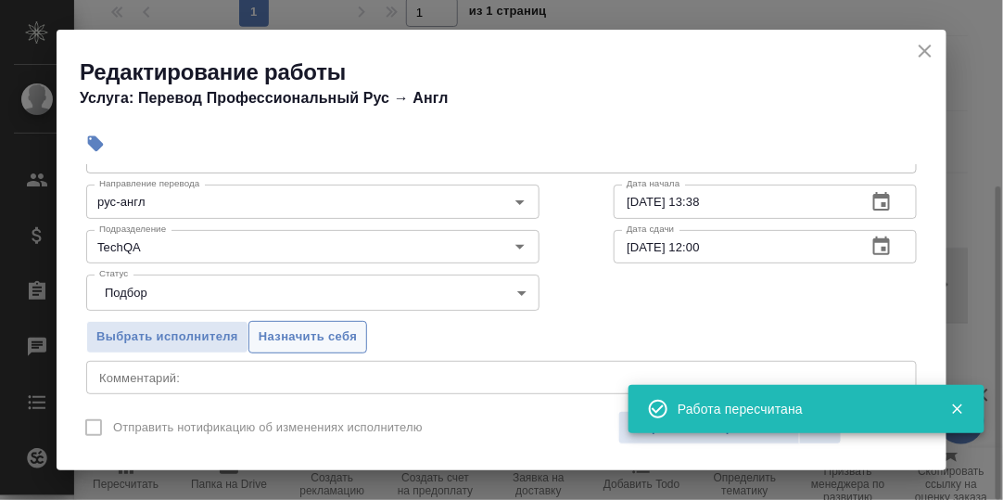
click at [286, 331] on span "Назначить себя" at bounding box center [308, 336] width 98 height 21
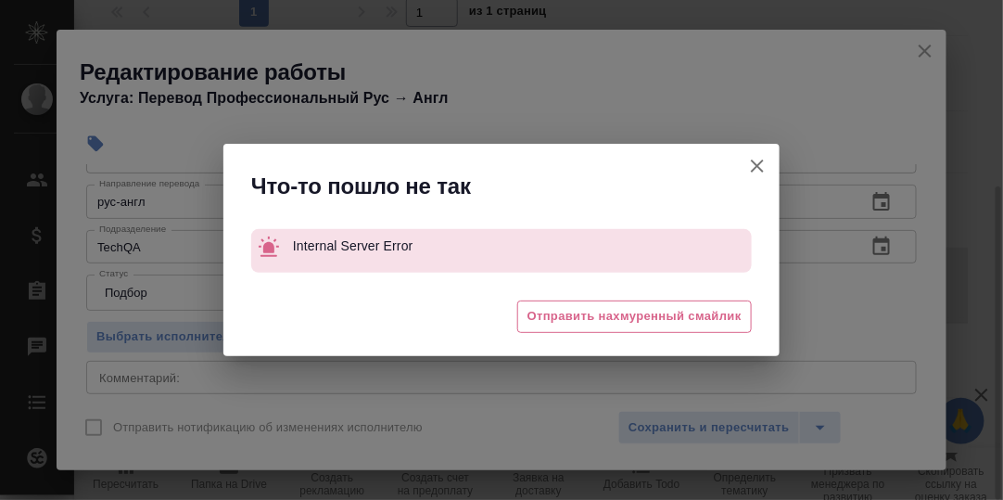
click at [766, 165] on icon "button" at bounding box center [757, 166] width 22 height 22
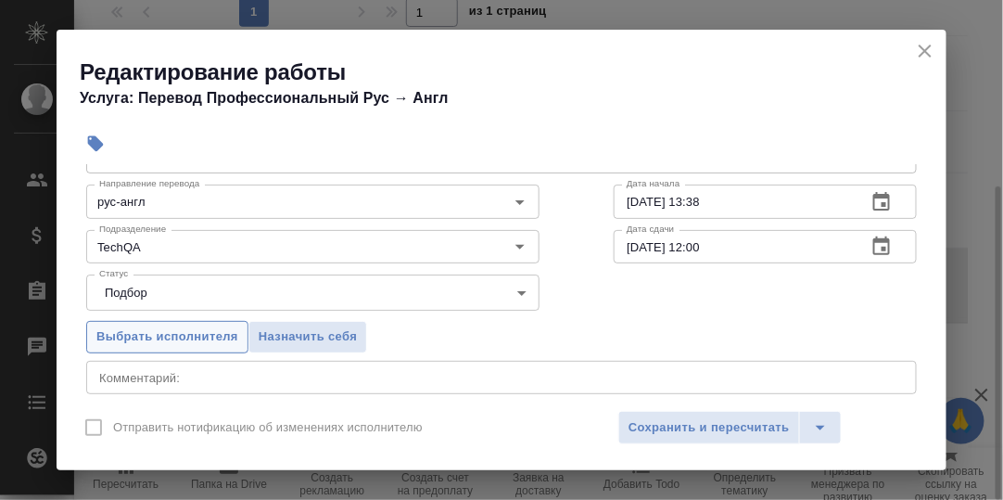
click at [175, 327] on span "Выбрать исполнителя" at bounding box center [167, 336] width 142 height 21
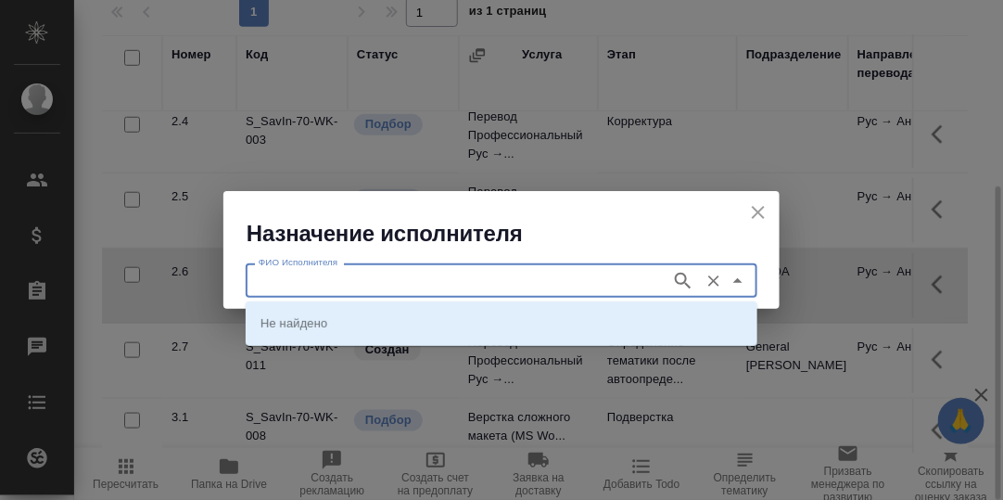
click at [333, 278] on input "ФИО Исполнителя" at bounding box center [456, 280] width 411 height 22
click at [758, 217] on icon "close" at bounding box center [758, 212] width 22 height 22
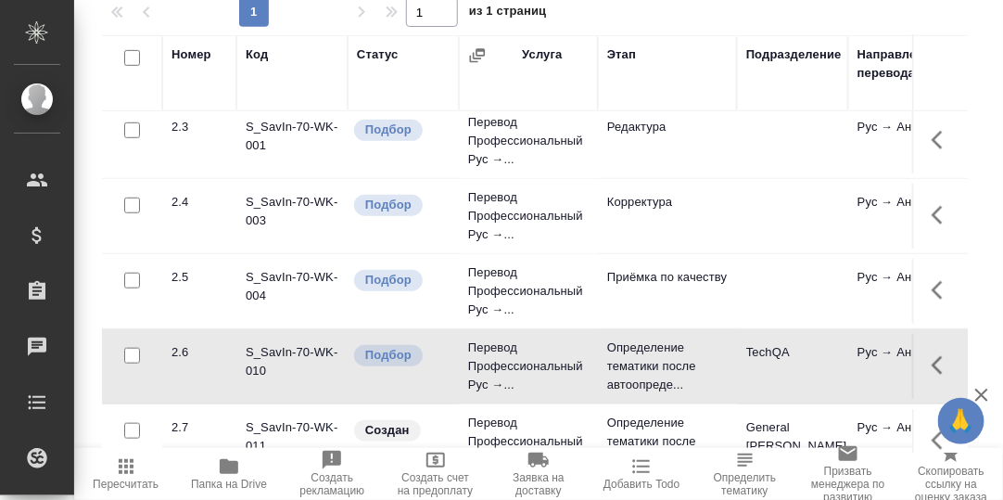
scroll to position [456, 0]
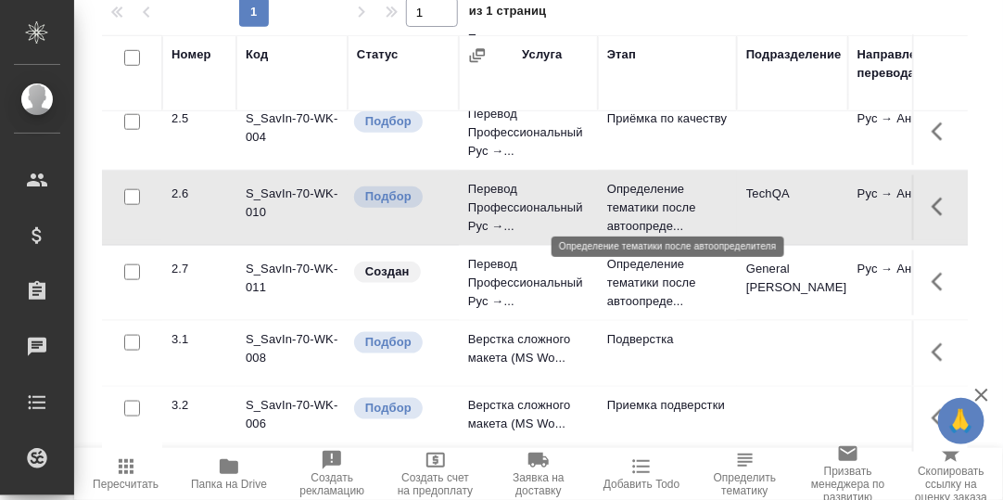
click at [645, 198] on p "Определение тематики после автоопреде..." at bounding box center [667, 208] width 121 height 56
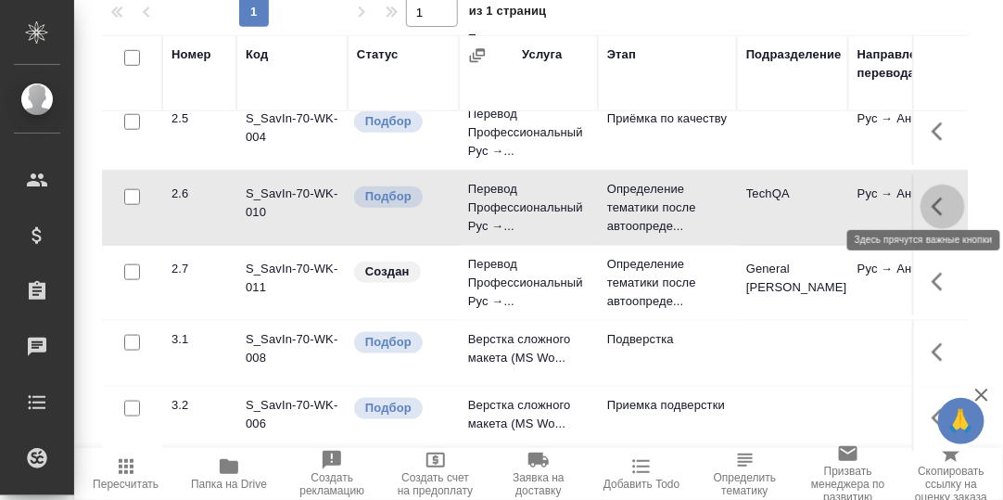
click at [932, 197] on icon "button" at bounding box center [937, 206] width 11 height 19
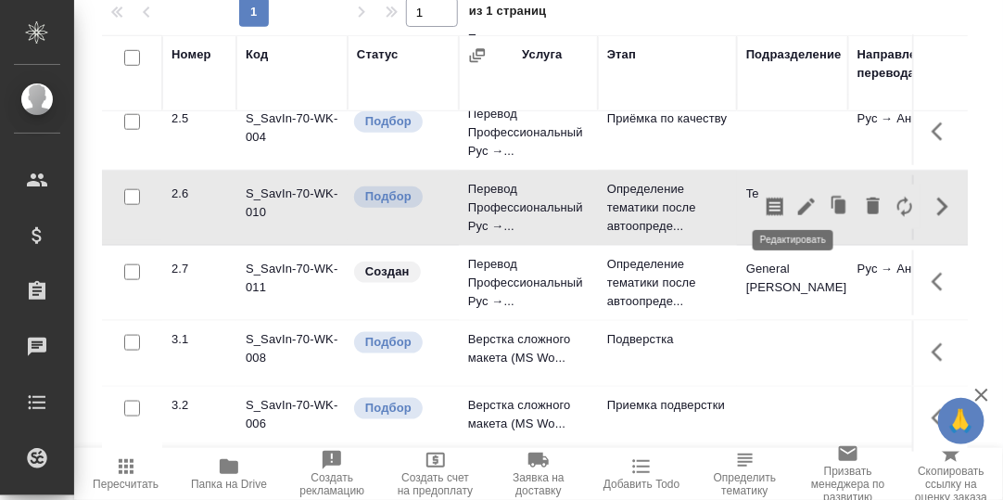
click at [795, 196] on icon "button" at bounding box center [806, 207] width 22 height 22
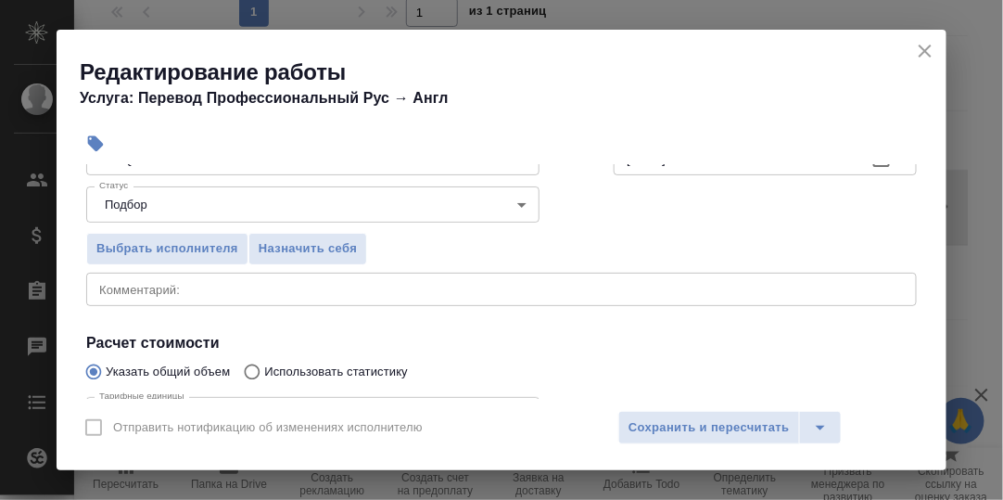
scroll to position [185, 0]
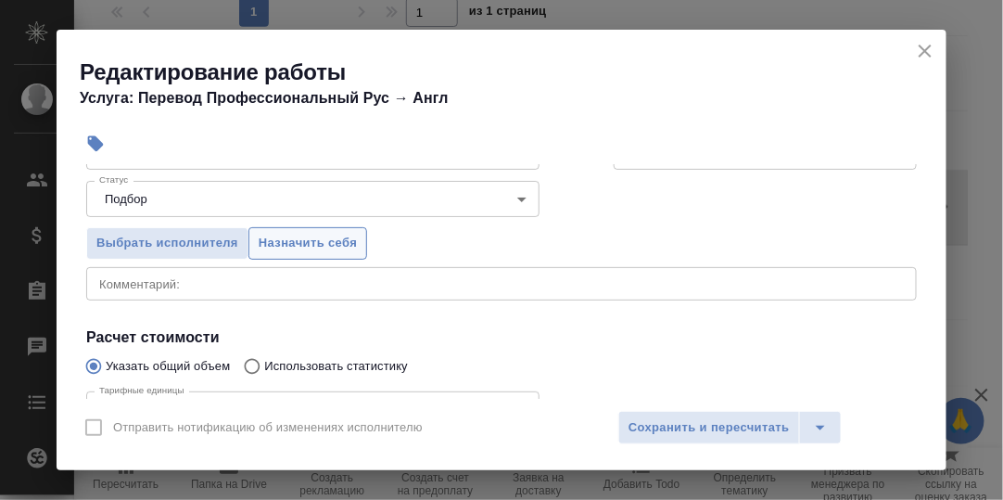
click at [271, 242] on span "Назначить себя" at bounding box center [308, 243] width 98 height 21
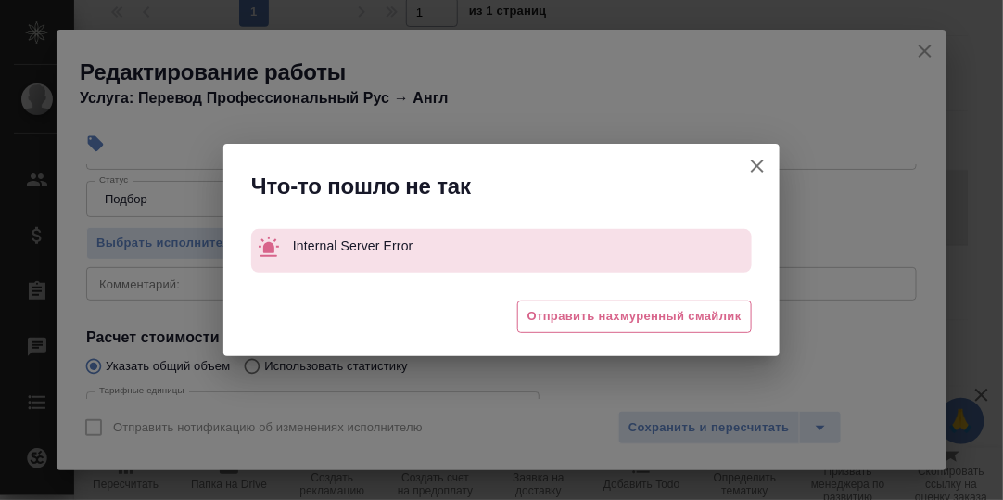
drag, startPoint x: 770, startPoint y: 162, endPoint x: 756, endPoint y: 166, distance: 15.3
click at [763, 166] on button "Отправить нотификацию об изменениях исполнителю" at bounding box center [757, 166] width 45 height 45
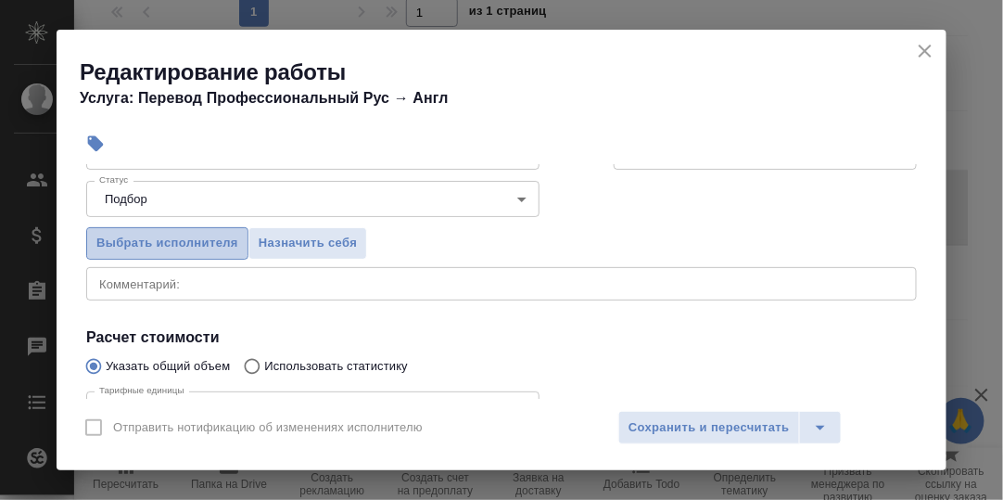
click at [147, 238] on span "Выбрать исполнителя" at bounding box center [167, 243] width 142 height 21
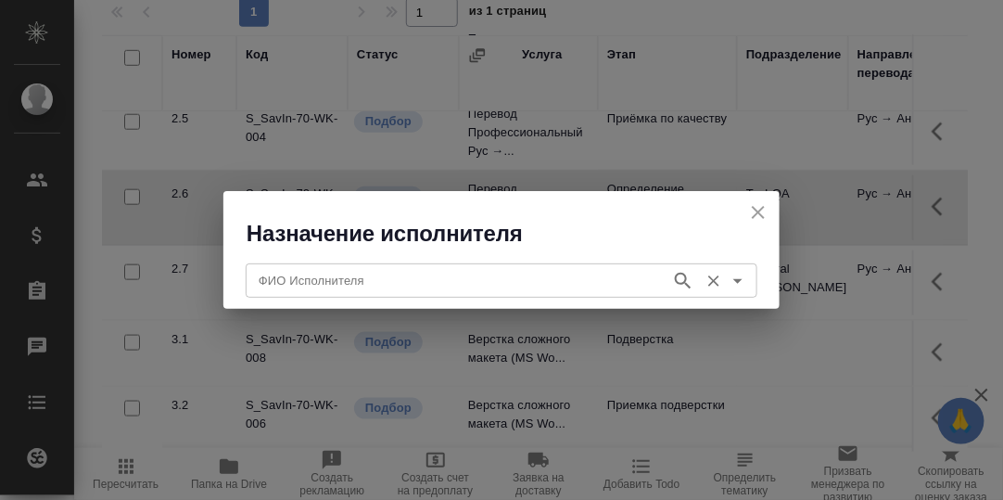
click at [325, 278] on input "ФИО Исполнителя" at bounding box center [456, 280] width 411 height 22
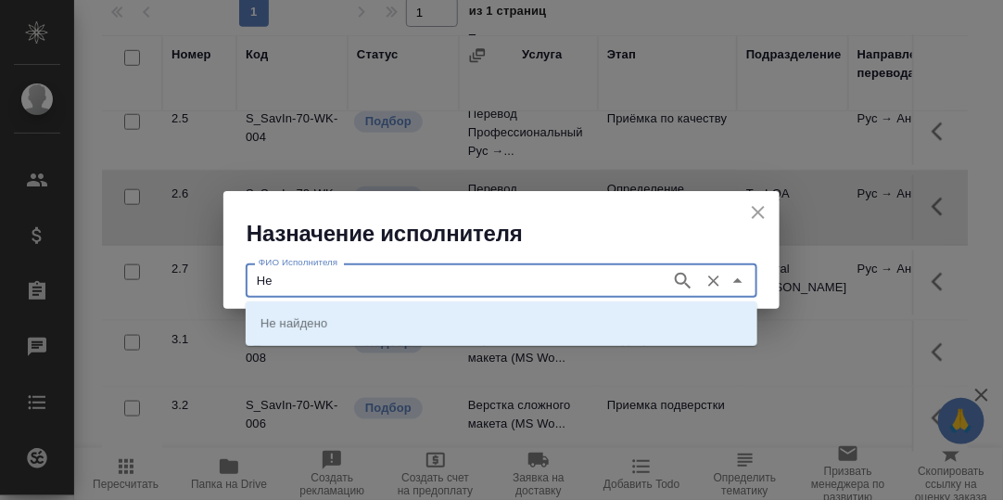
type input "H"
type input "Румянцева"
click at [715, 286] on icon "Очистить" at bounding box center [714, 281] width 19 height 19
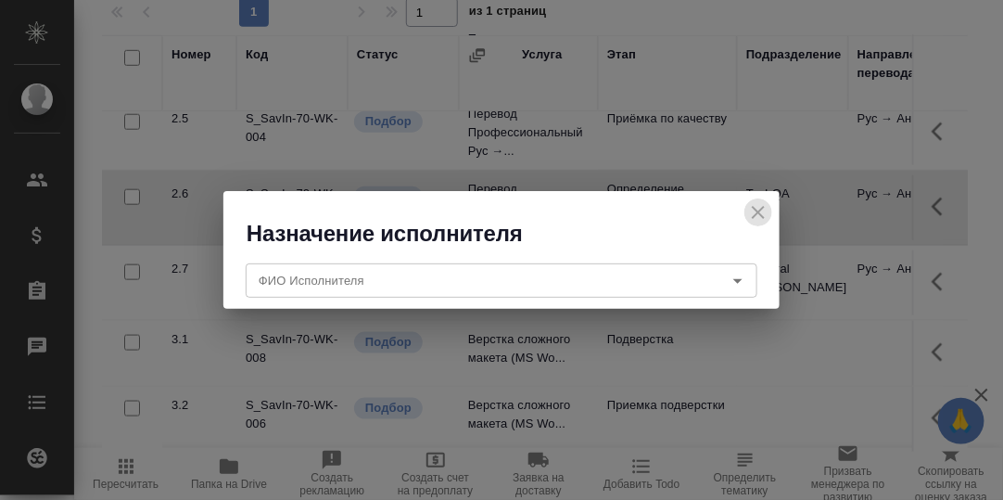
click at [756, 213] on icon "close" at bounding box center [758, 212] width 13 height 13
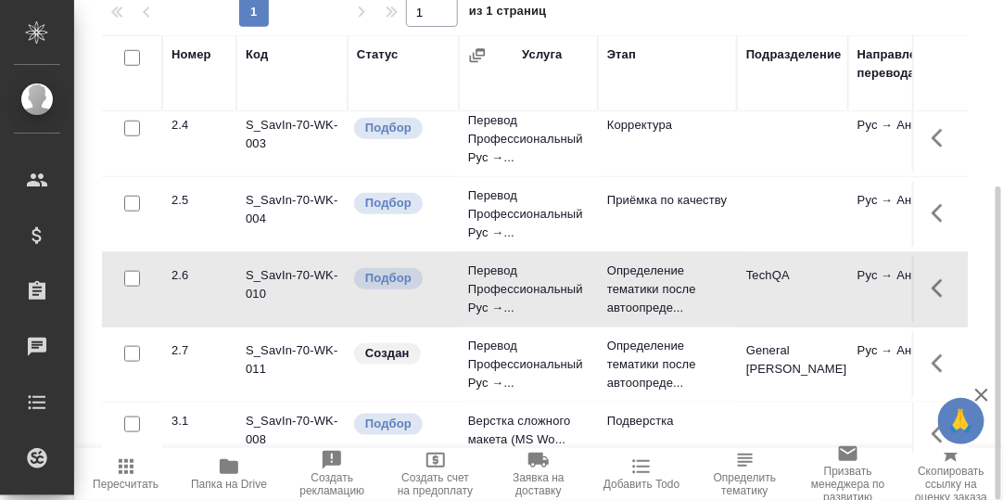
scroll to position [371, 0]
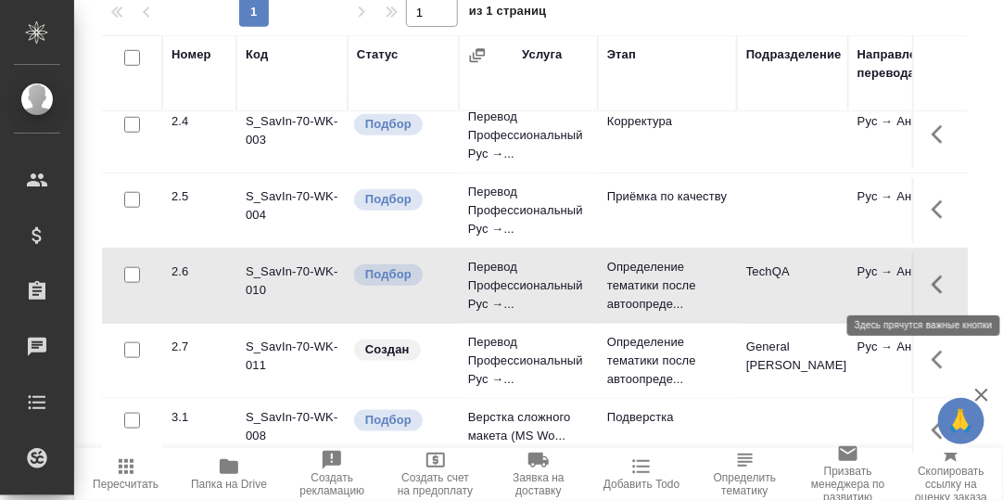
click at [932, 283] on icon "button" at bounding box center [943, 285] width 22 height 22
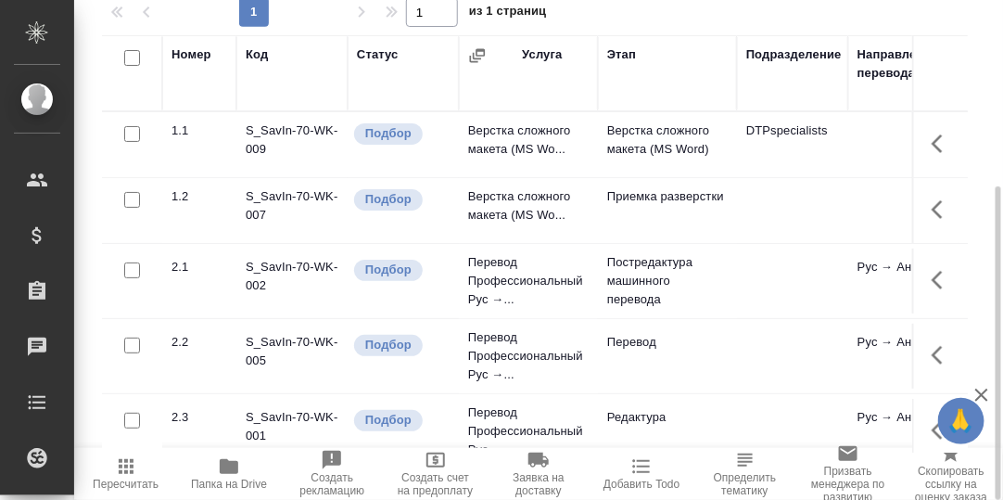
scroll to position [0, 0]
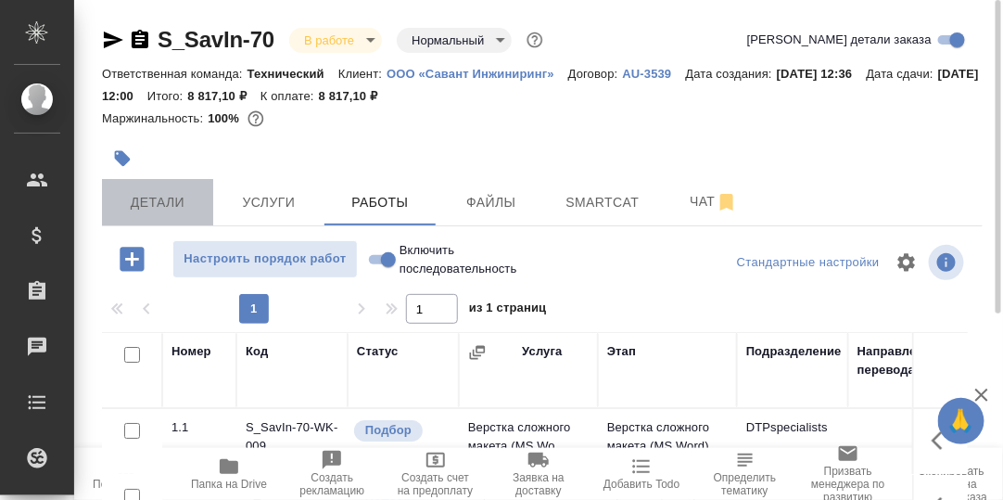
click at [152, 201] on span "Детали" at bounding box center [157, 202] width 89 height 23
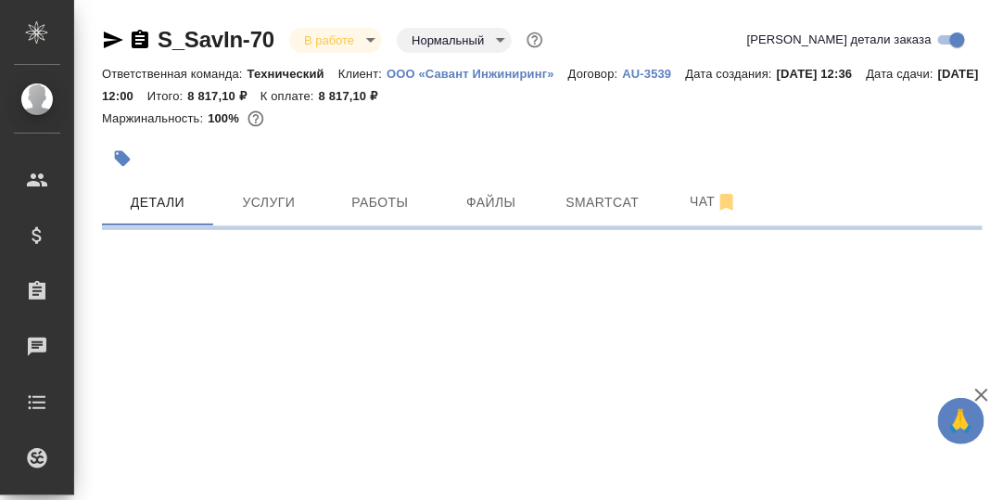
select select "RU"
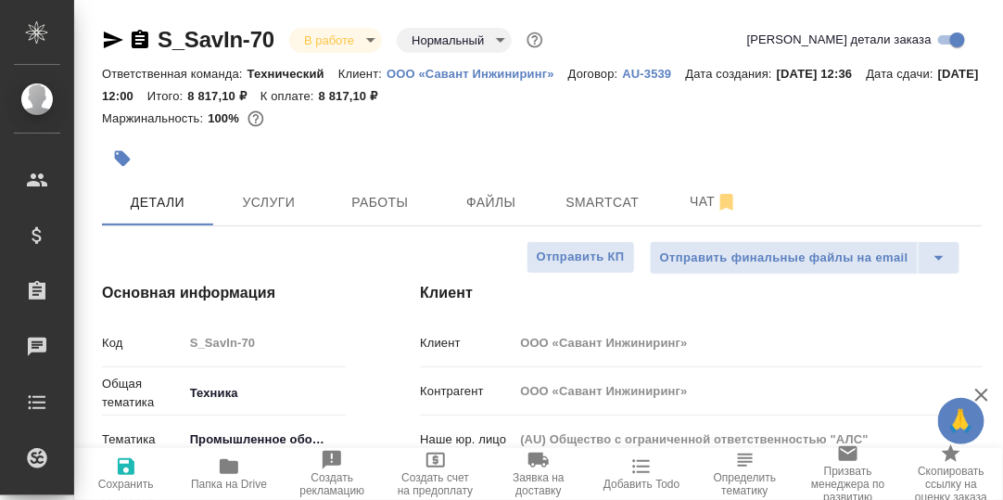
type textarea "x"
click at [385, 203] on span "Работы" at bounding box center [380, 202] width 89 height 23
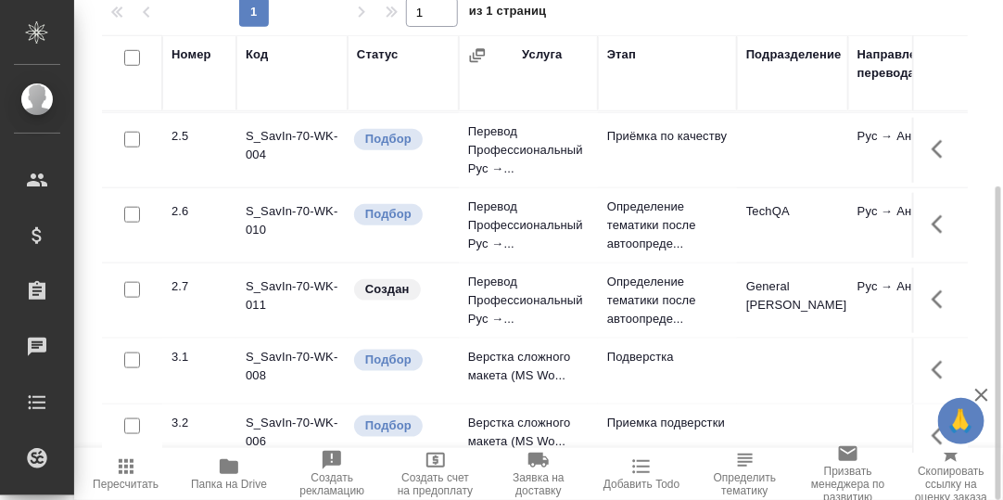
scroll to position [456, 0]
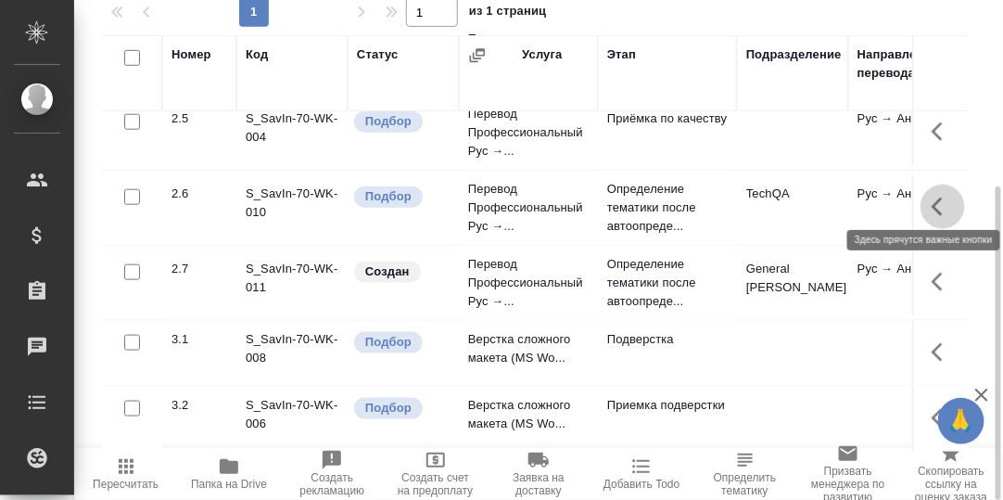
click at [932, 197] on icon "button" at bounding box center [943, 207] width 22 height 22
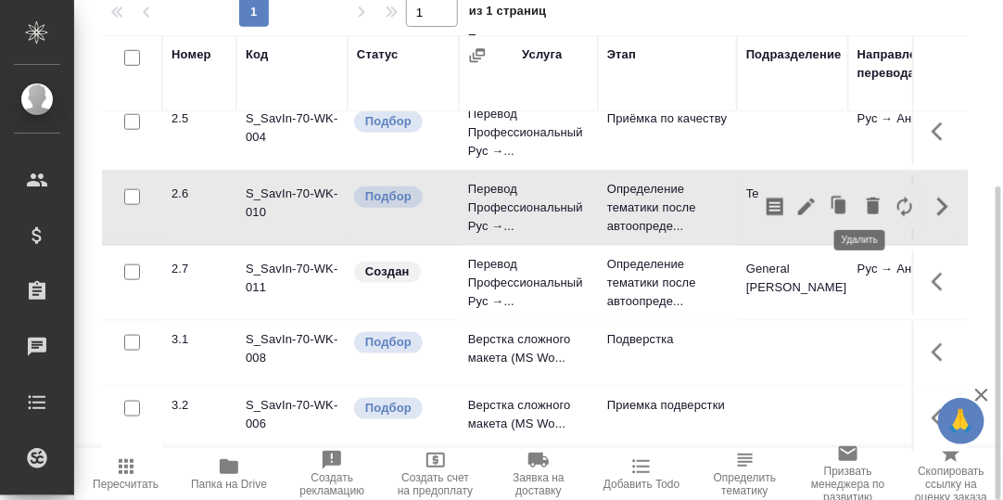
click at [867, 197] on icon "button" at bounding box center [873, 205] width 13 height 17
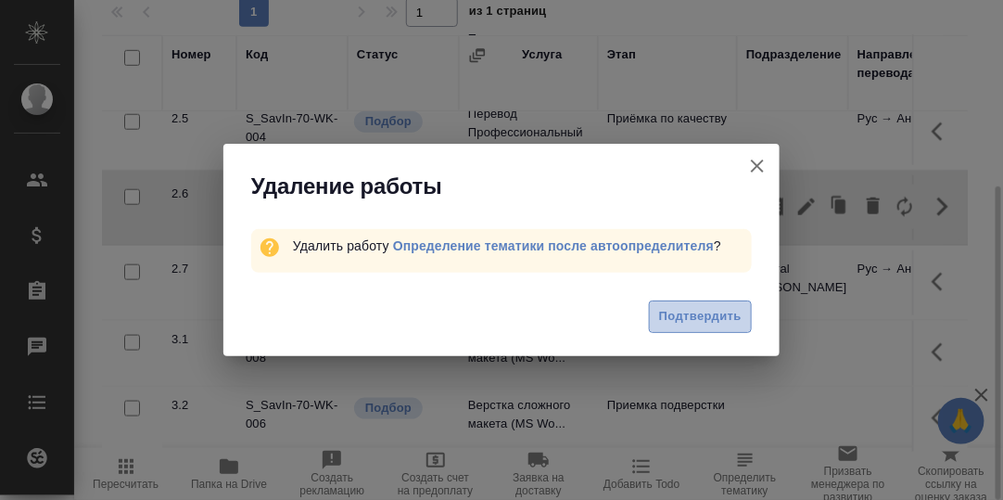
drag, startPoint x: 722, startPoint y: 312, endPoint x: 788, endPoint y: 315, distance: 65.9
click at [723, 312] on span "Подтвердить" at bounding box center [700, 316] width 83 height 21
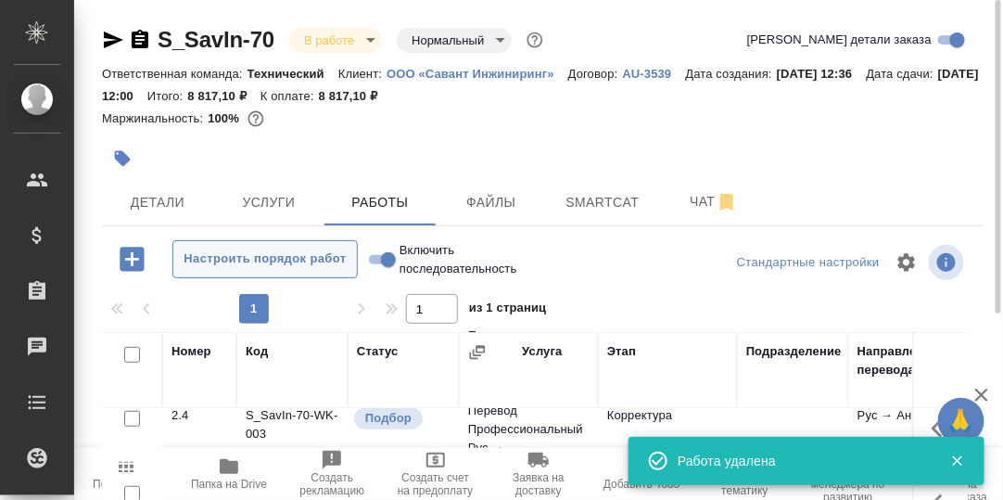
scroll to position [92, 0]
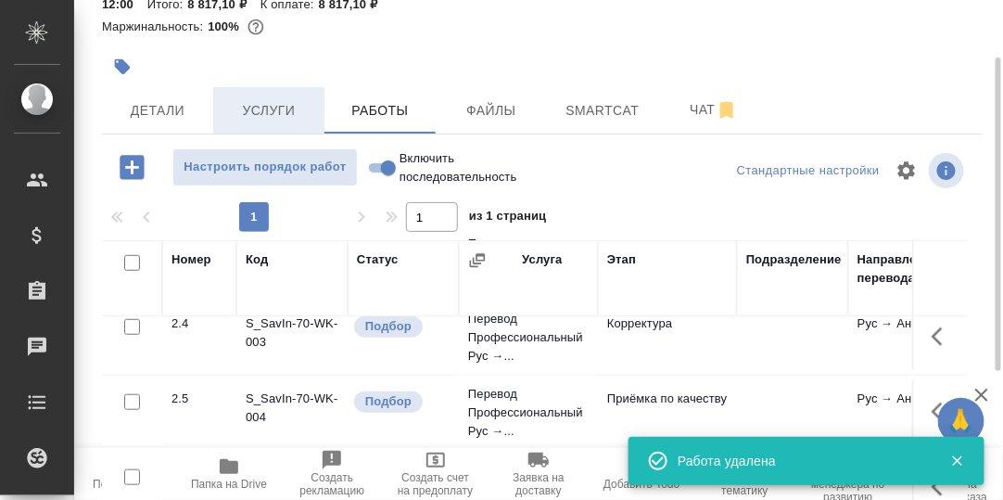
drag, startPoint x: 262, startPoint y: 115, endPoint x: 261, endPoint y: 159, distance: 44.5
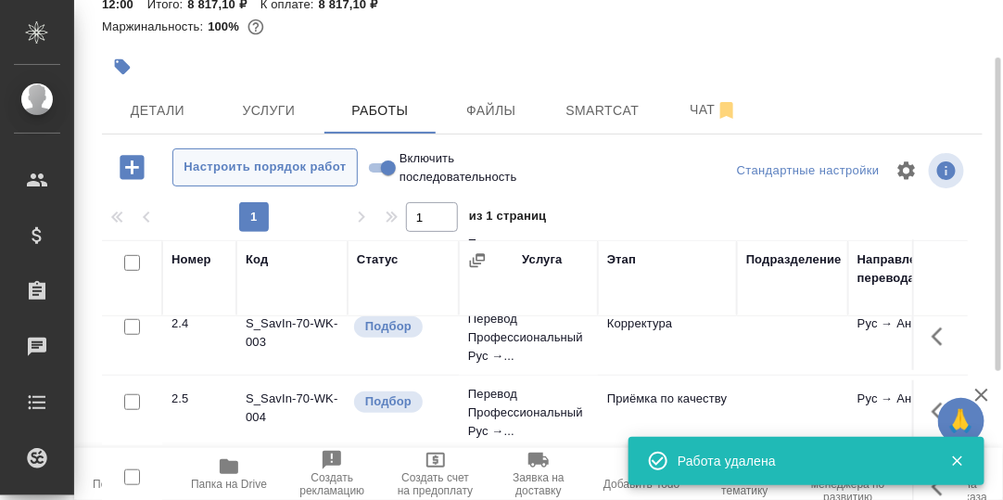
click at [263, 115] on span "Услуги" at bounding box center [268, 110] width 89 height 23
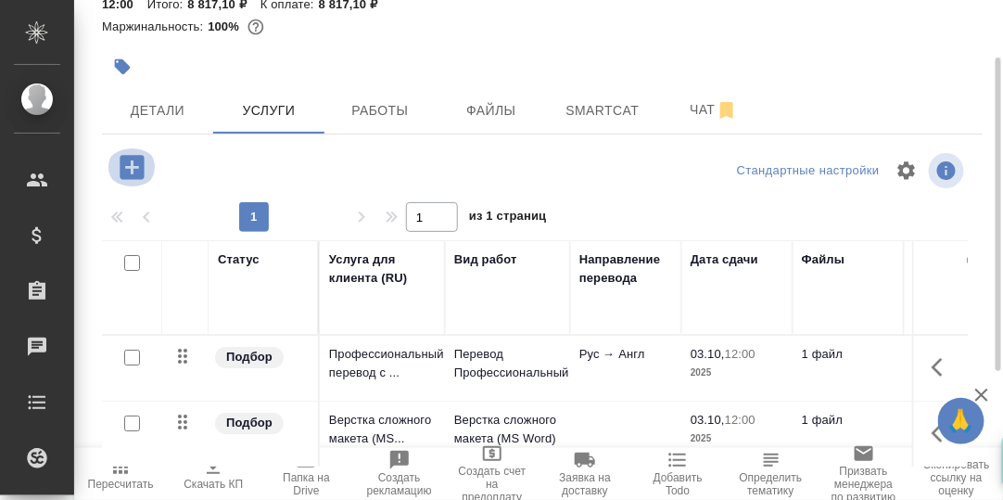
click at [134, 166] on icon "button" at bounding box center [132, 167] width 32 height 32
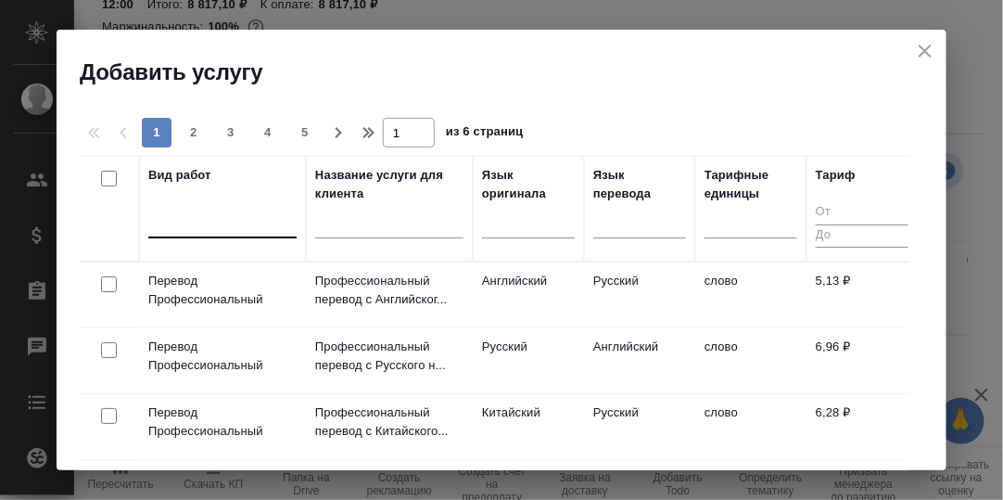
click at [185, 221] on div at bounding box center [222, 219] width 148 height 27
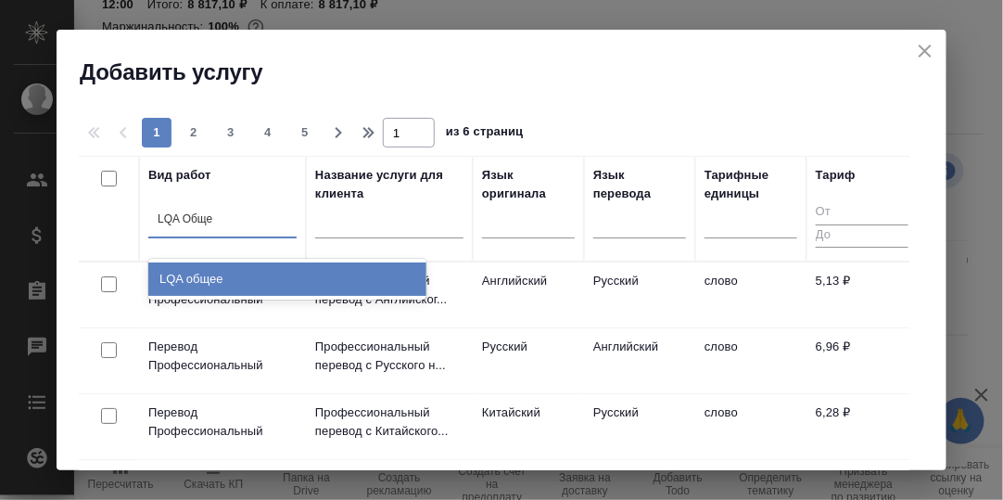
type input "LQA Общее"
click at [204, 275] on div "LQA общее" at bounding box center [287, 278] width 278 height 33
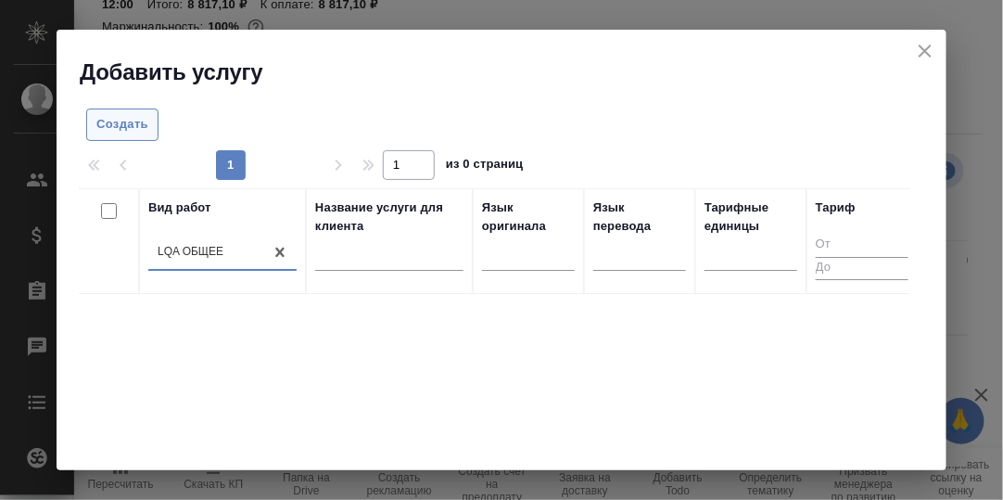
click at [130, 122] on span "Создать" at bounding box center [122, 124] width 52 height 21
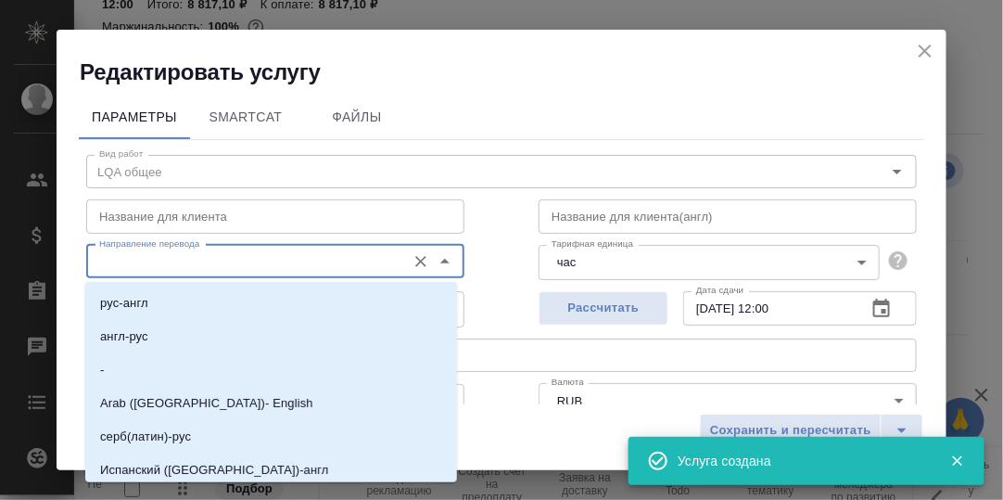
click at [161, 261] on input "Направление перевода" at bounding box center [244, 261] width 305 height 22
click at [152, 329] on li "англ-рус" at bounding box center [271, 336] width 372 height 33
type input "англ-рус"
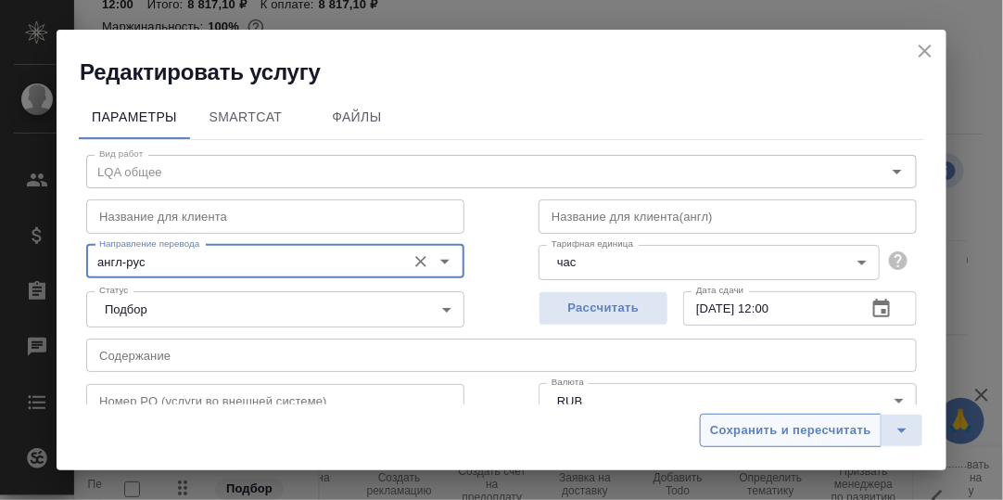
click at [795, 426] on span "Сохранить и пересчитать" at bounding box center [790, 430] width 161 height 21
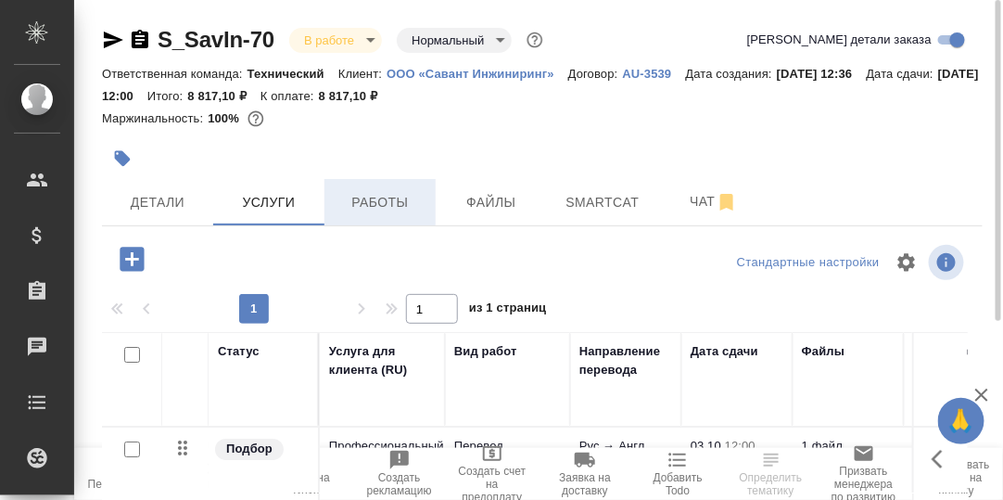
drag, startPoint x: 379, startPoint y: 198, endPoint x: 431, endPoint y: 210, distance: 53.1
click at [380, 199] on span "Работы" at bounding box center [380, 202] width 89 height 23
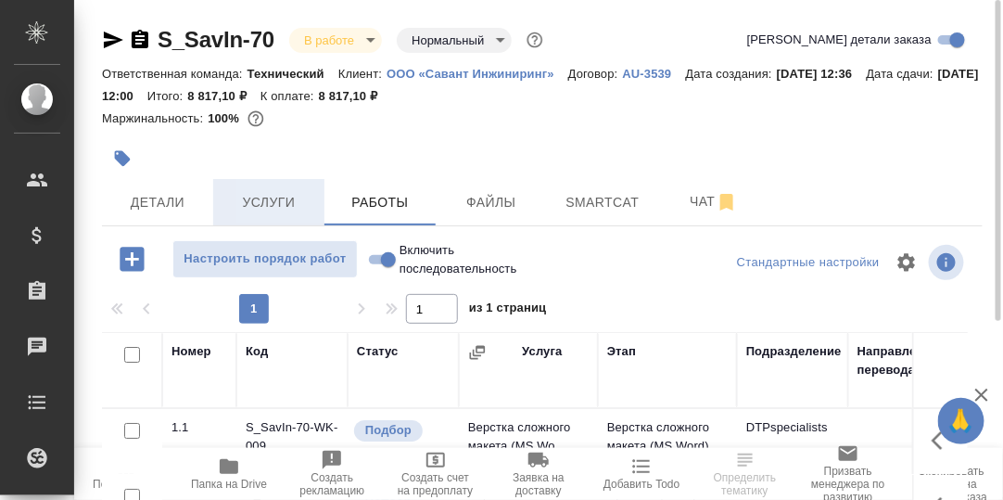
click at [279, 203] on span "Услуги" at bounding box center [268, 202] width 89 height 23
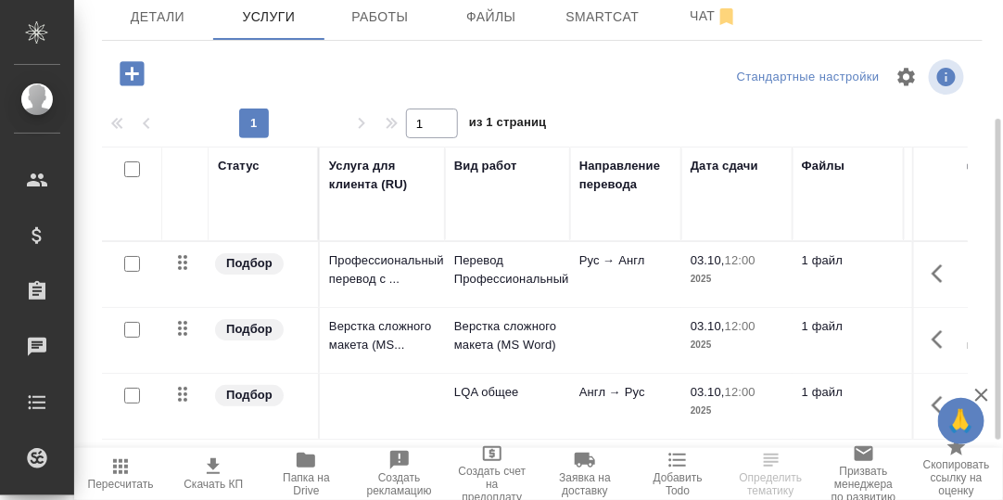
scroll to position [278, 0]
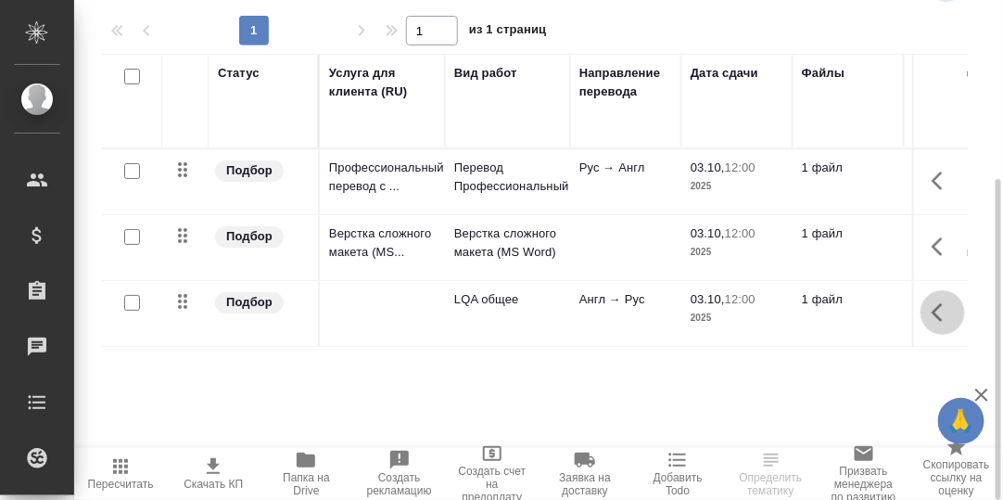
click at [947, 311] on icon "button" at bounding box center [943, 312] width 22 height 22
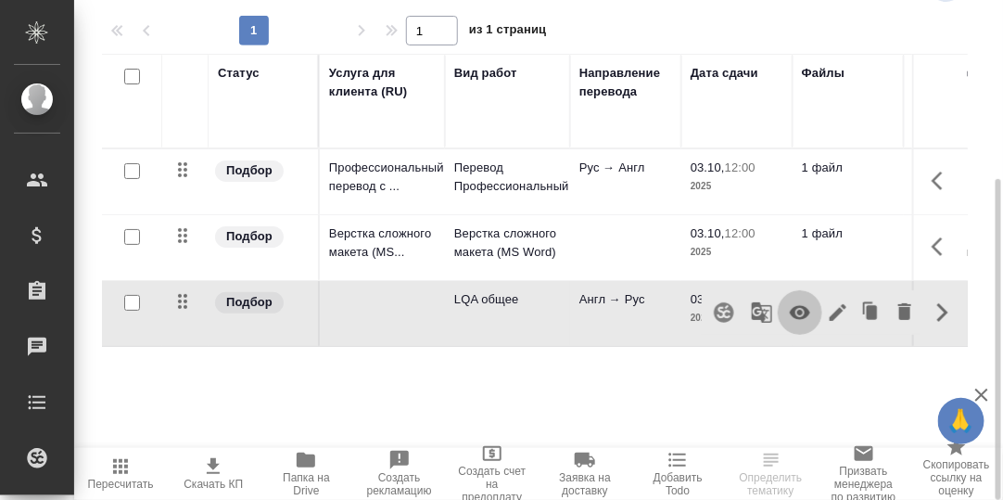
click at [804, 307] on icon "button" at bounding box center [800, 313] width 20 height 14
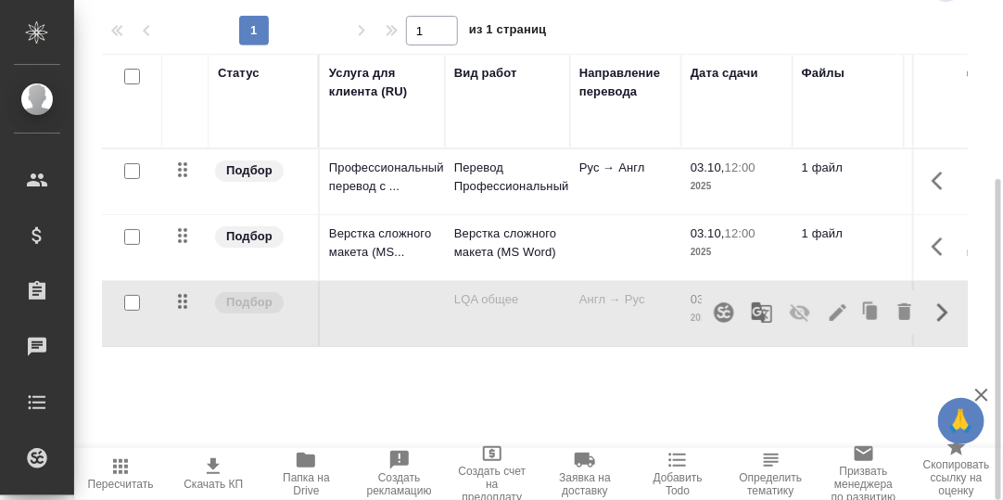
scroll to position [0, 0]
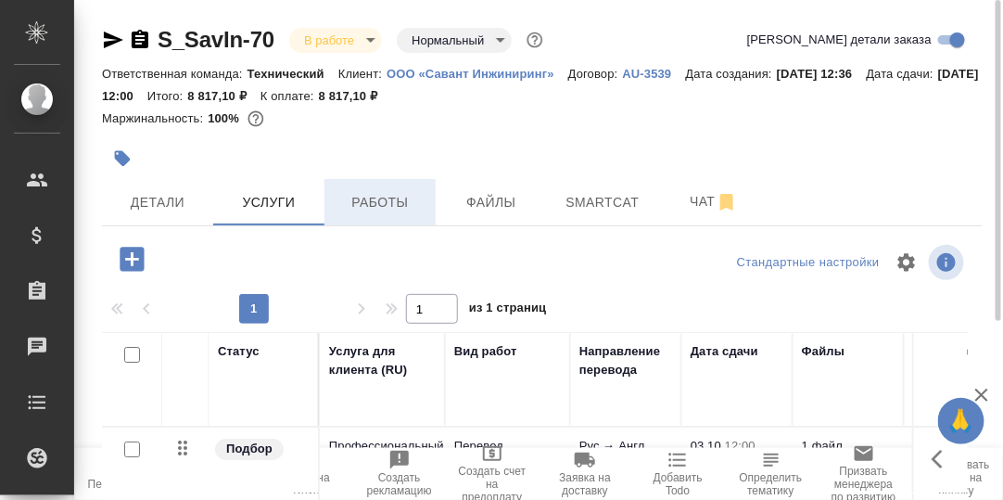
click at [375, 201] on span "Работы" at bounding box center [380, 202] width 89 height 23
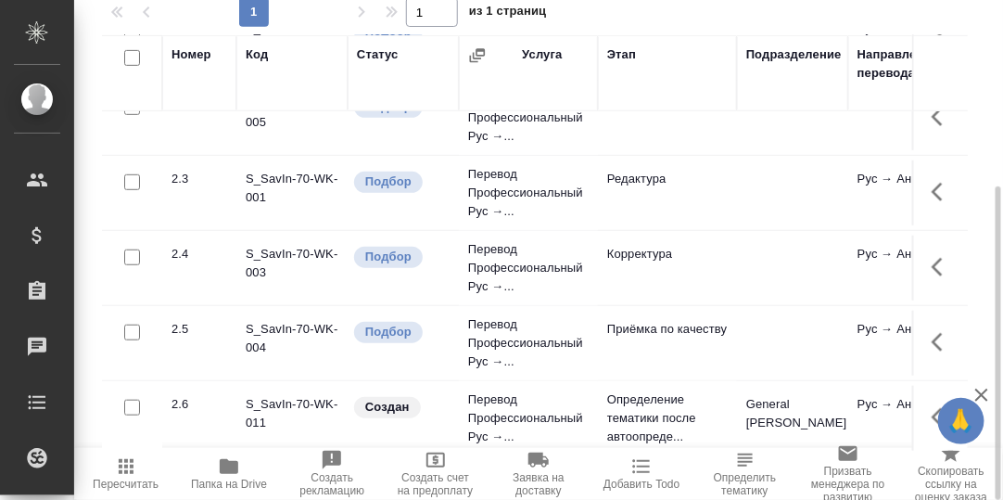
scroll to position [447, 0]
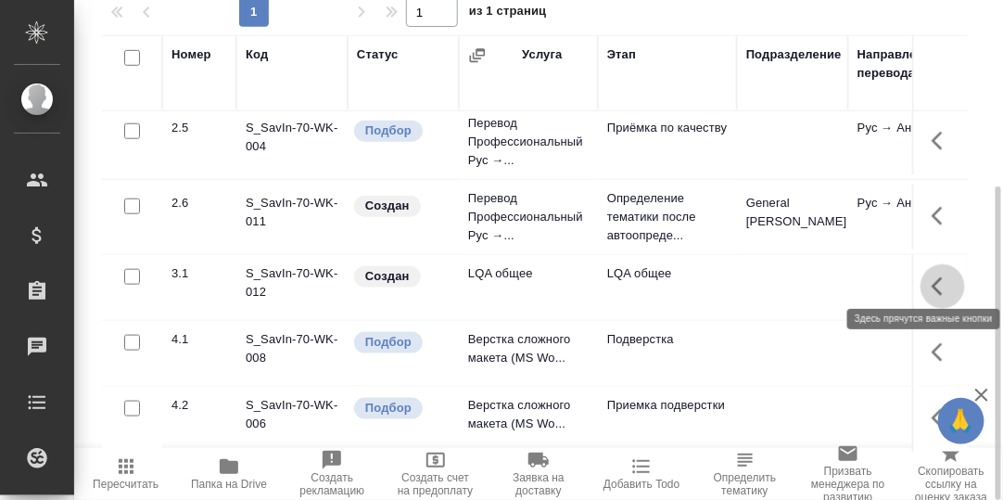
drag, startPoint x: 926, startPoint y: 279, endPoint x: 911, endPoint y: 279, distance: 14.8
click at [932, 279] on icon "button" at bounding box center [937, 286] width 11 height 19
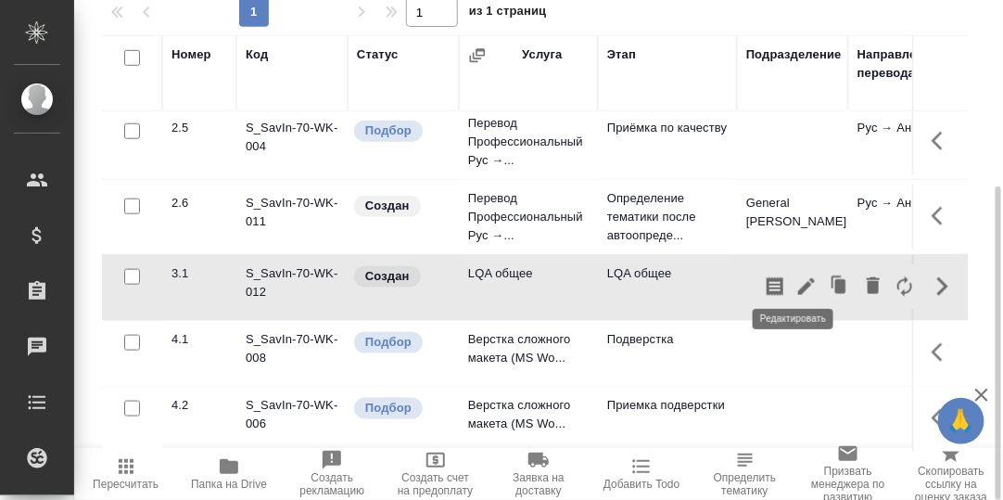
click at [798, 278] on icon "button" at bounding box center [806, 286] width 17 height 17
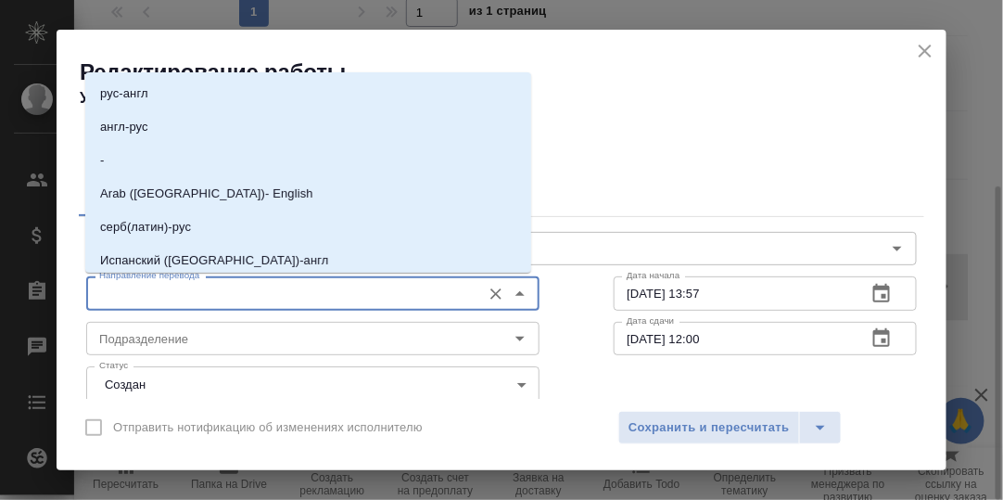
click at [227, 288] on input "Направление перевода" at bounding box center [282, 293] width 380 height 22
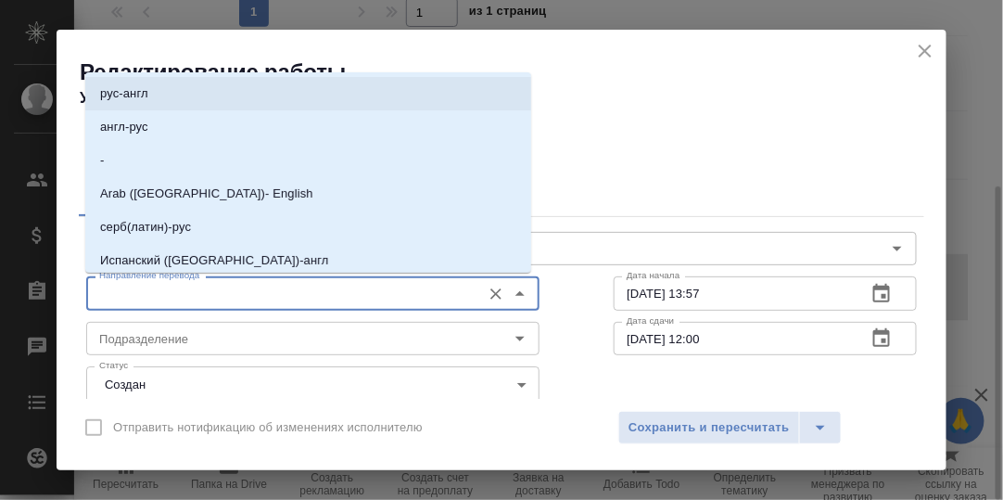
click at [142, 92] on p "рус-англ" at bounding box center [124, 93] width 48 height 19
type input "рус-англ"
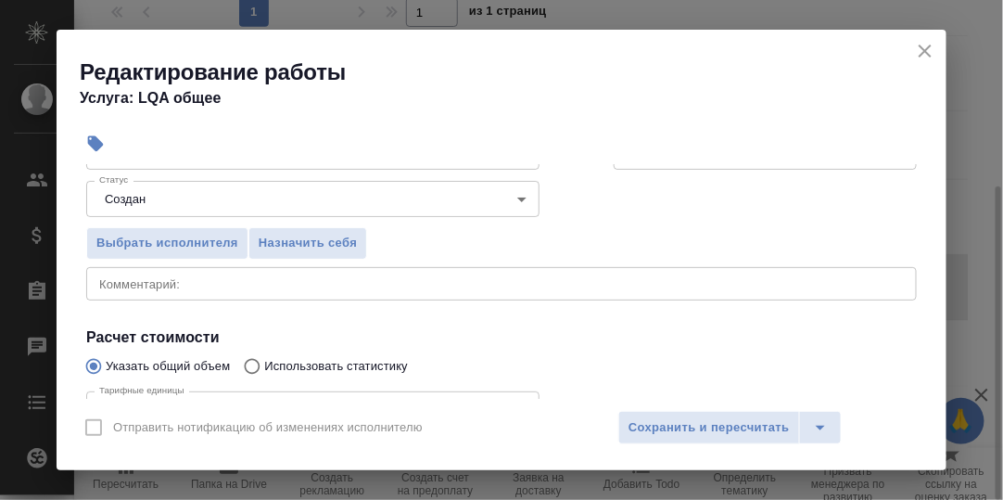
scroll to position [92, 0]
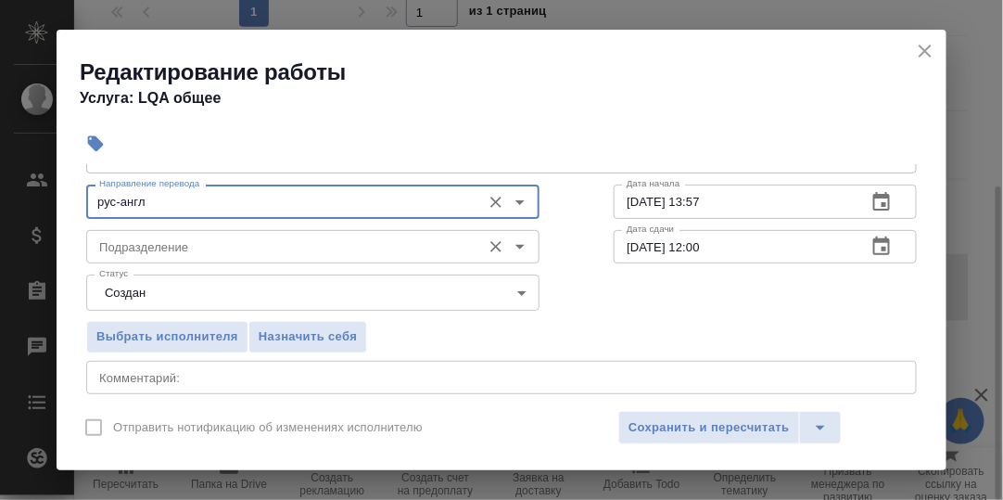
click at [176, 255] on input "Подразделение" at bounding box center [282, 246] width 380 height 22
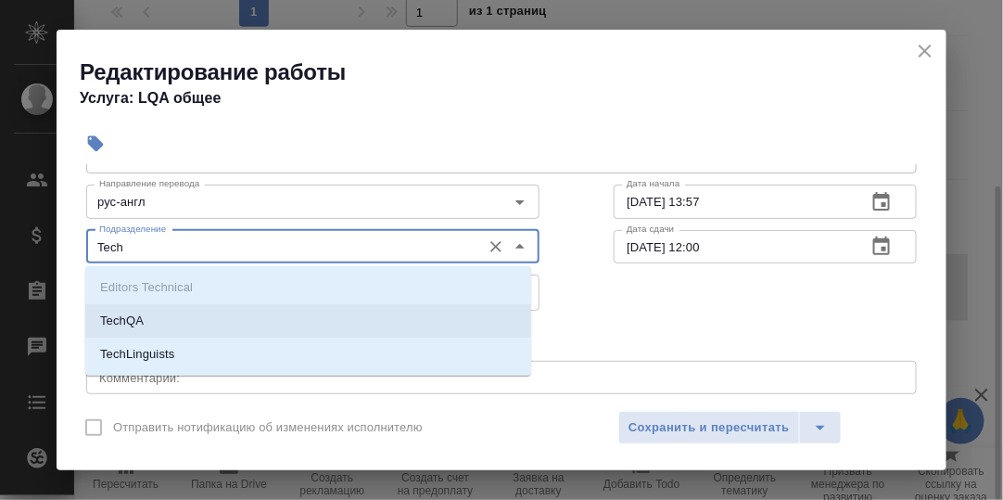
click at [189, 327] on li "TechQA" at bounding box center [308, 320] width 446 height 33
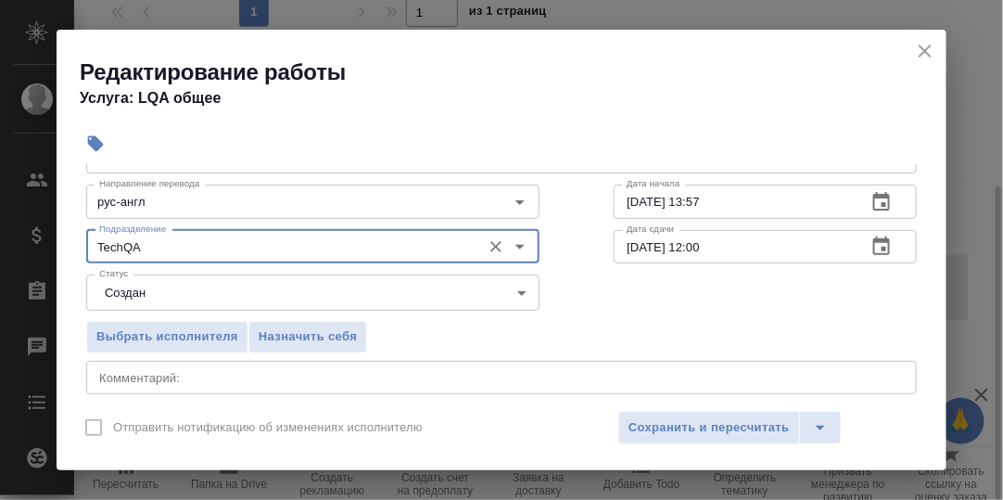
type input "TechQA"
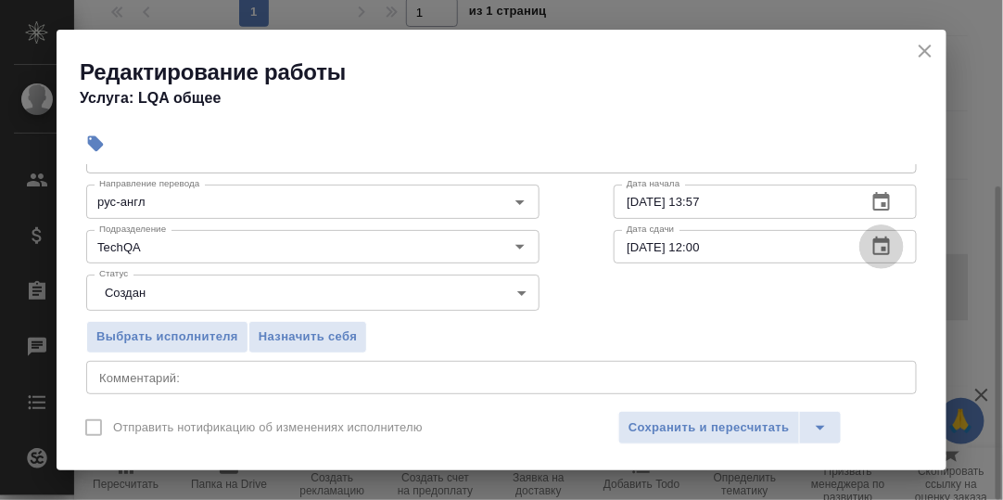
click at [873, 247] on icon "button" at bounding box center [881, 245] width 17 height 19
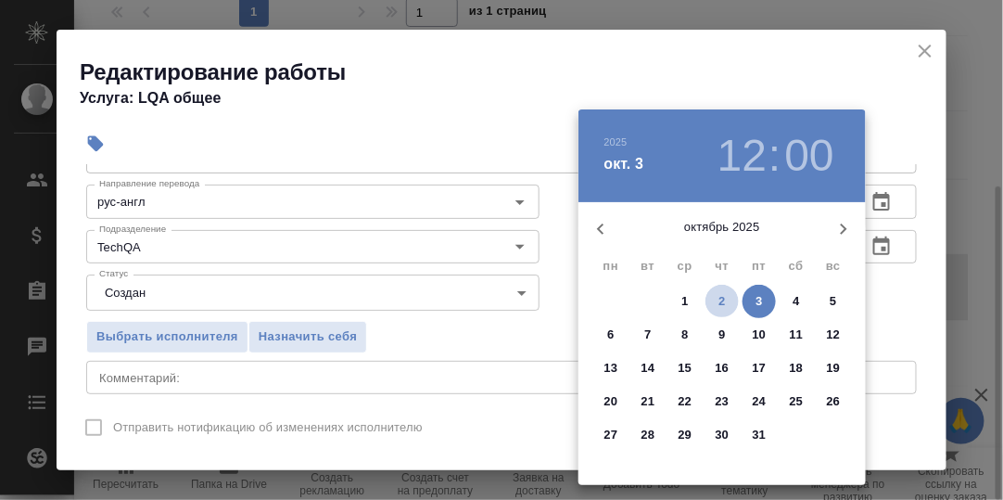
click at [717, 301] on span "2" at bounding box center [722, 301] width 33 height 19
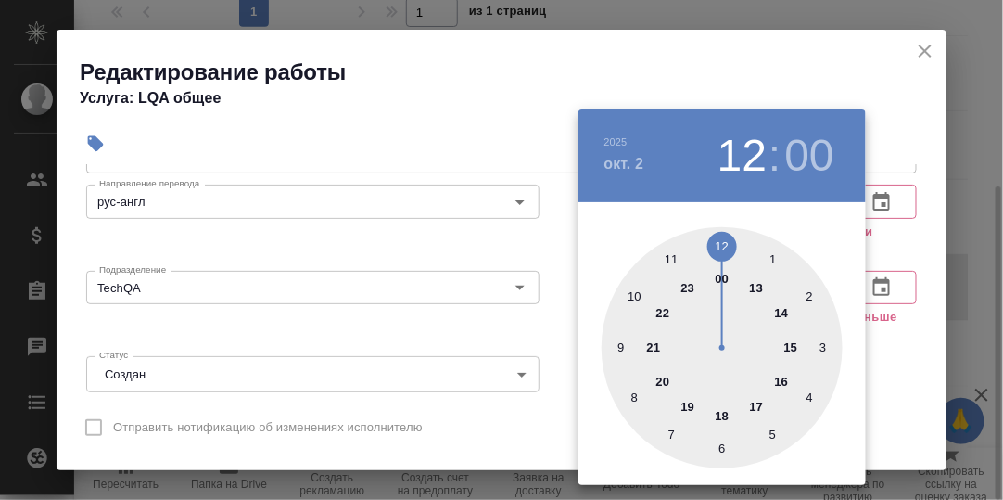
click at [782, 315] on div at bounding box center [722, 347] width 241 height 241
type input "[DATE] 14:00"
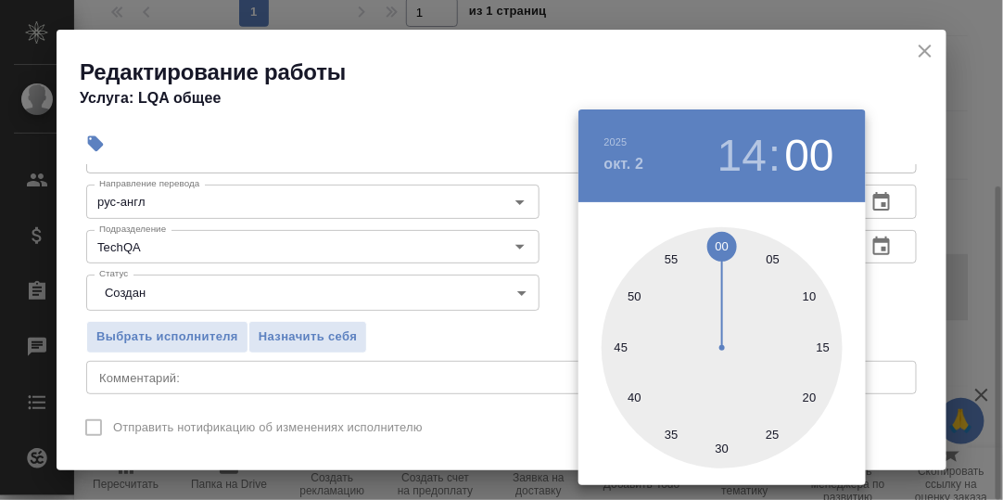
click at [905, 315] on div at bounding box center [501, 250] width 1003 height 500
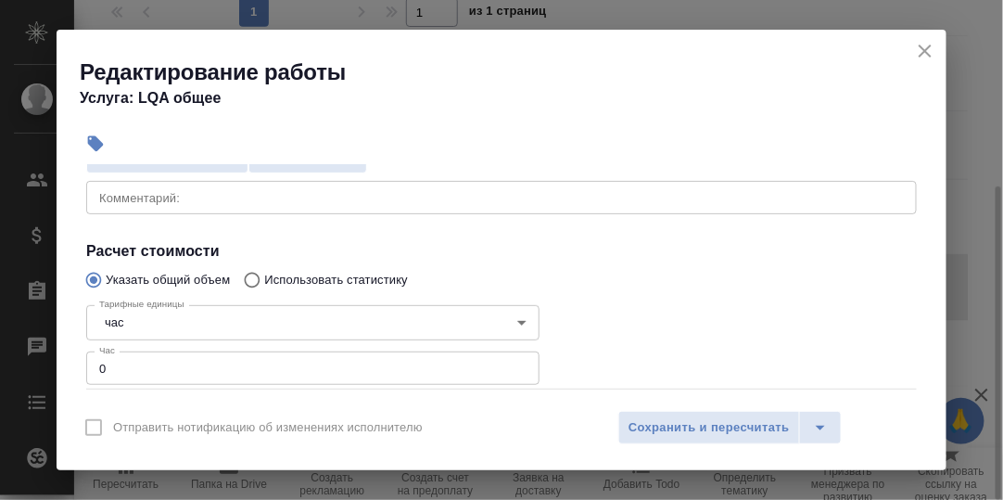
scroll to position [278, 0]
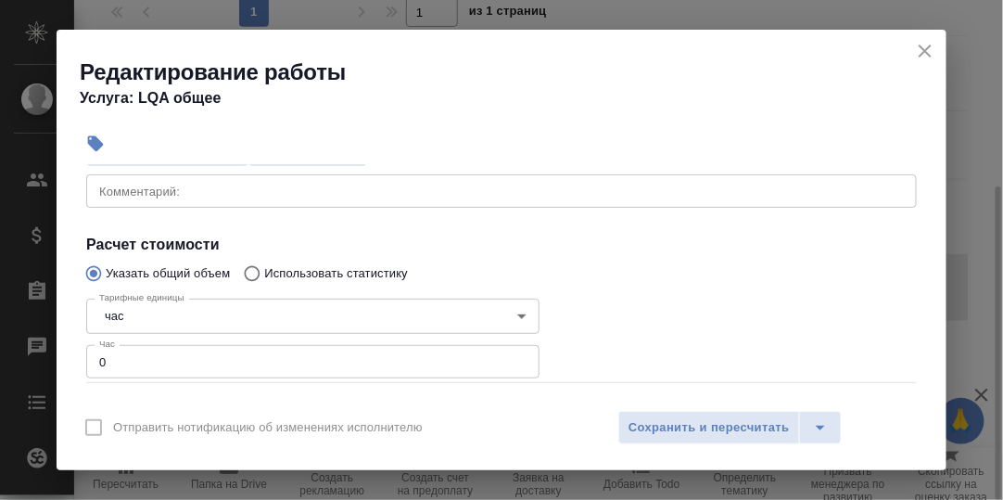
click at [135, 363] on input "0" at bounding box center [312, 361] width 453 height 33
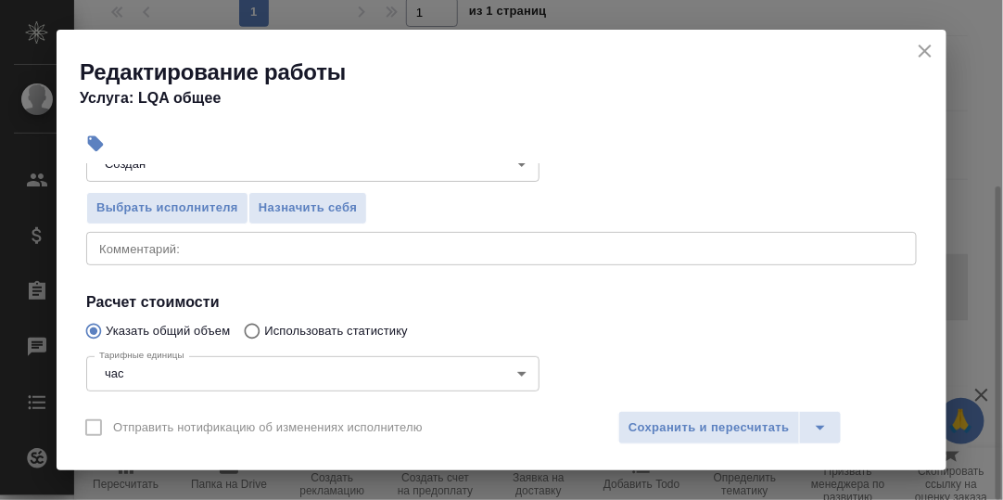
scroll to position [185, 0]
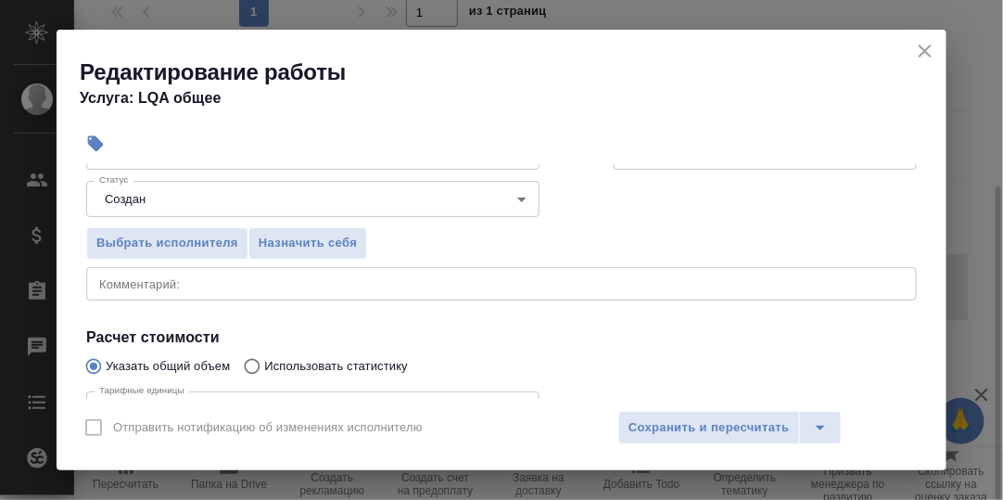
type input "0.1"
click at [163, 277] on textarea at bounding box center [501, 283] width 805 height 14
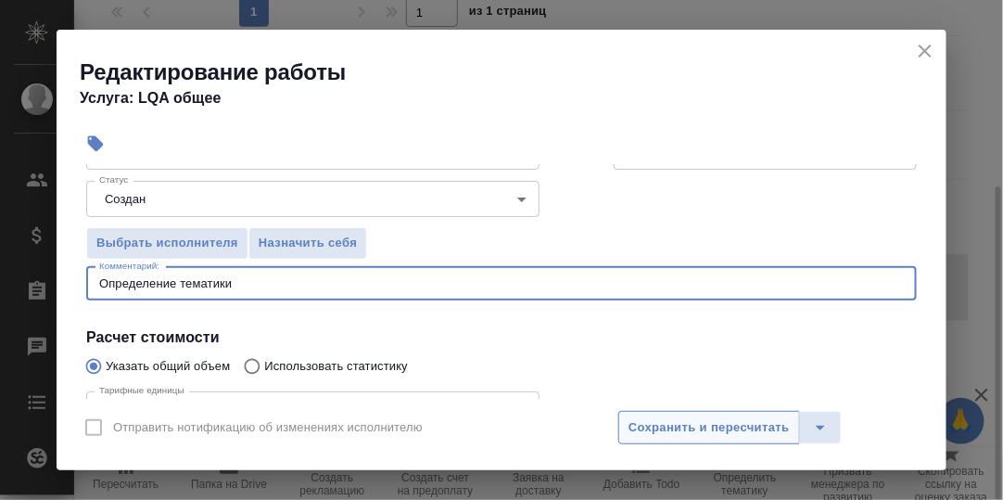
type textarea "Определение тематики"
click at [681, 439] on button "Сохранить и пересчитать" at bounding box center [709, 427] width 182 height 33
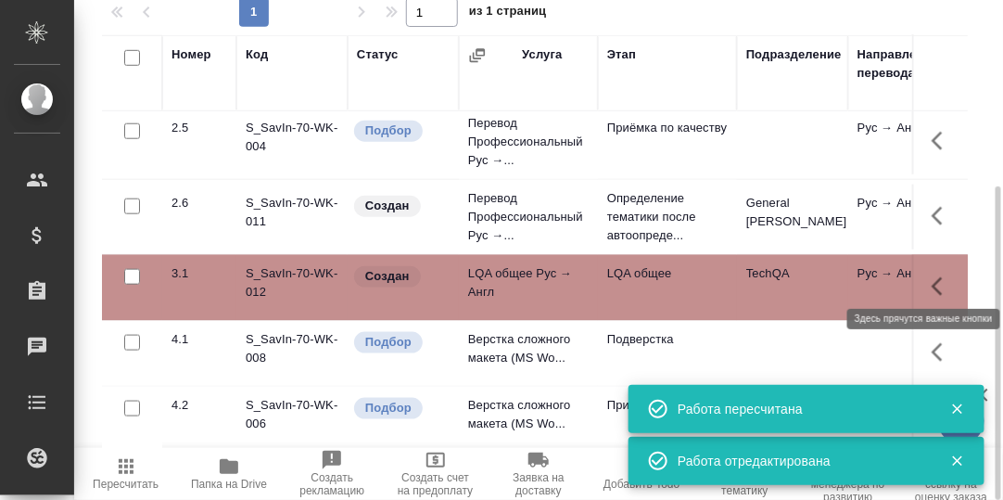
click at [932, 275] on icon "button" at bounding box center [943, 286] width 22 height 22
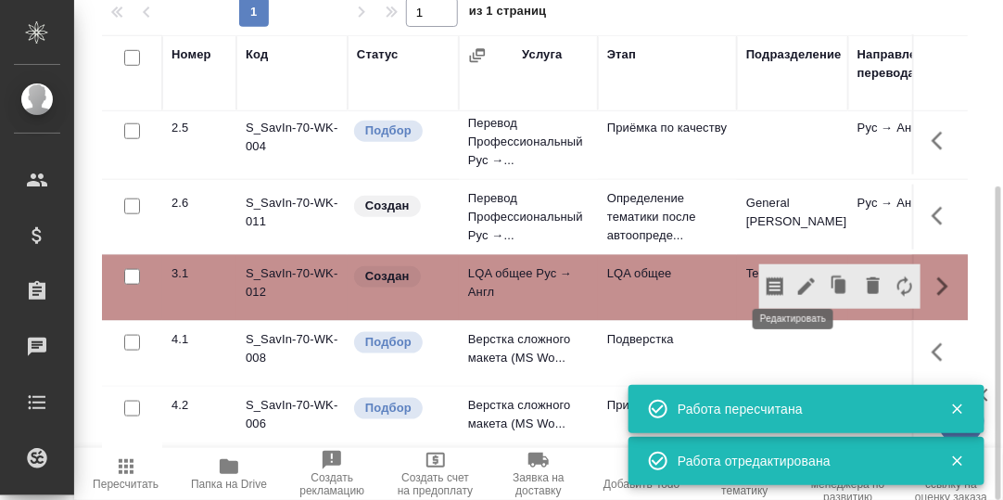
click at [798, 278] on icon "button" at bounding box center [806, 286] width 17 height 17
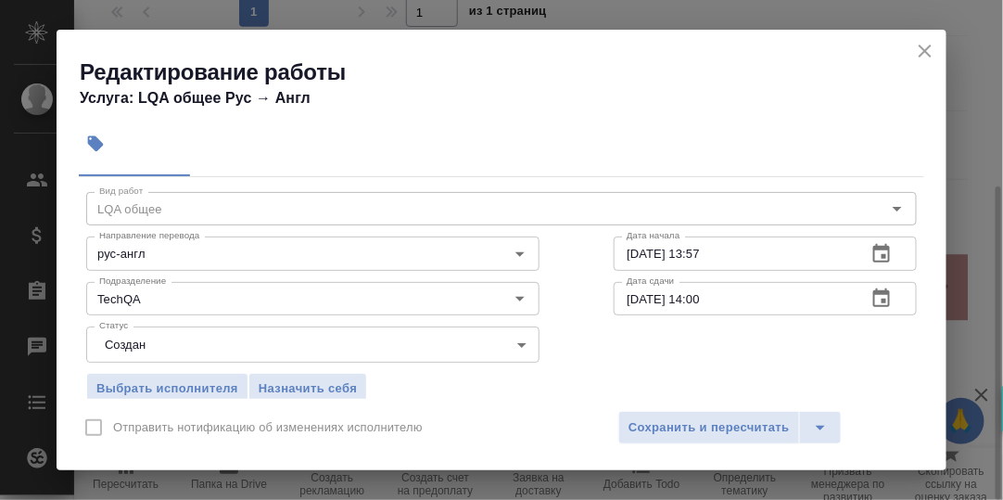
scroll to position [92, 0]
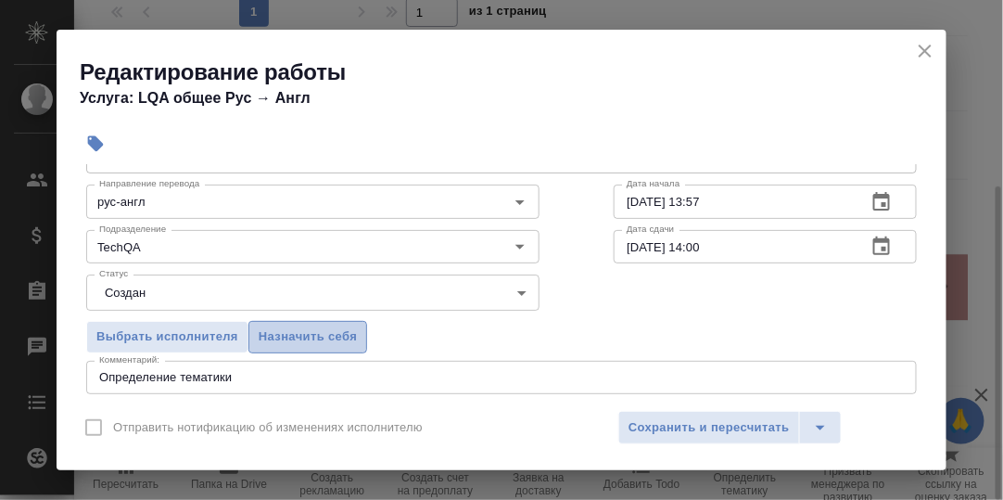
click at [337, 330] on span "Назначить себя" at bounding box center [308, 336] width 98 height 21
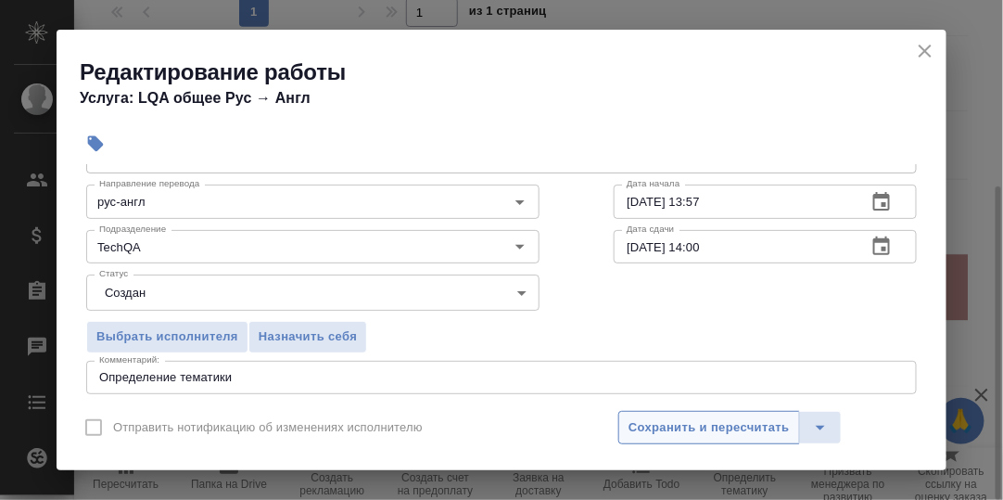
click at [682, 426] on span "Сохранить и пересчитать" at bounding box center [709, 427] width 161 height 21
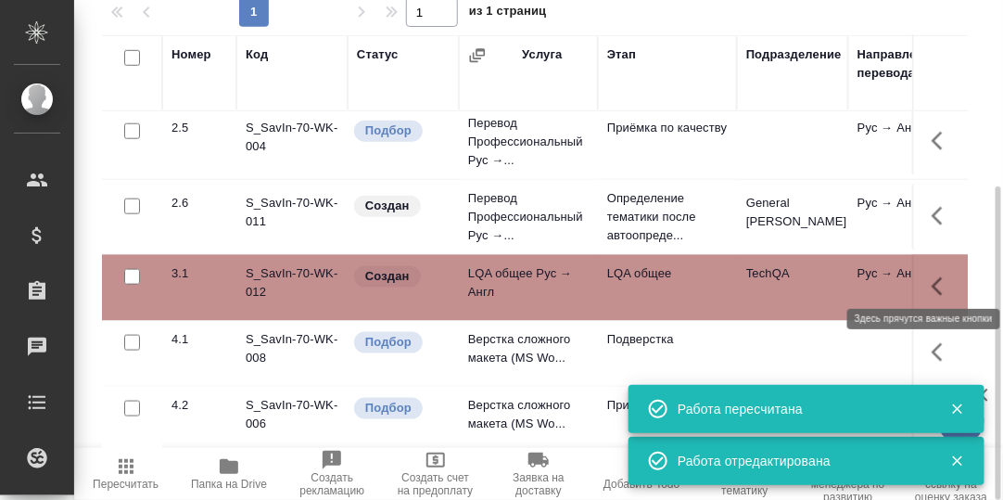
drag, startPoint x: 930, startPoint y: 273, endPoint x: 914, endPoint y: 274, distance: 15.9
click at [932, 275] on icon "button" at bounding box center [943, 286] width 22 height 22
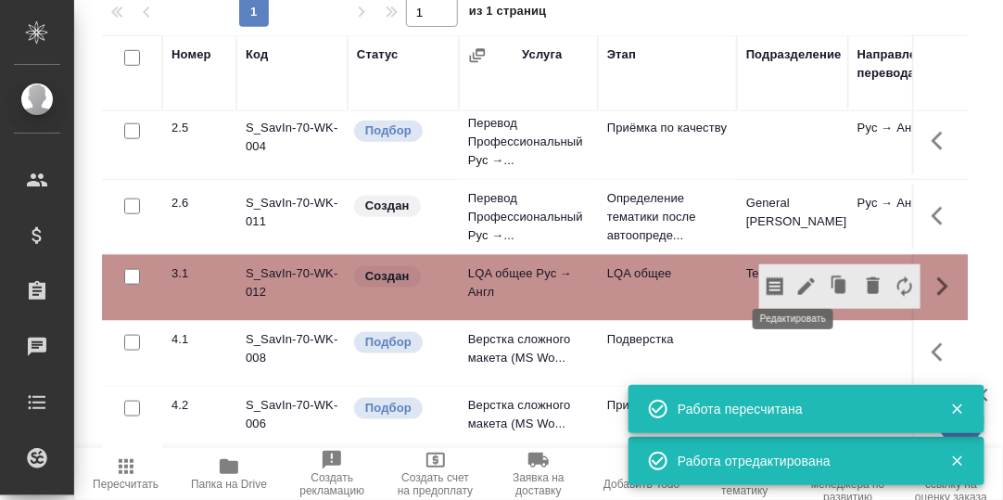
click at [795, 275] on icon "button" at bounding box center [806, 286] width 22 height 22
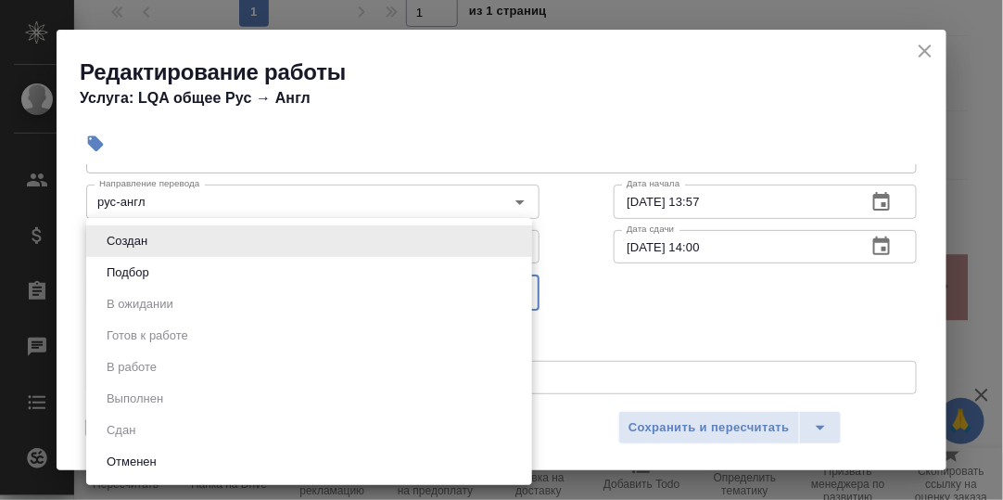
drag, startPoint x: 512, startPoint y: 287, endPoint x: 340, endPoint y: 348, distance: 181.8
click at [512, 287] on body "🙏 .cls-1 fill:#fff; AWATERA [PERSON_NAME] d.rumyantseva Клиенты Спецификации За…" at bounding box center [501, 250] width 1003 height 500
drag, startPoint x: 566, startPoint y: 224, endPoint x: 426, endPoint y: 301, distance: 160.6
click at [566, 225] on div at bounding box center [501, 250] width 1003 height 500
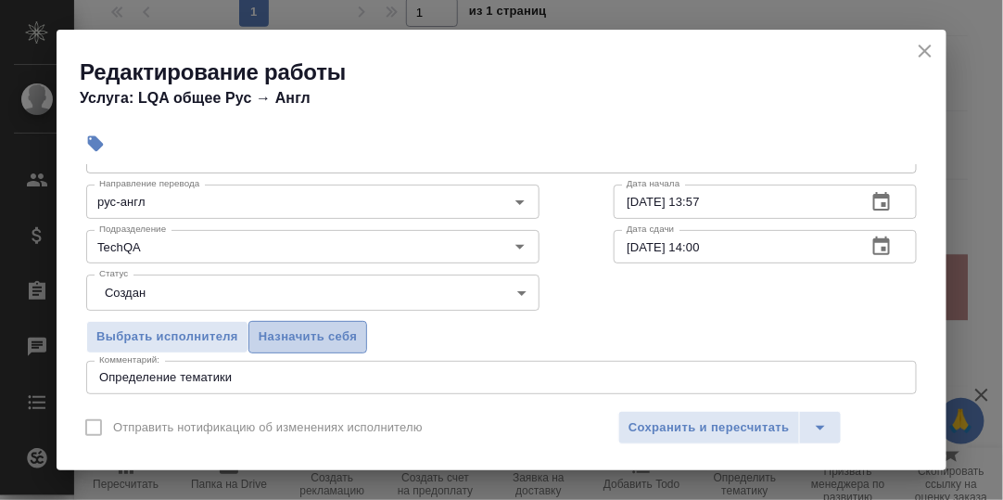
drag, startPoint x: 294, startPoint y: 331, endPoint x: 460, endPoint y: 336, distance: 166.0
click at [295, 331] on span "Назначить себя" at bounding box center [308, 336] width 98 height 21
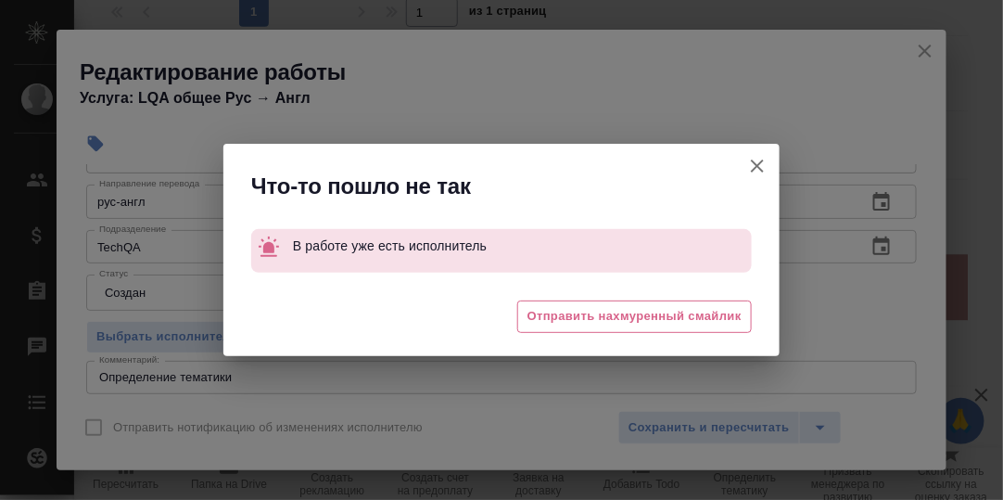
drag, startPoint x: 752, startPoint y: 164, endPoint x: 732, endPoint y: 197, distance: 39.1
click at [751, 166] on icon "button" at bounding box center [757, 166] width 22 height 22
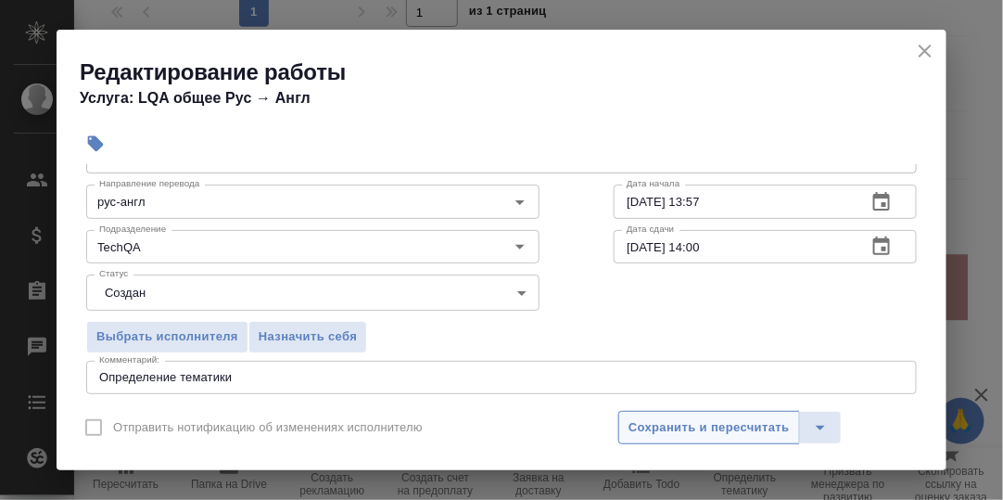
click at [706, 432] on span "Сохранить и пересчитать" at bounding box center [709, 427] width 161 height 21
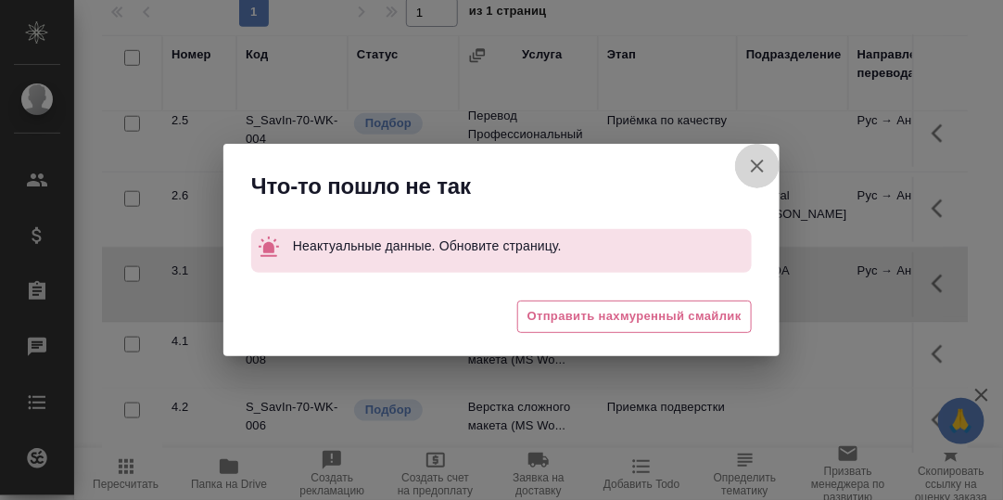
drag, startPoint x: 755, startPoint y: 164, endPoint x: 762, endPoint y: 178, distance: 15.8
click at [755, 164] on icon "button" at bounding box center [757, 166] width 22 height 22
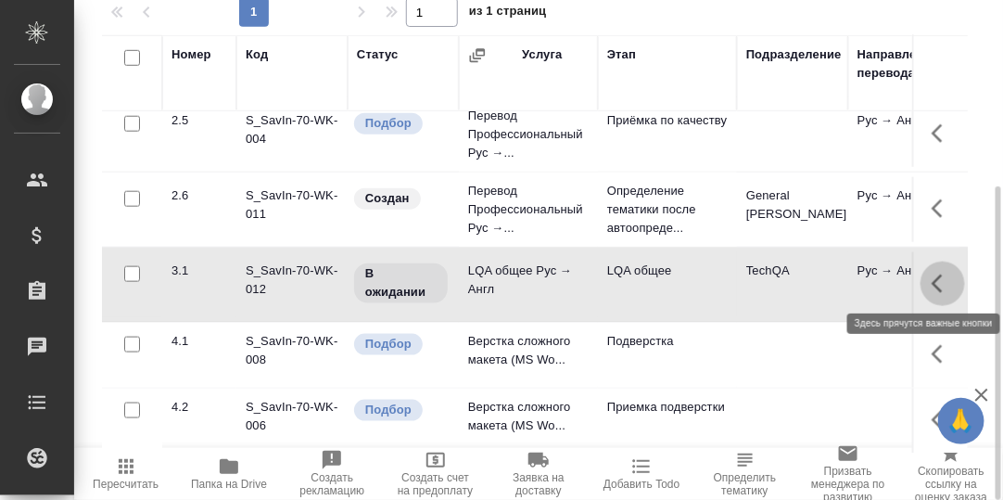
click at [932, 274] on icon "button" at bounding box center [943, 284] width 22 height 22
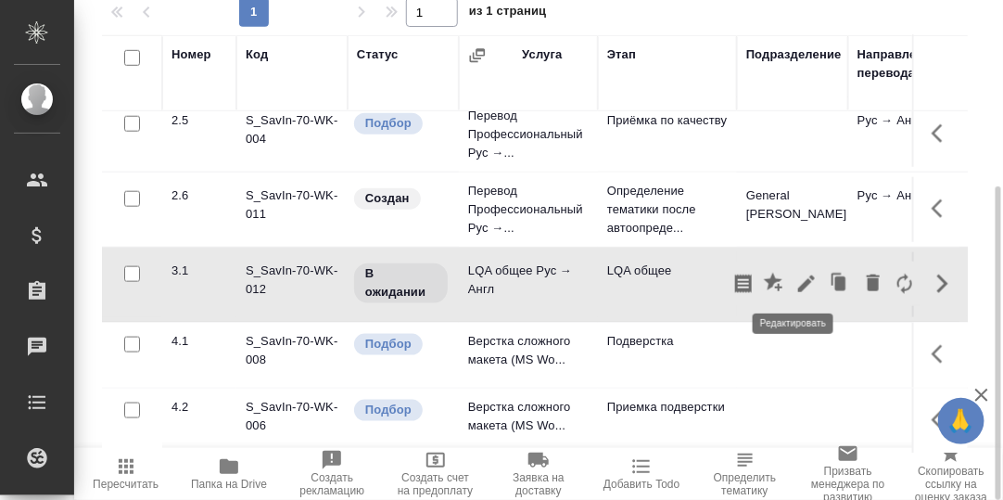
click at [798, 275] on icon "button" at bounding box center [806, 283] width 17 height 17
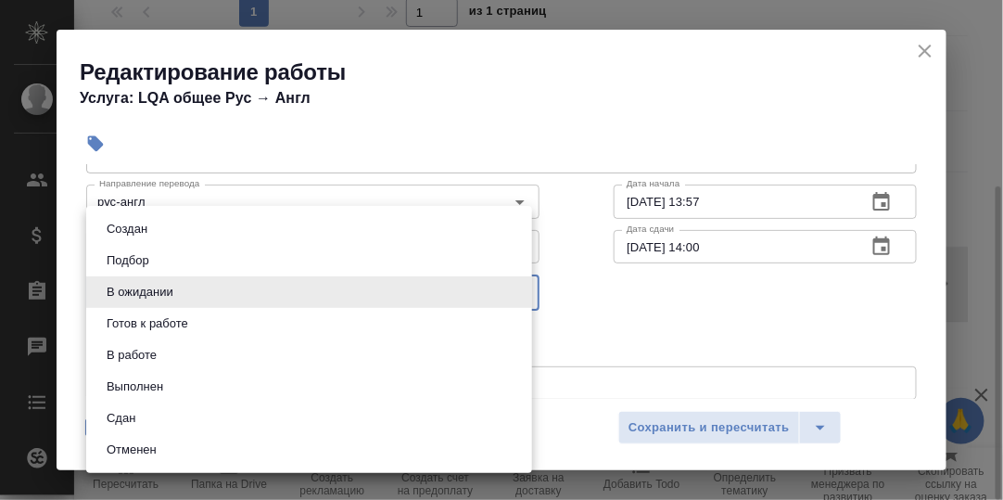
click at [515, 290] on body "🙏 .cls-1 fill:#fff; AWATERA [PERSON_NAME] d.rumyantseva Клиенты Спецификации За…" at bounding box center [501, 250] width 1003 height 500
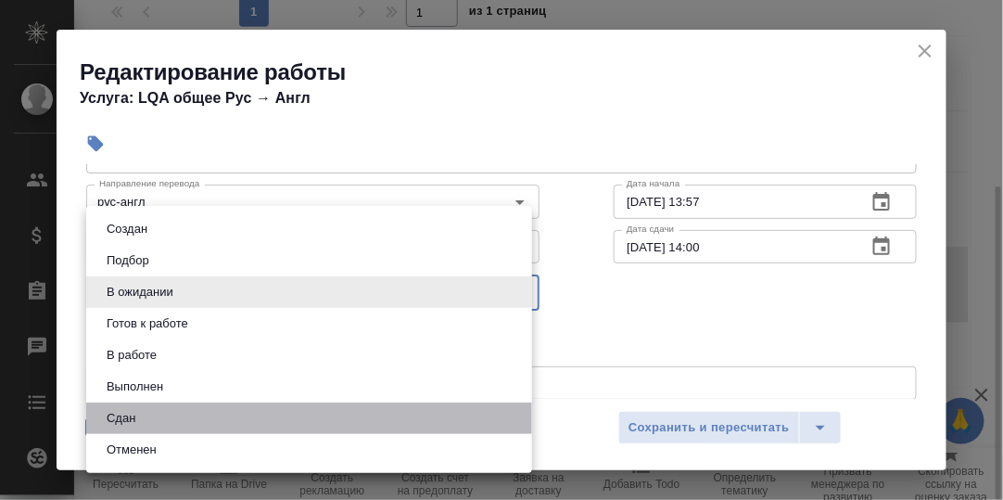
click at [166, 411] on li "Сдан" at bounding box center [309, 418] width 446 height 32
type input "closed"
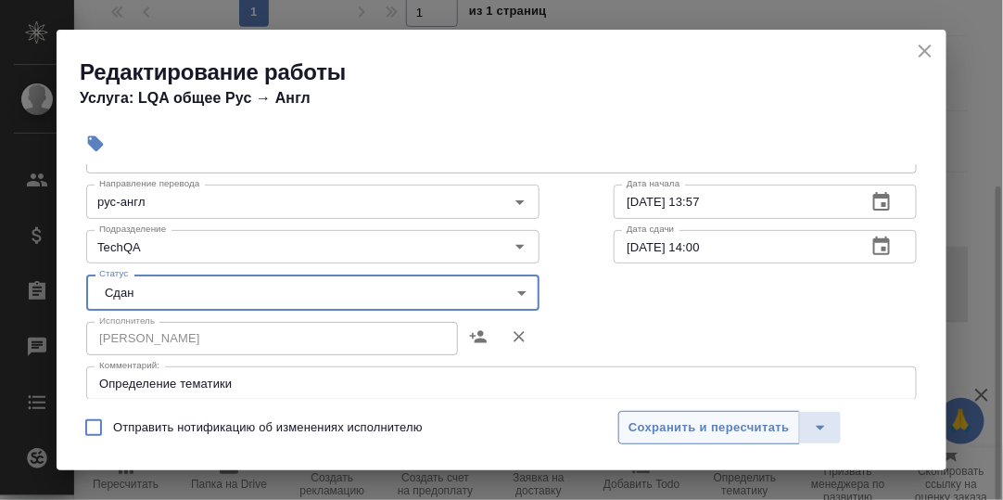
drag, startPoint x: 685, startPoint y: 419, endPoint x: 676, endPoint y: 406, distance: 16.0
click at [684, 417] on span "Сохранить и пересчитать" at bounding box center [709, 427] width 161 height 21
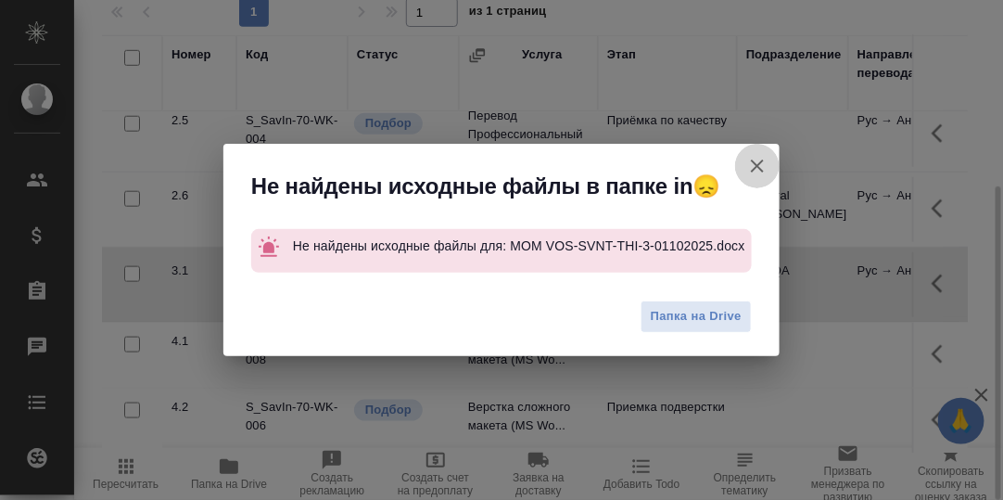
click at [761, 172] on icon "button" at bounding box center [757, 166] width 22 height 22
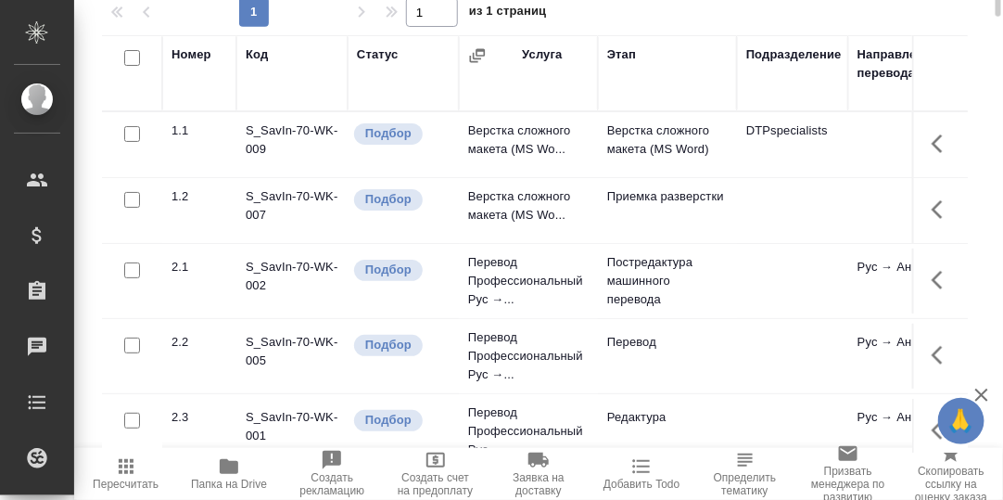
scroll to position [0, 0]
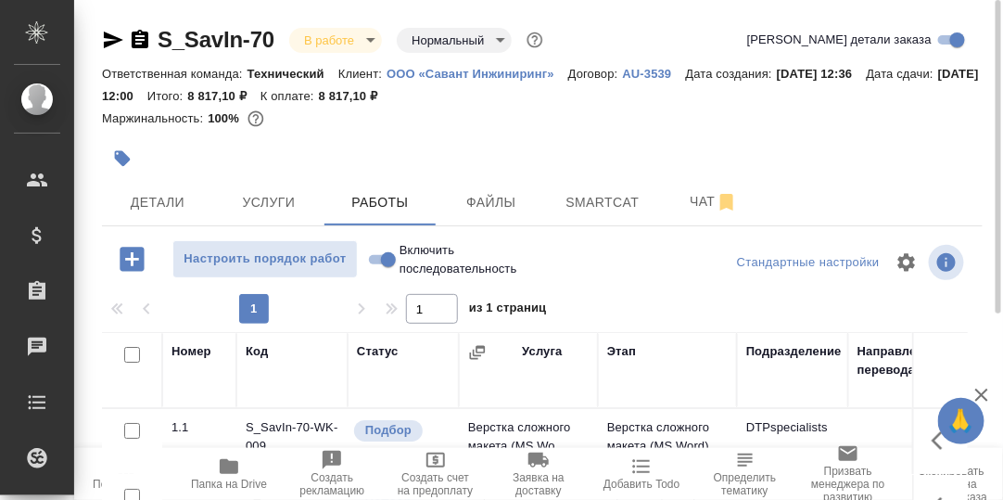
click at [368, 258] on input "Включить последовательность" at bounding box center [388, 259] width 67 height 22
checkbox input "true"
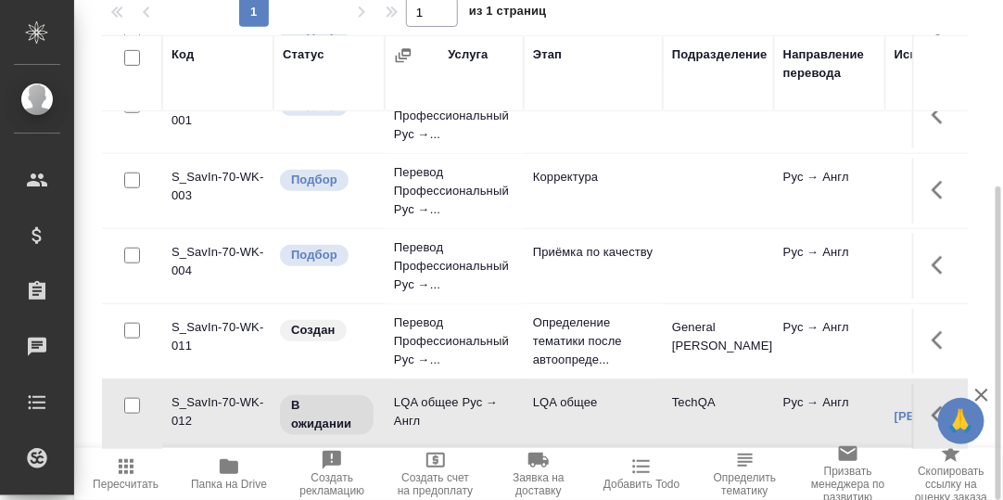
scroll to position [456, 0]
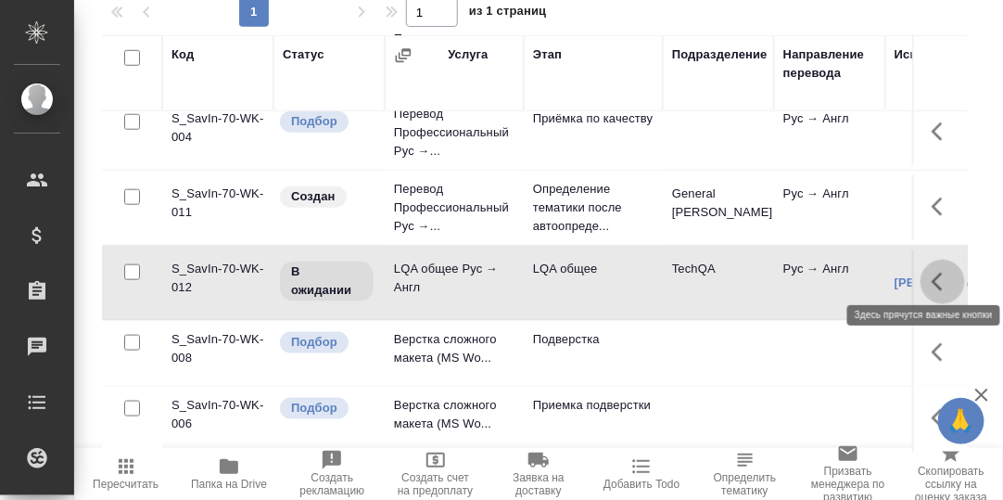
click at [932, 274] on icon "button" at bounding box center [937, 282] width 11 height 19
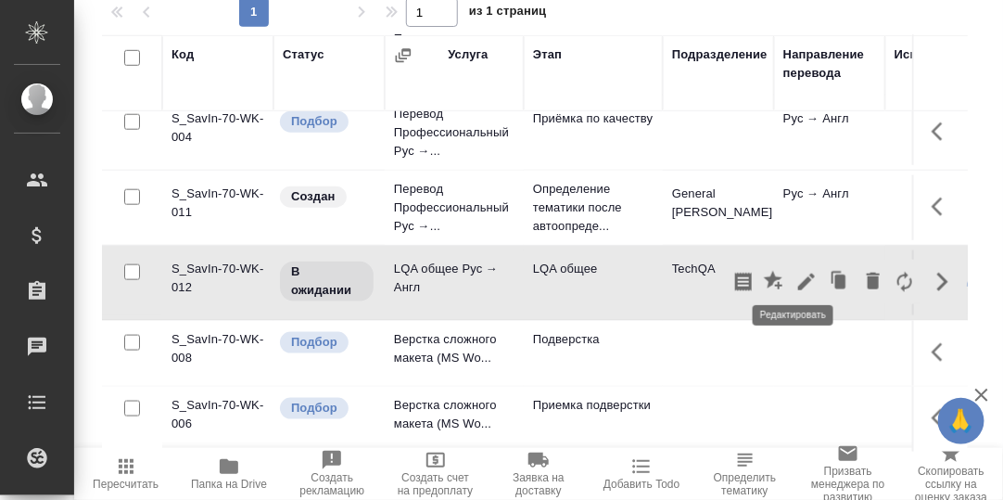
click at [795, 274] on icon "button" at bounding box center [806, 282] width 22 height 22
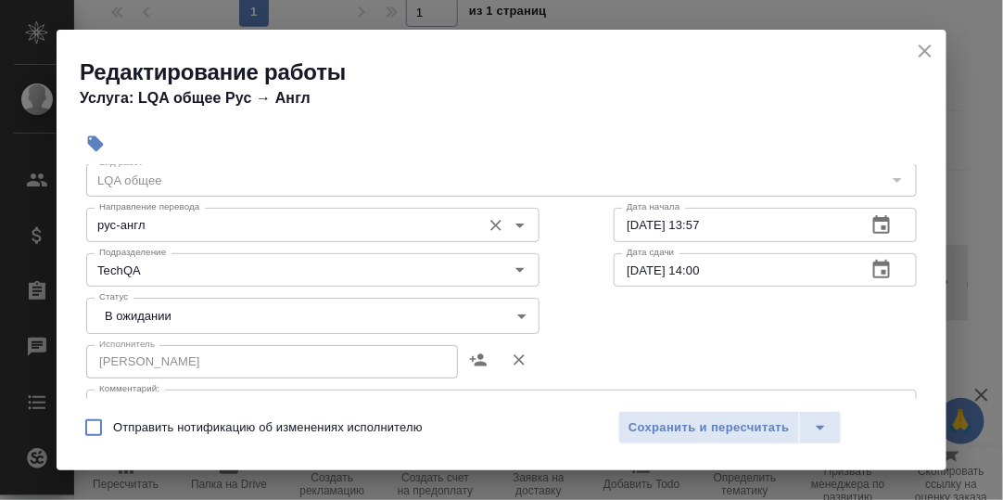
scroll to position [92, 0]
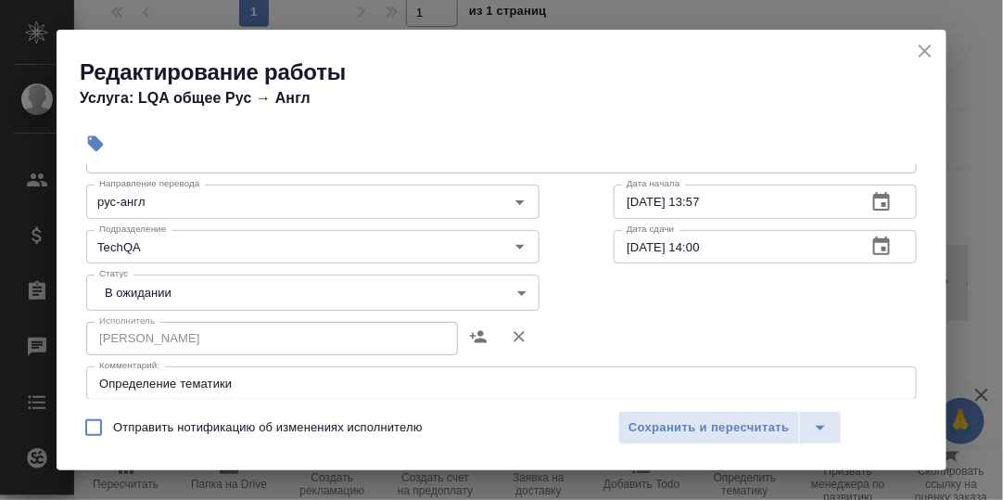
click at [515, 289] on body "🙏 .cls-1 fill:#fff; AWATERA [PERSON_NAME] d.rumyantseva Клиенты Спецификации За…" at bounding box center [501, 250] width 1003 height 500
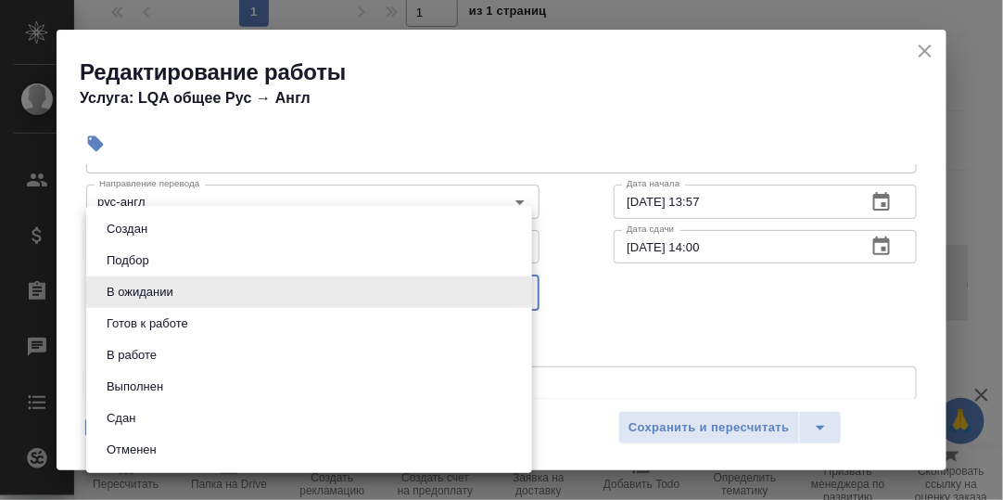
click at [142, 414] on li "Сдан" at bounding box center [309, 418] width 446 height 32
type input "closed"
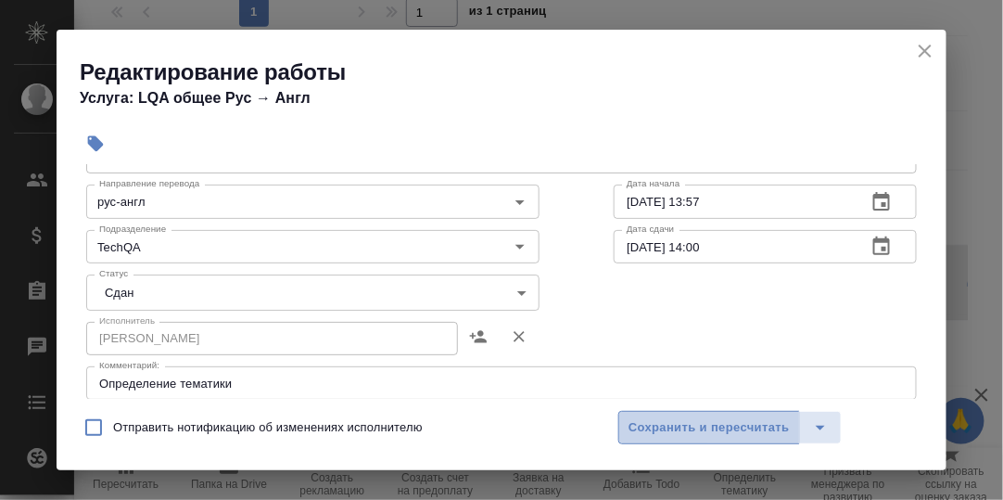
click at [722, 426] on span "Сохранить и пересчитать" at bounding box center [709, 427] width 161 height 21
